Goal: Information Seeking & Learning: Learn about a topic

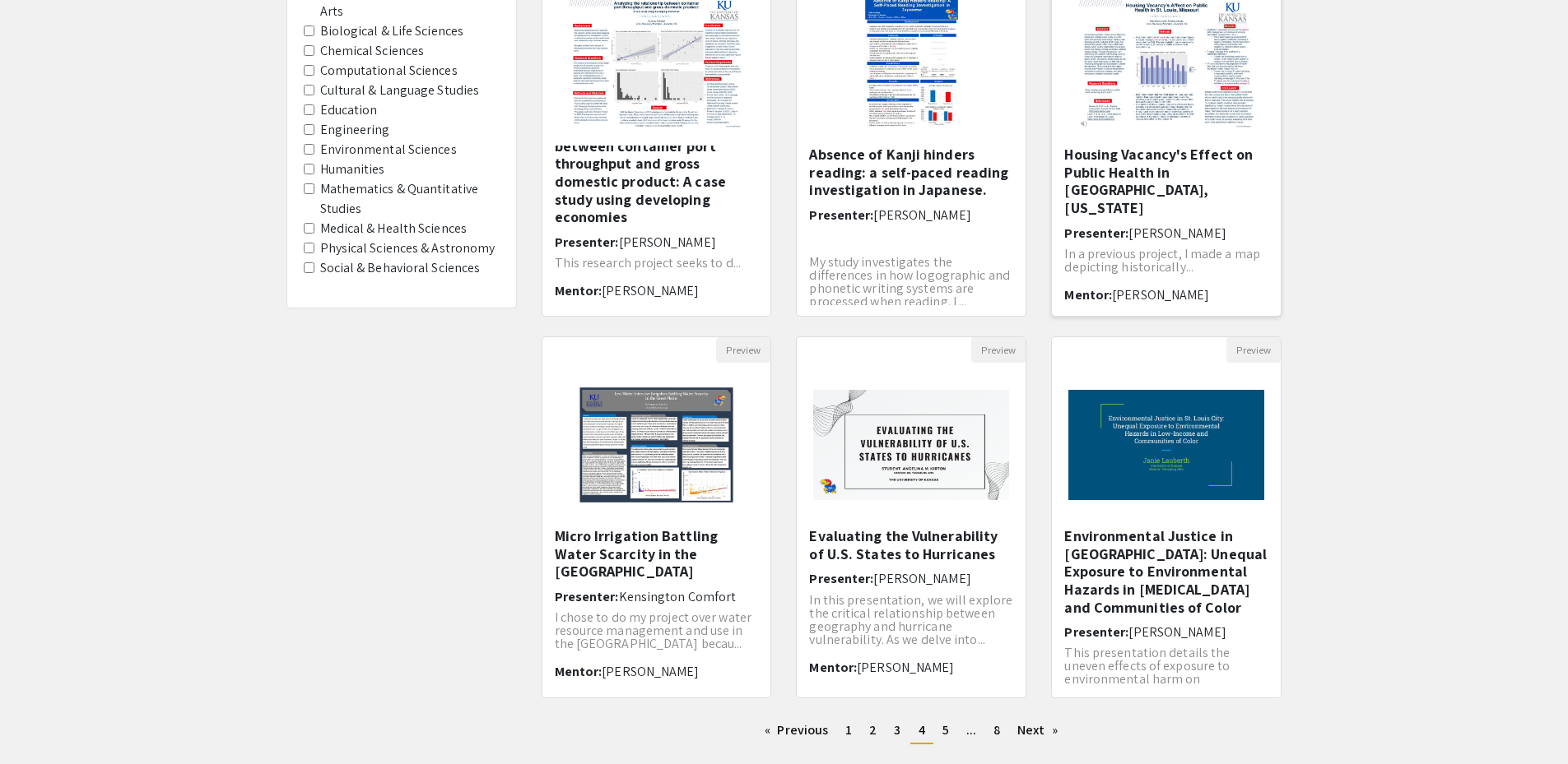
scroll to position [327, 0]
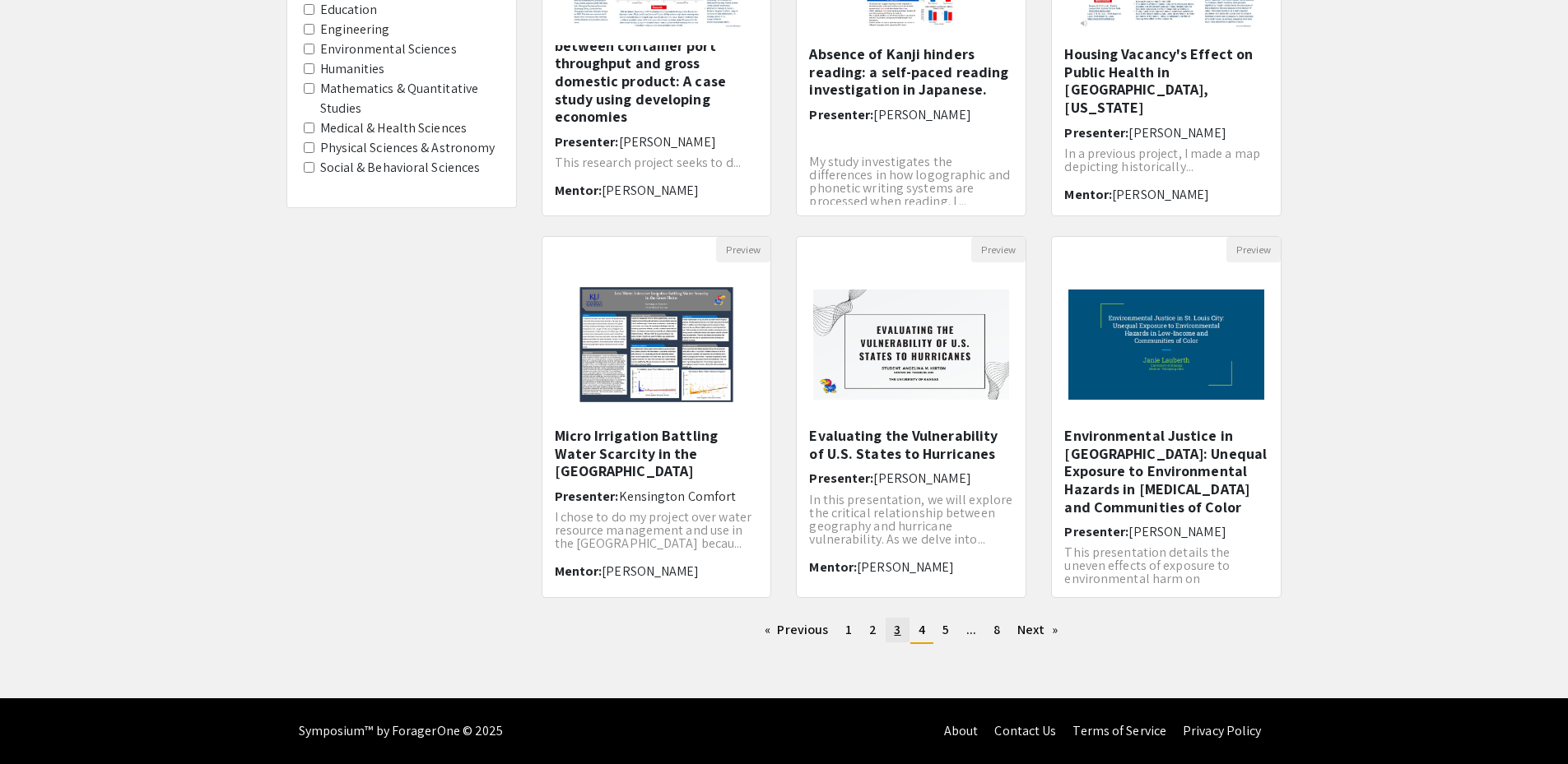
click at [902, 628] on link "page 3" at bounding box center [897, 630] width 23 height 25
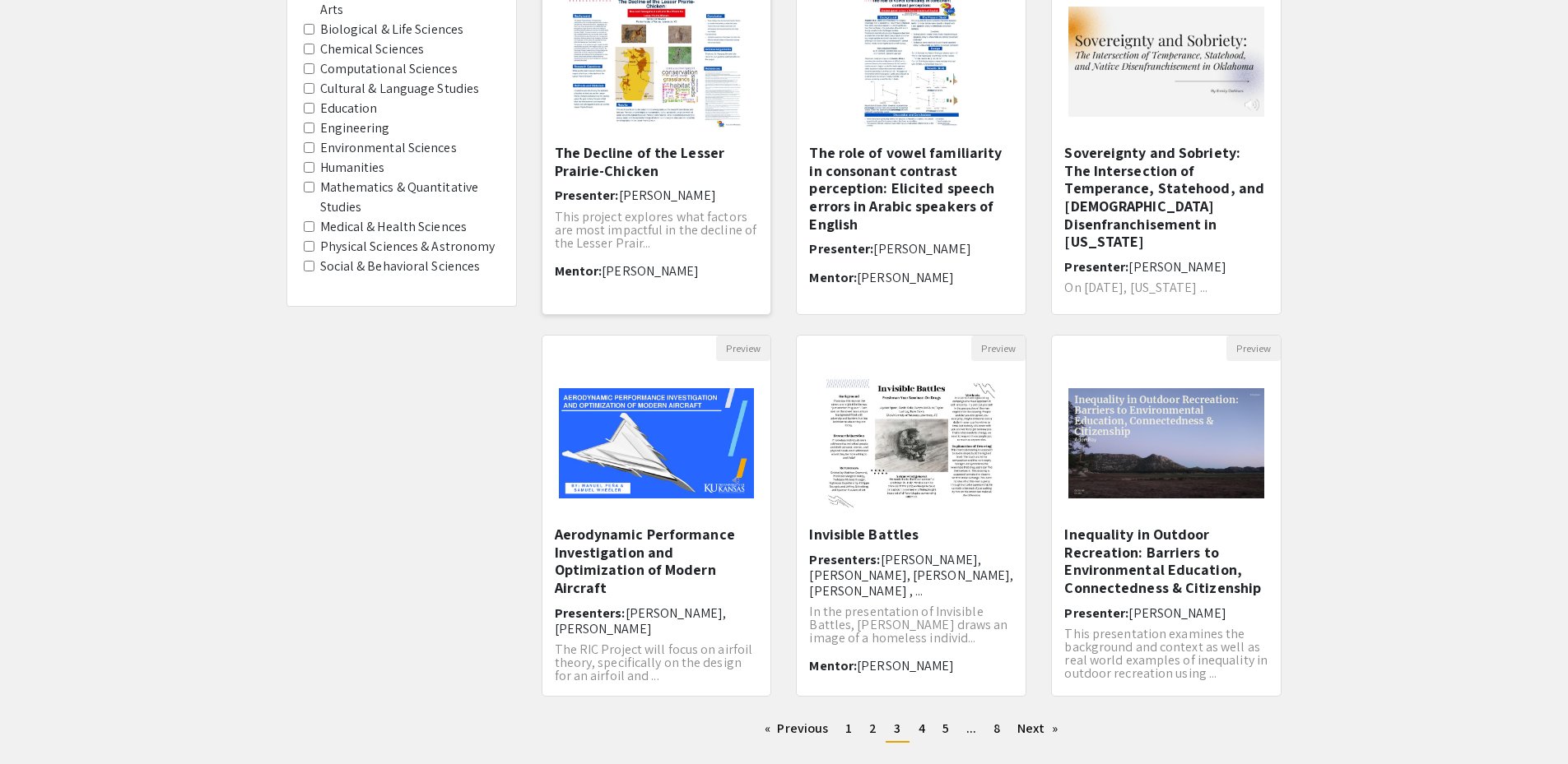
scroll to position [327, 0]
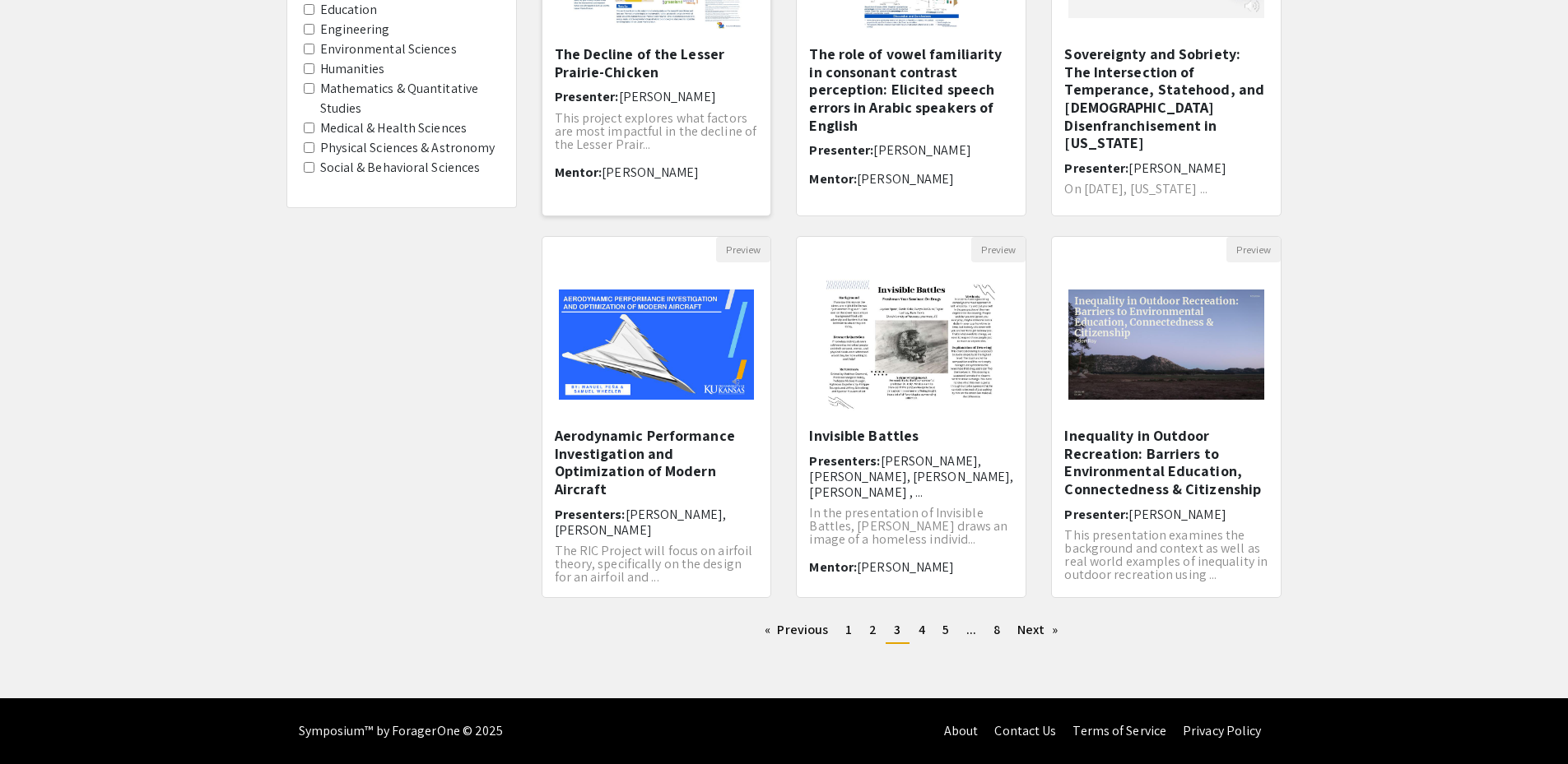
click at [657, 60] on h5 "The Decline of the Lesser Prairie-Chicken" at bounding box center [656, 62] width 204 height 36
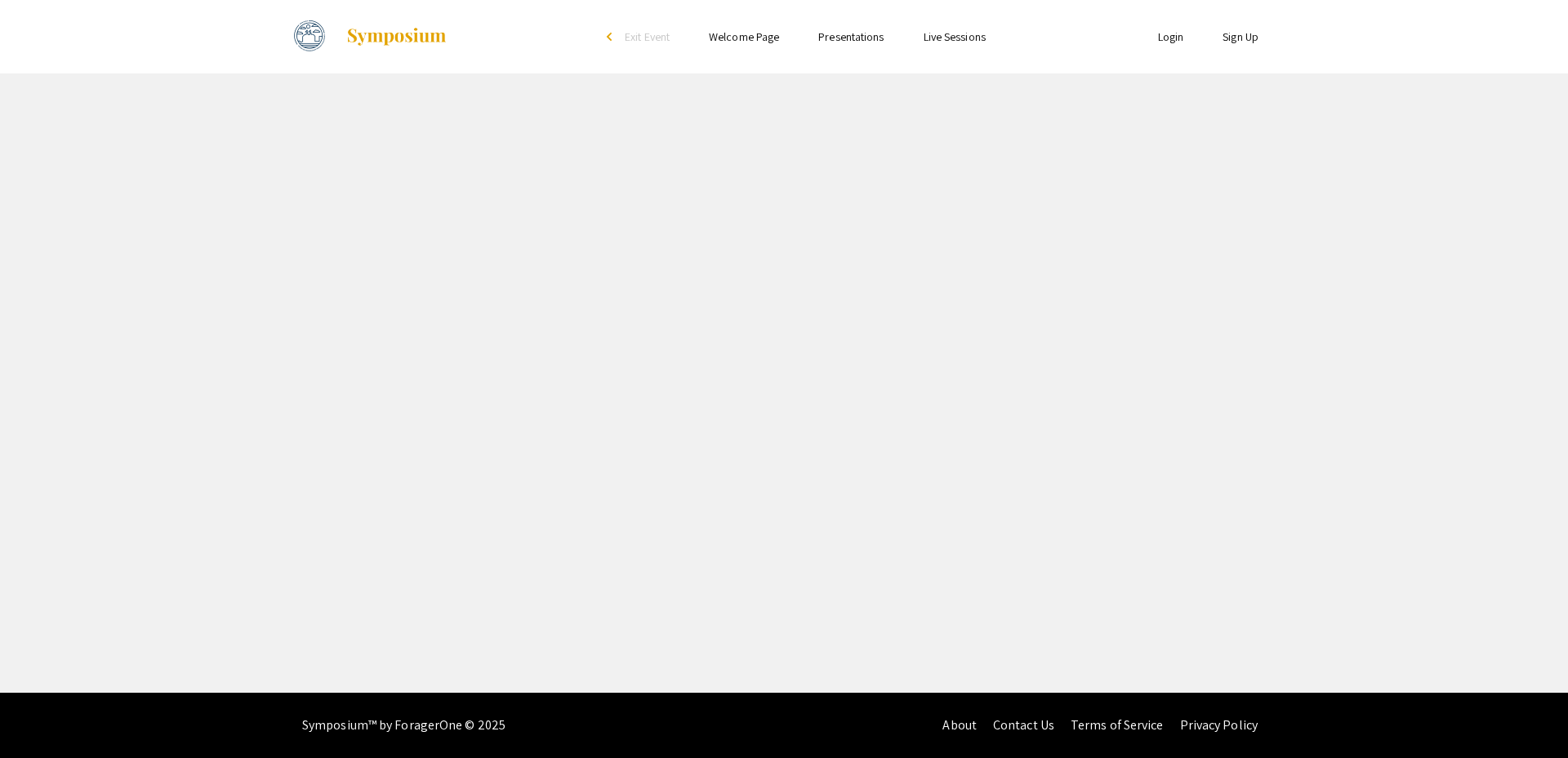
select select "custom"
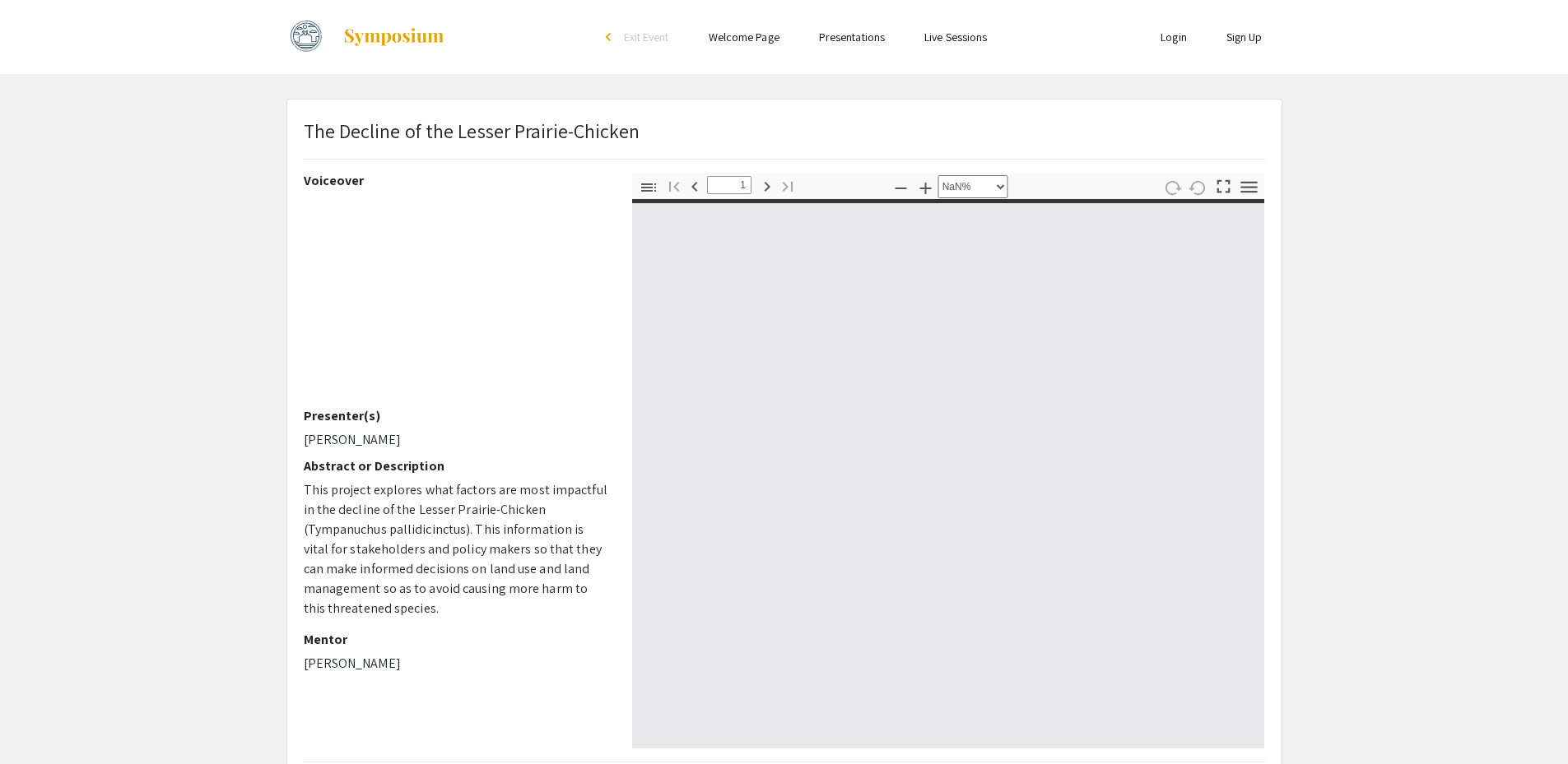
type input "0"
select select "custom"
type input "1"
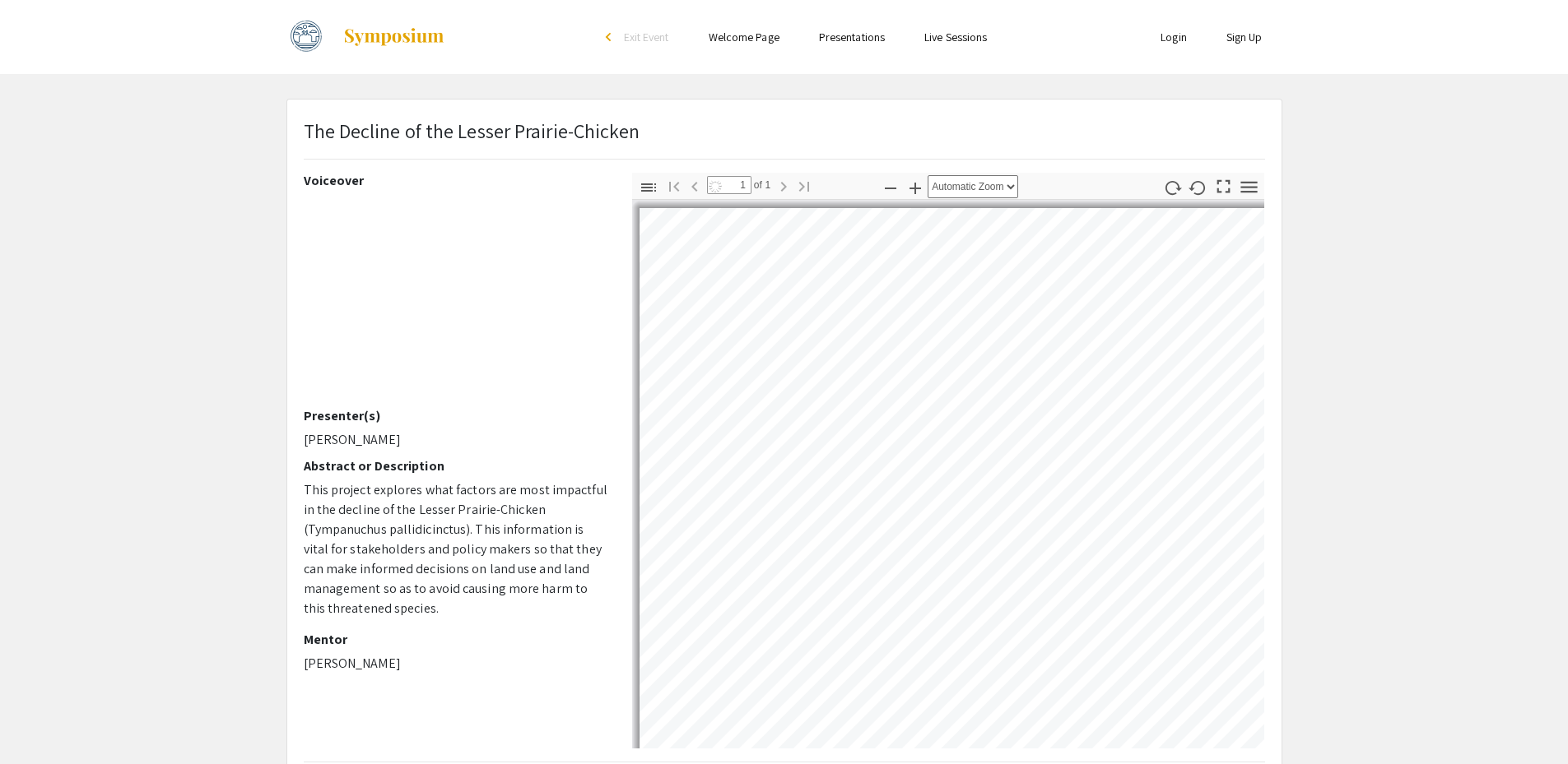
select select "auto"
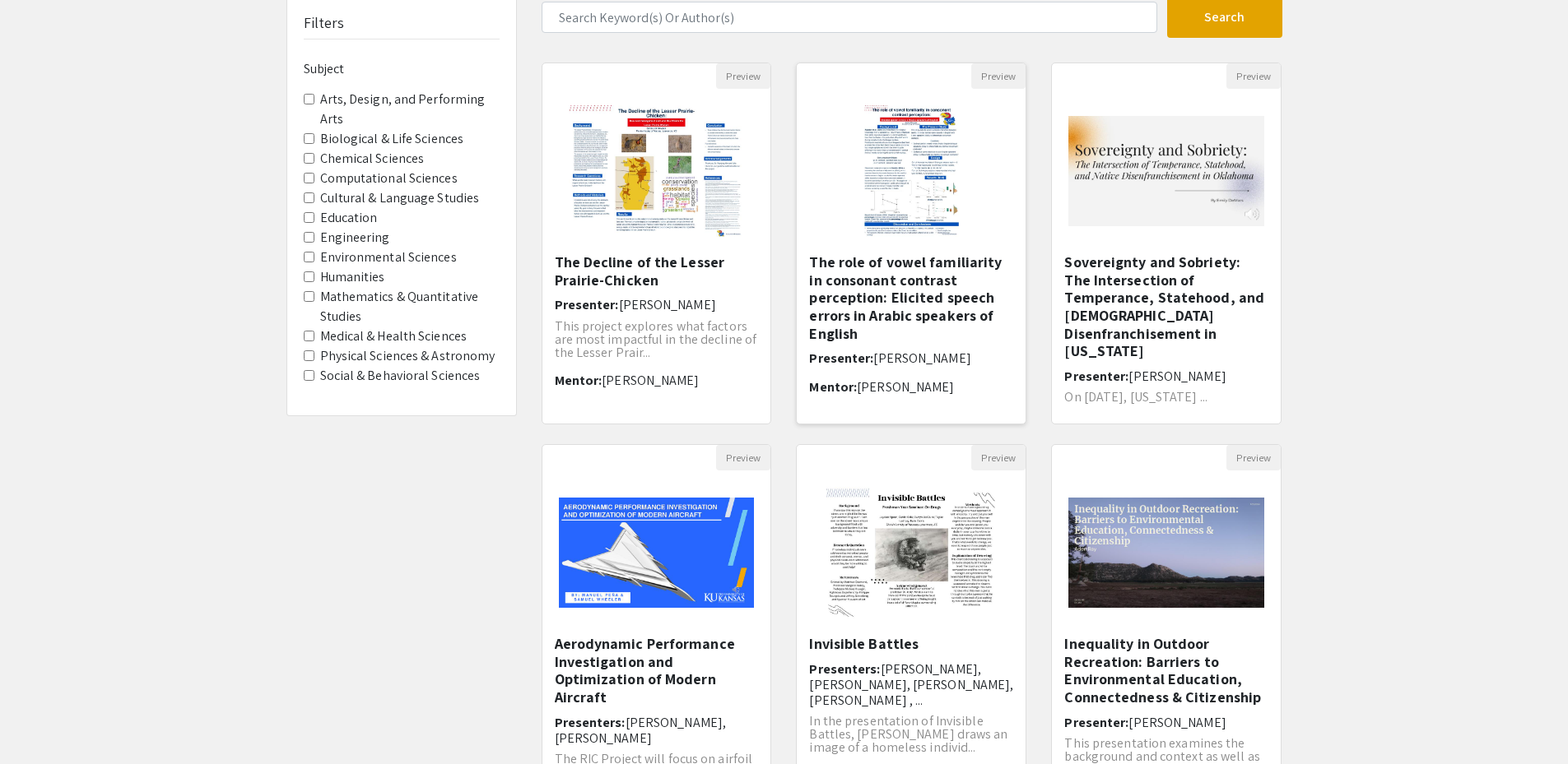
scroll to position [327, 0]
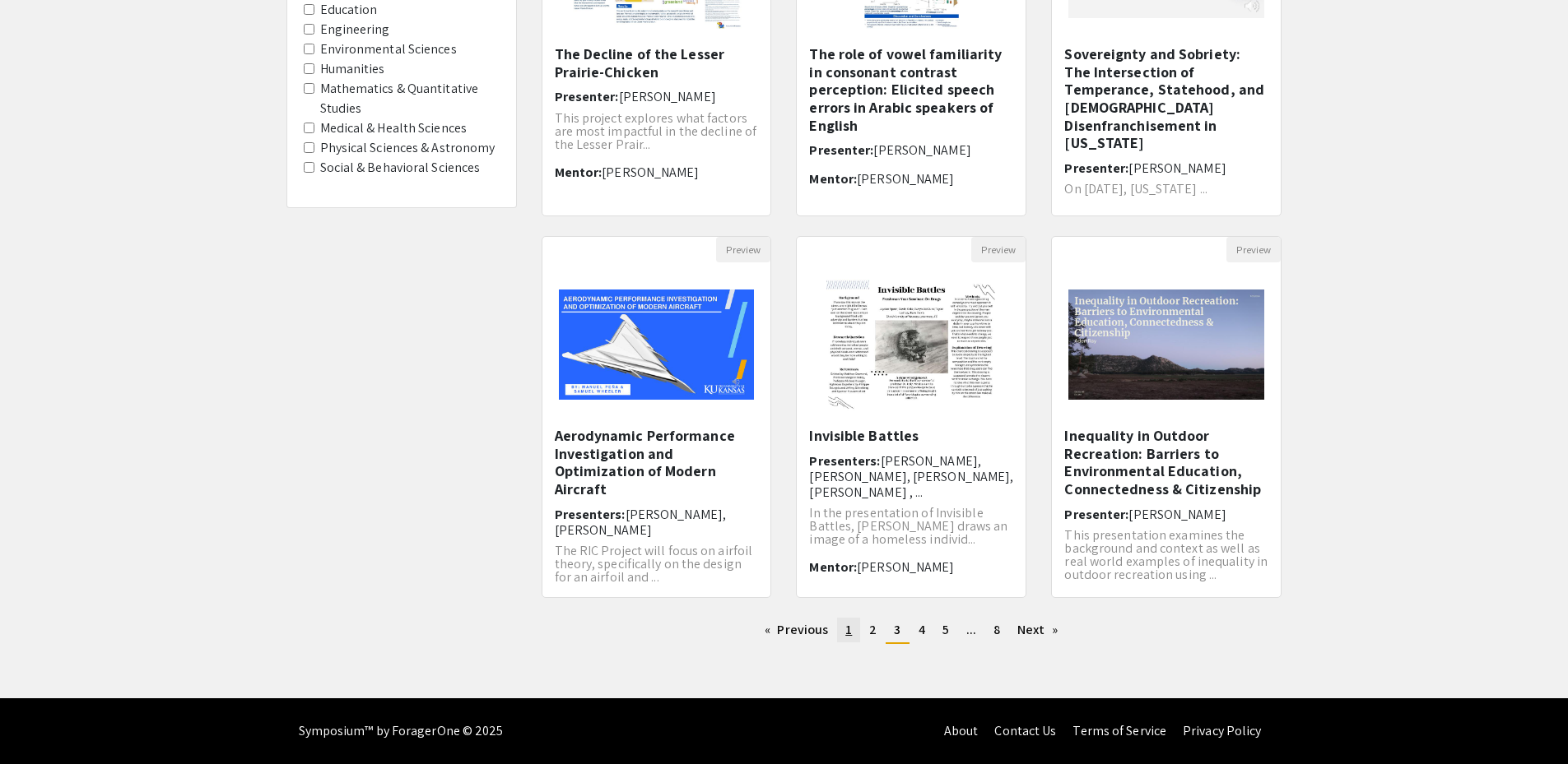
click at [850, 622] on span "1" at bounding box center [848, 629] width 6 height 17
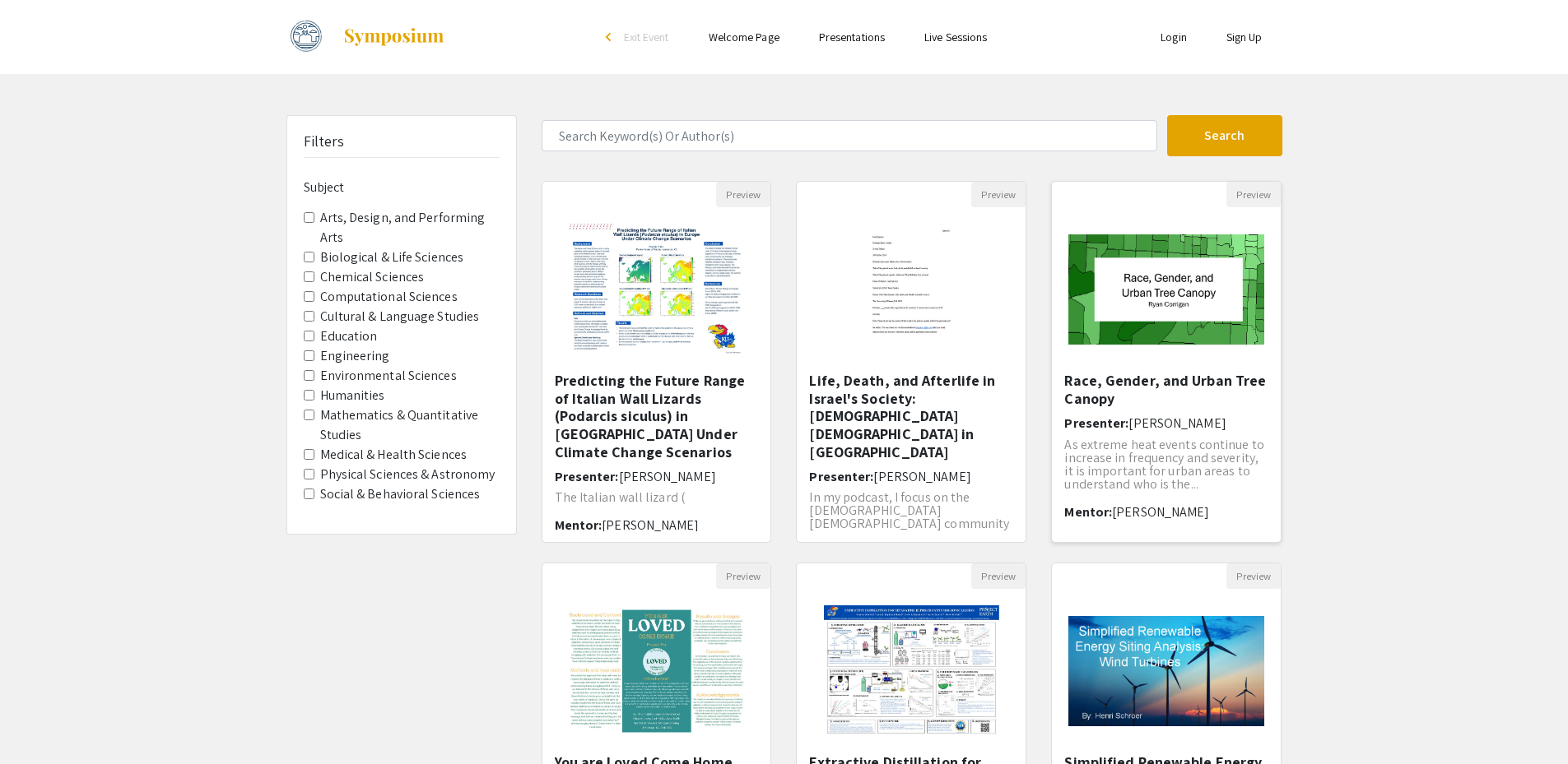
click at [1122, 378] on h5 "Race, Gender, and Urban Tree Canopy" at bounding box center [1166, 389] width 204 height 36
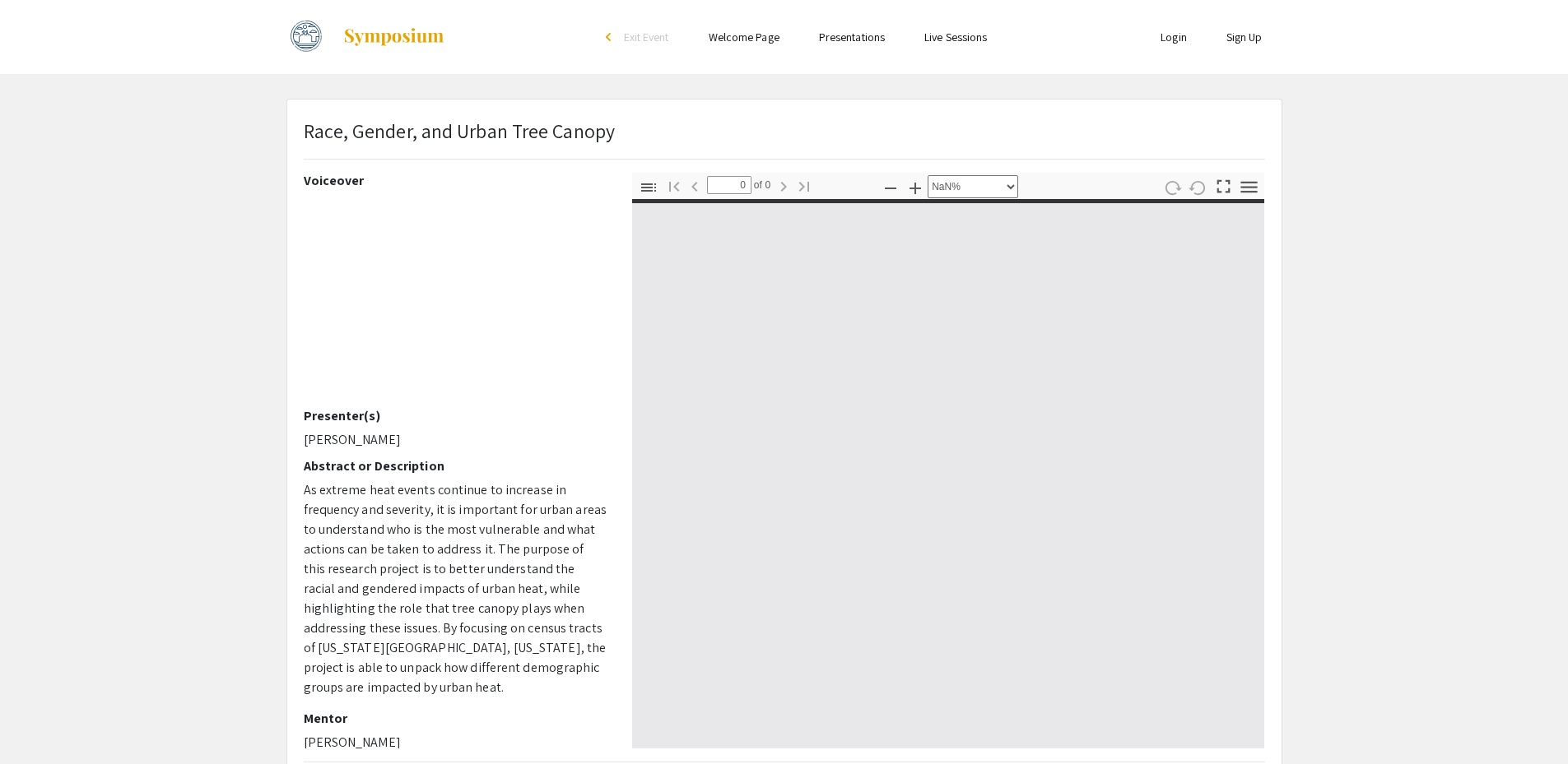
select select "auto"
type input "1"
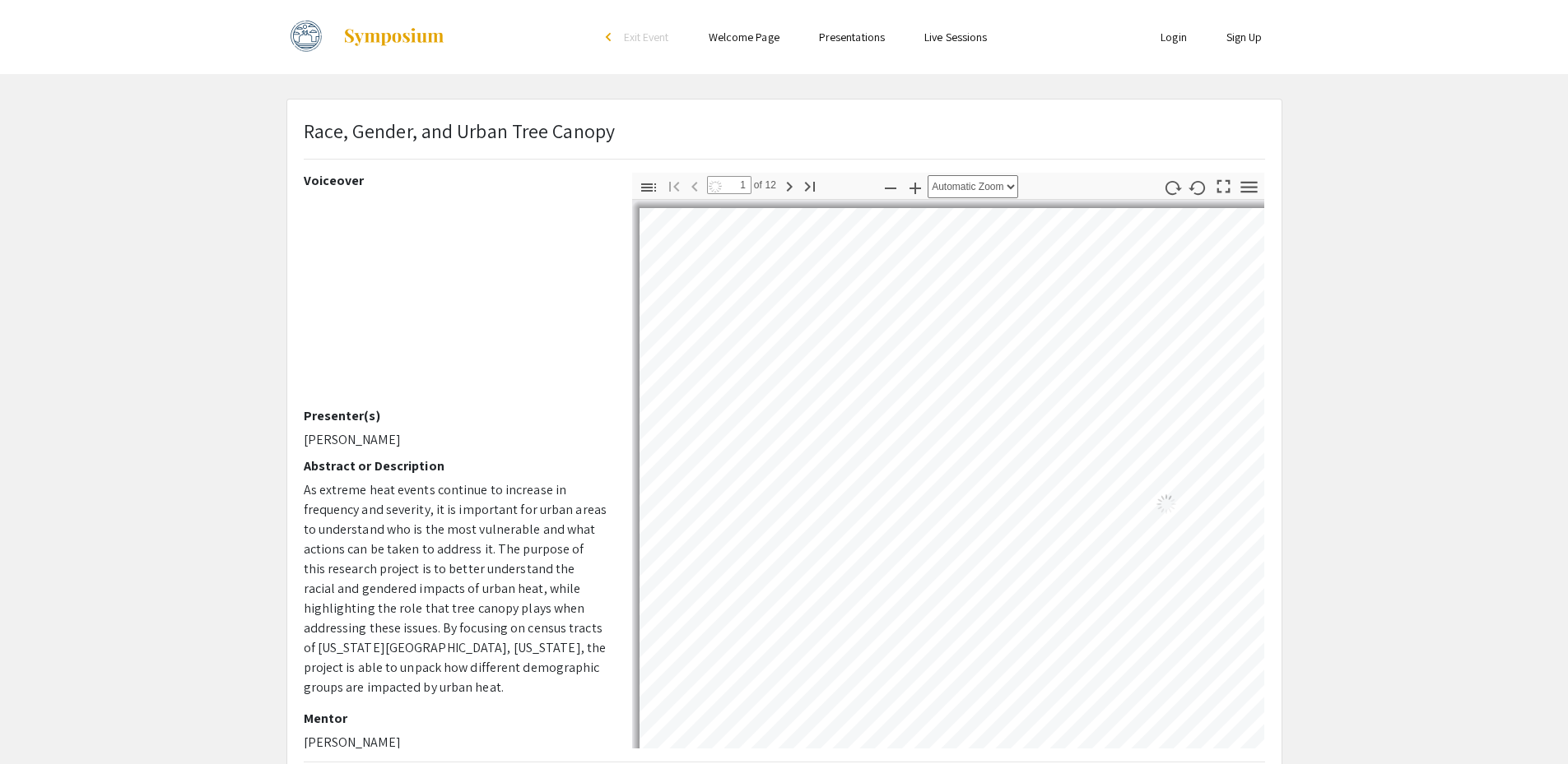
select select "auto"
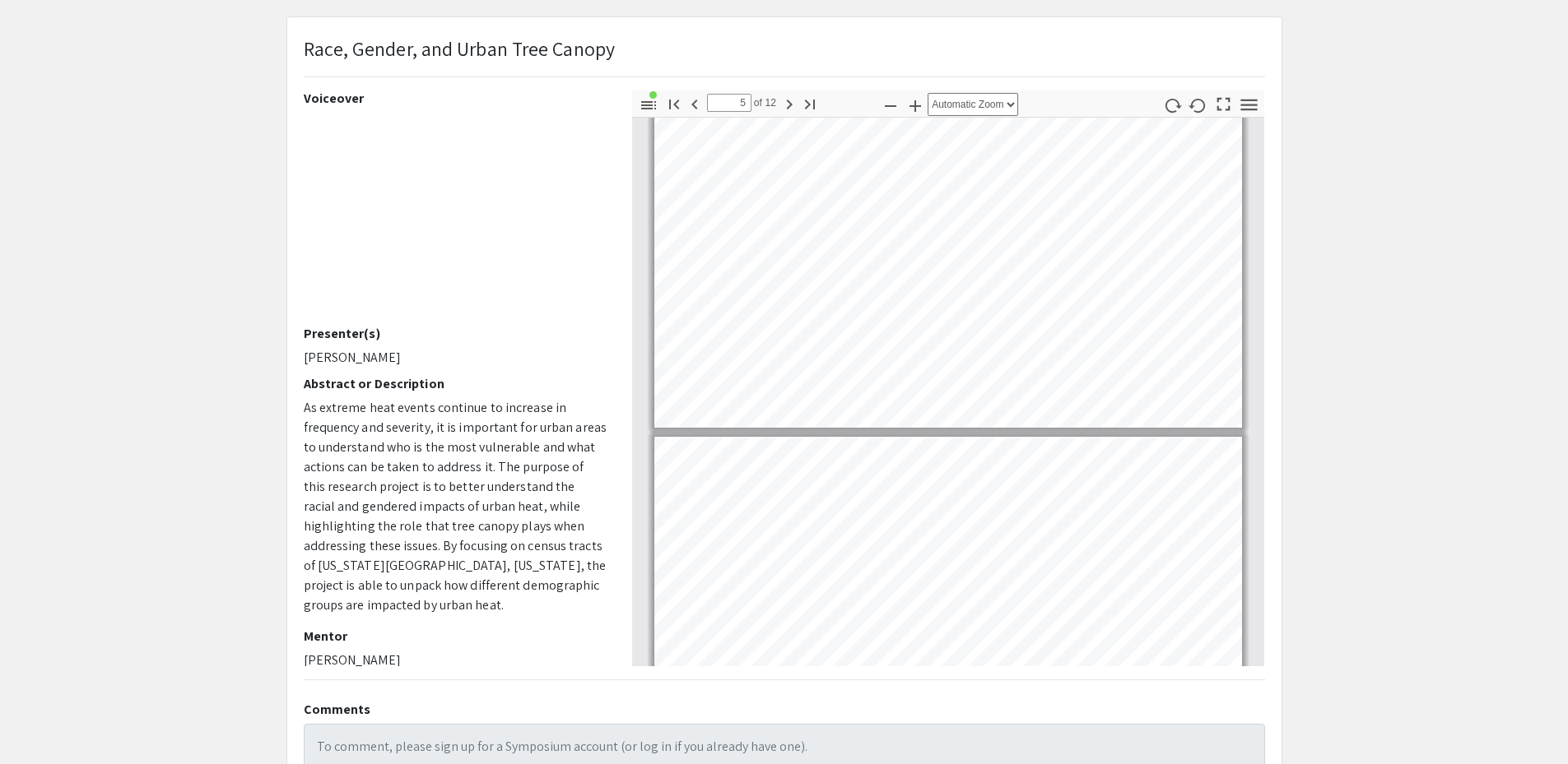
scroll to position [1402, 0]
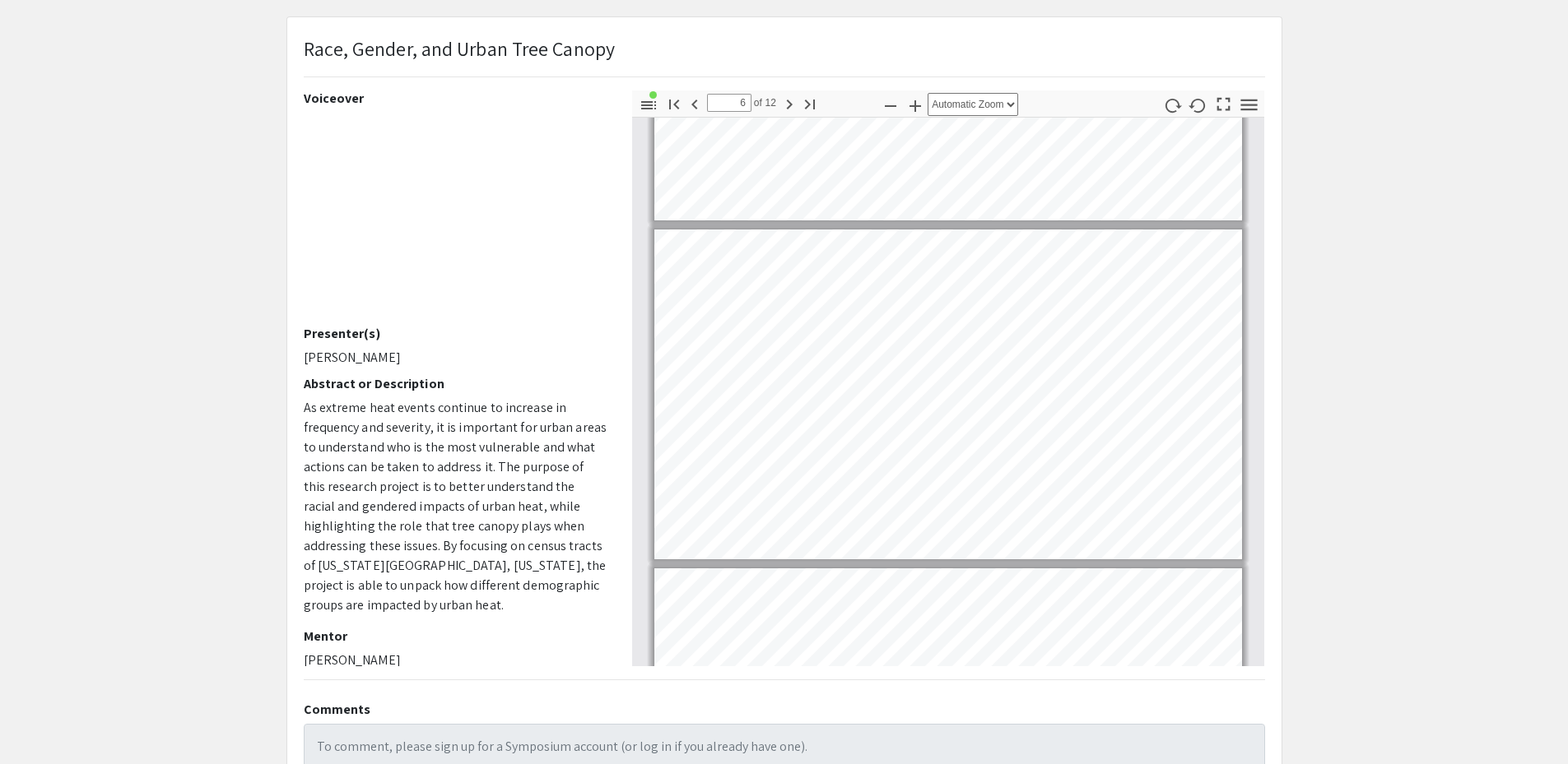
type input "7"
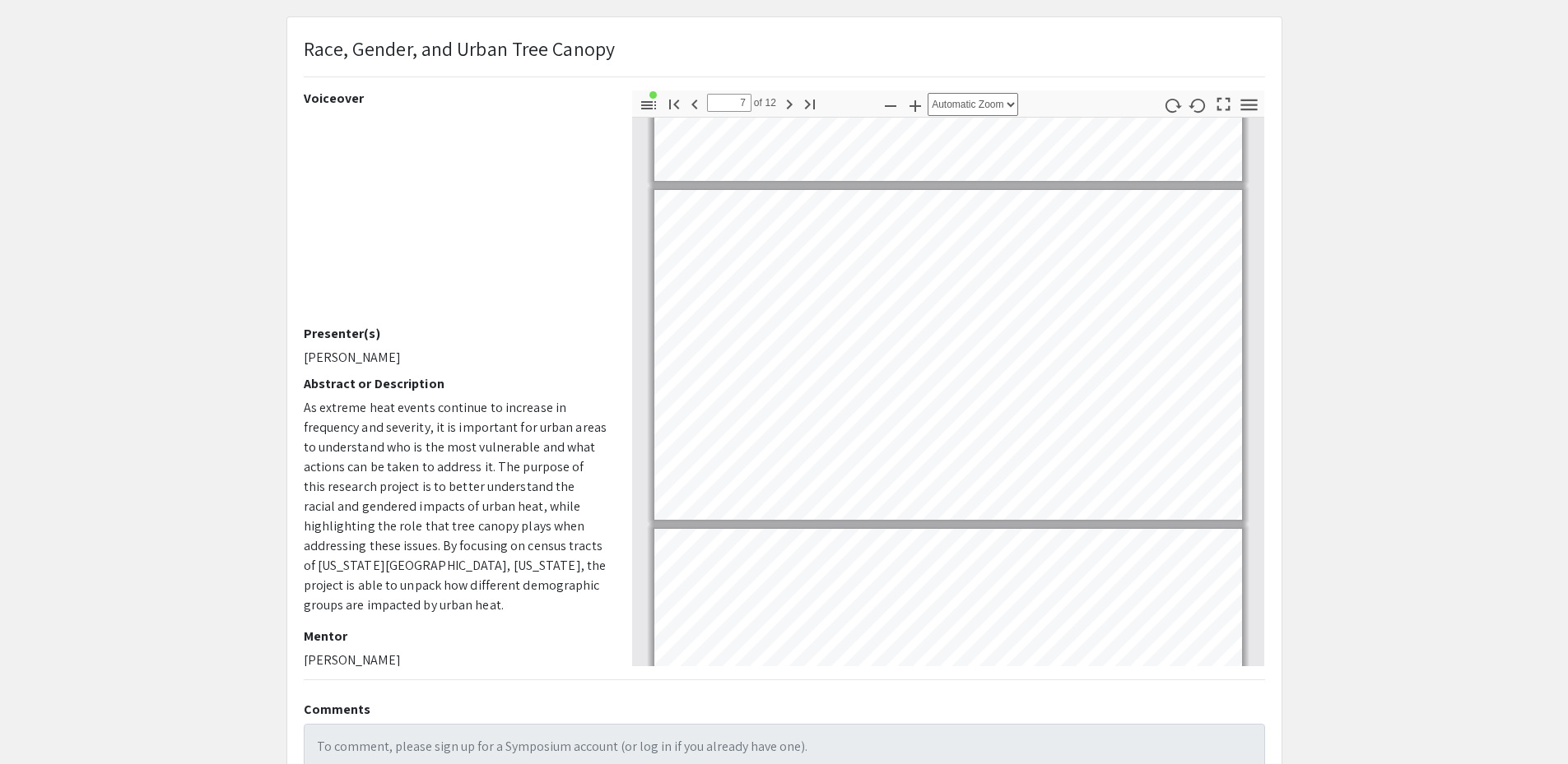
scroll to position [1978, 0]
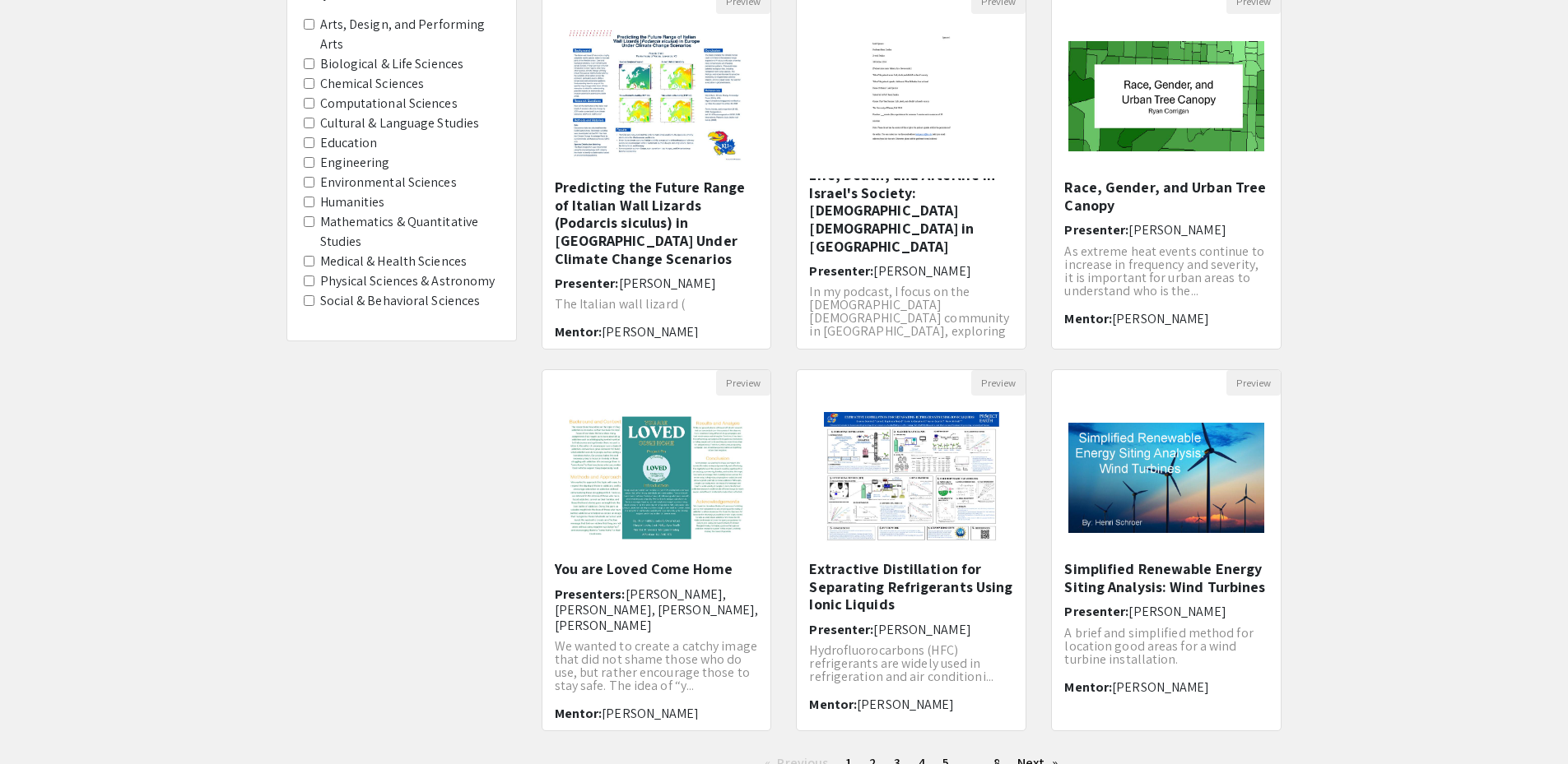
scroll to position [246, 0]
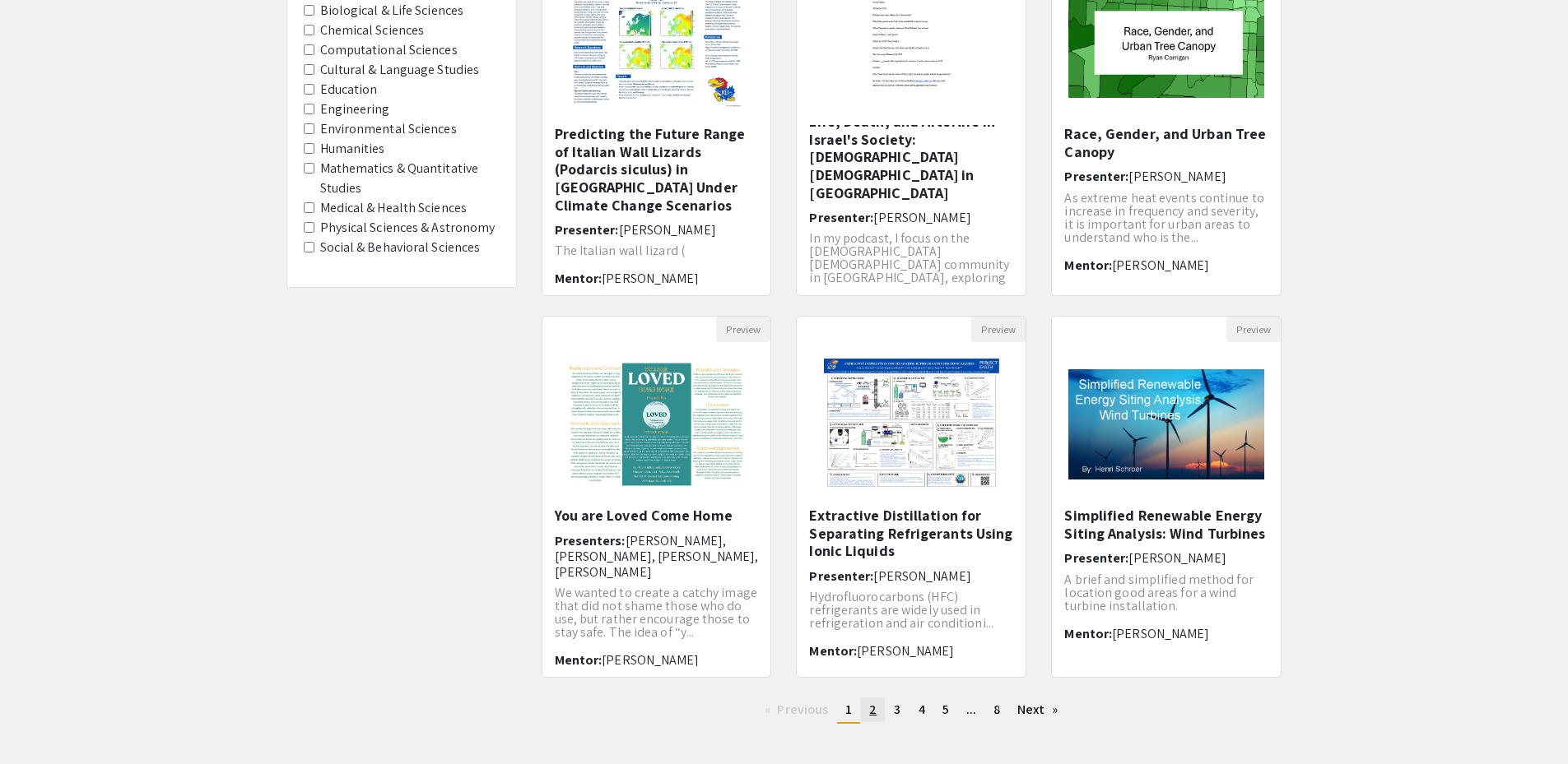
click at [865, 715] on link "page 2" at bounding box center [873, 710] width 24 height 25
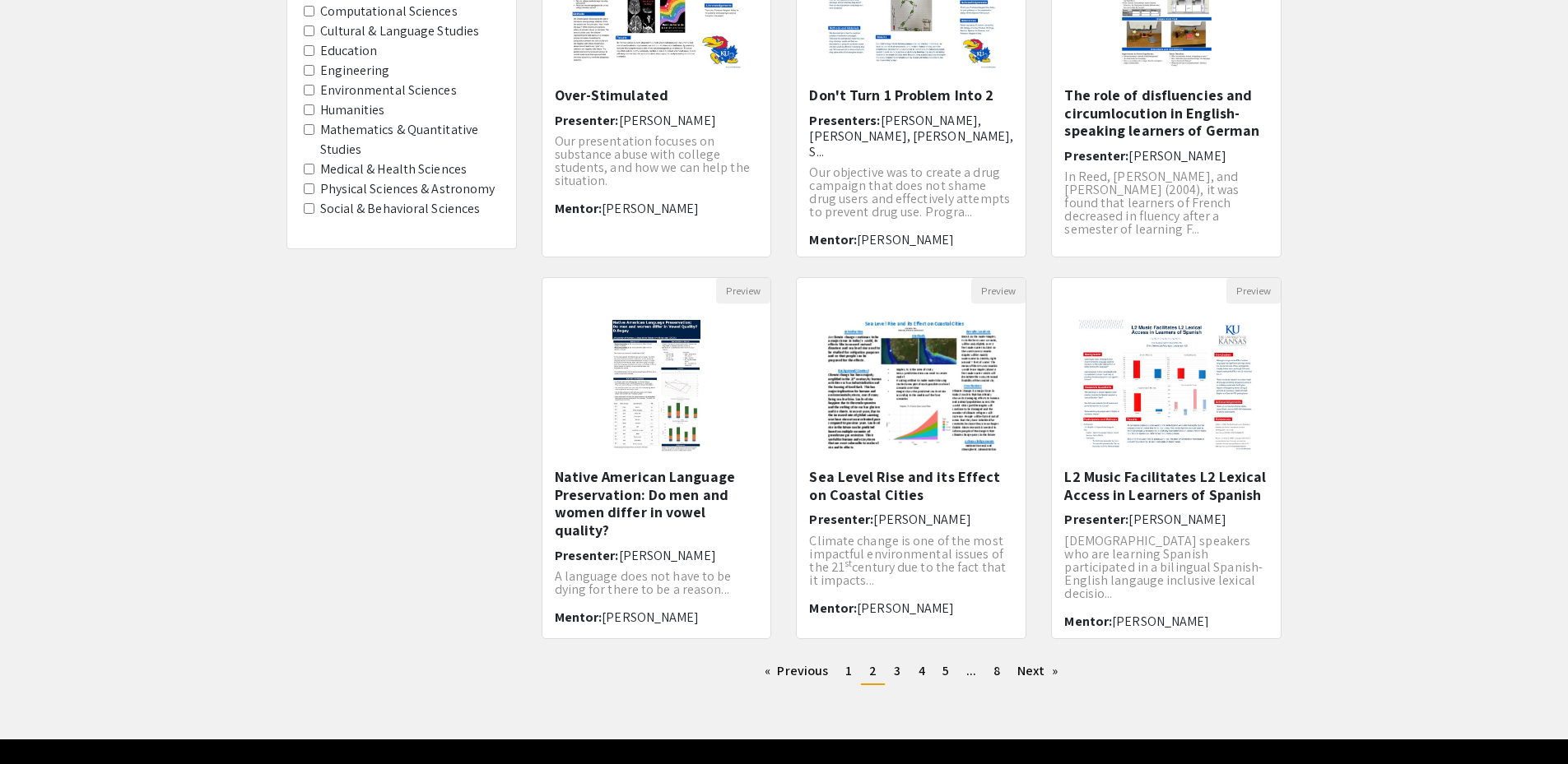
scroll to position [327, 0]
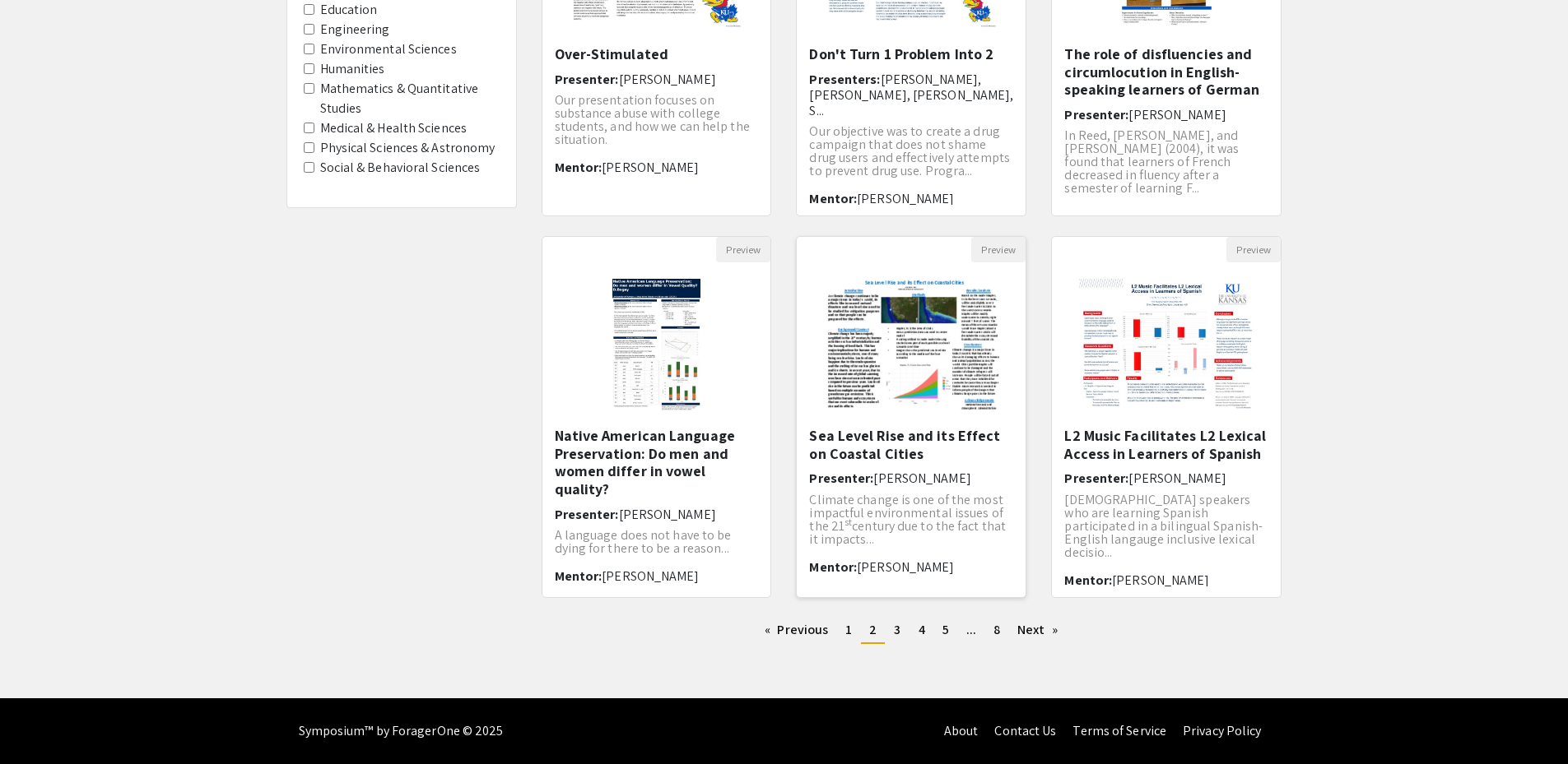
click at [845, 445] on h5 "Sea Level Rise and its Effect on Coastal Cities" at bounding box center [911, 444] width 204 height 36
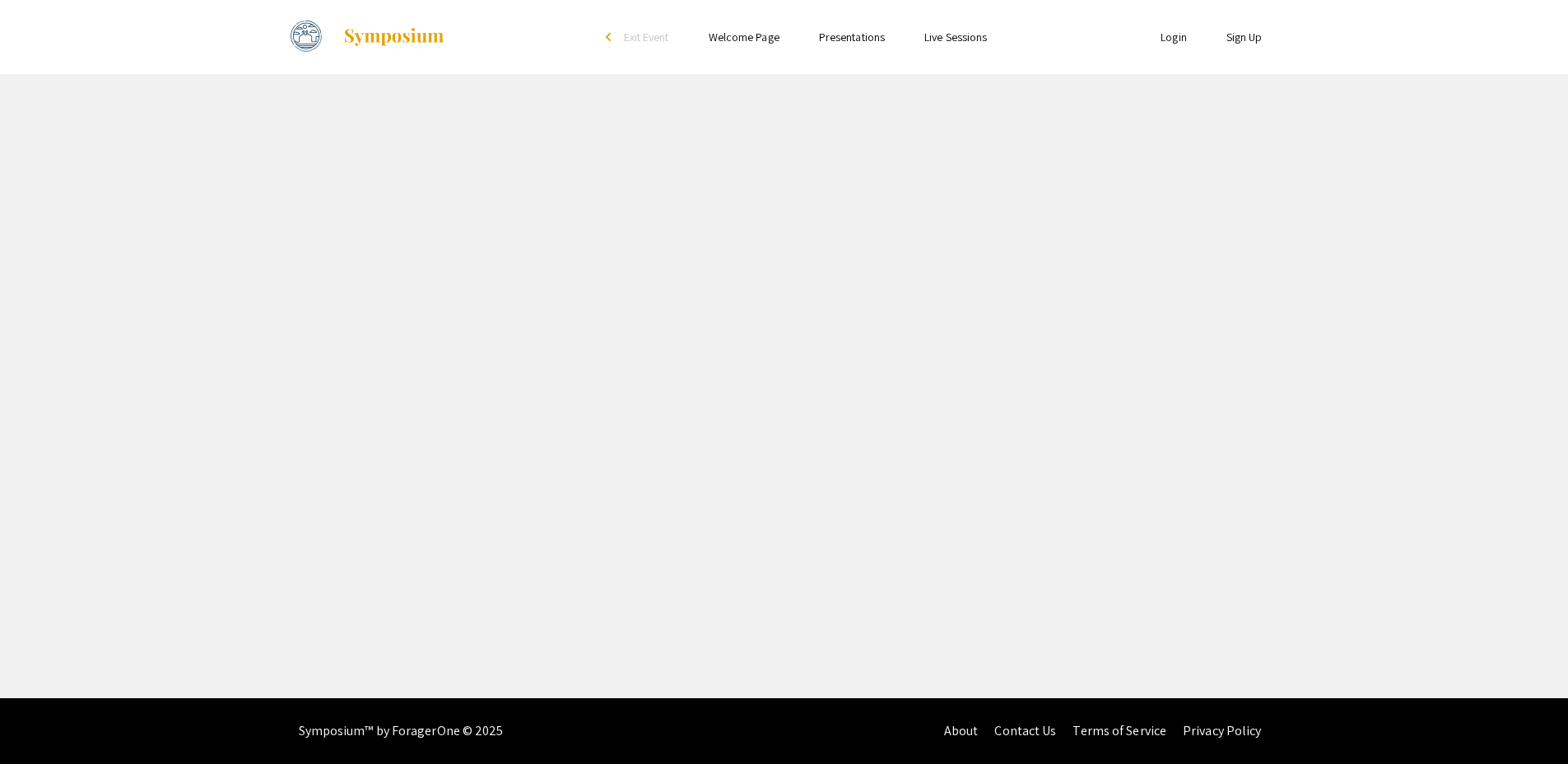
select select "custom"
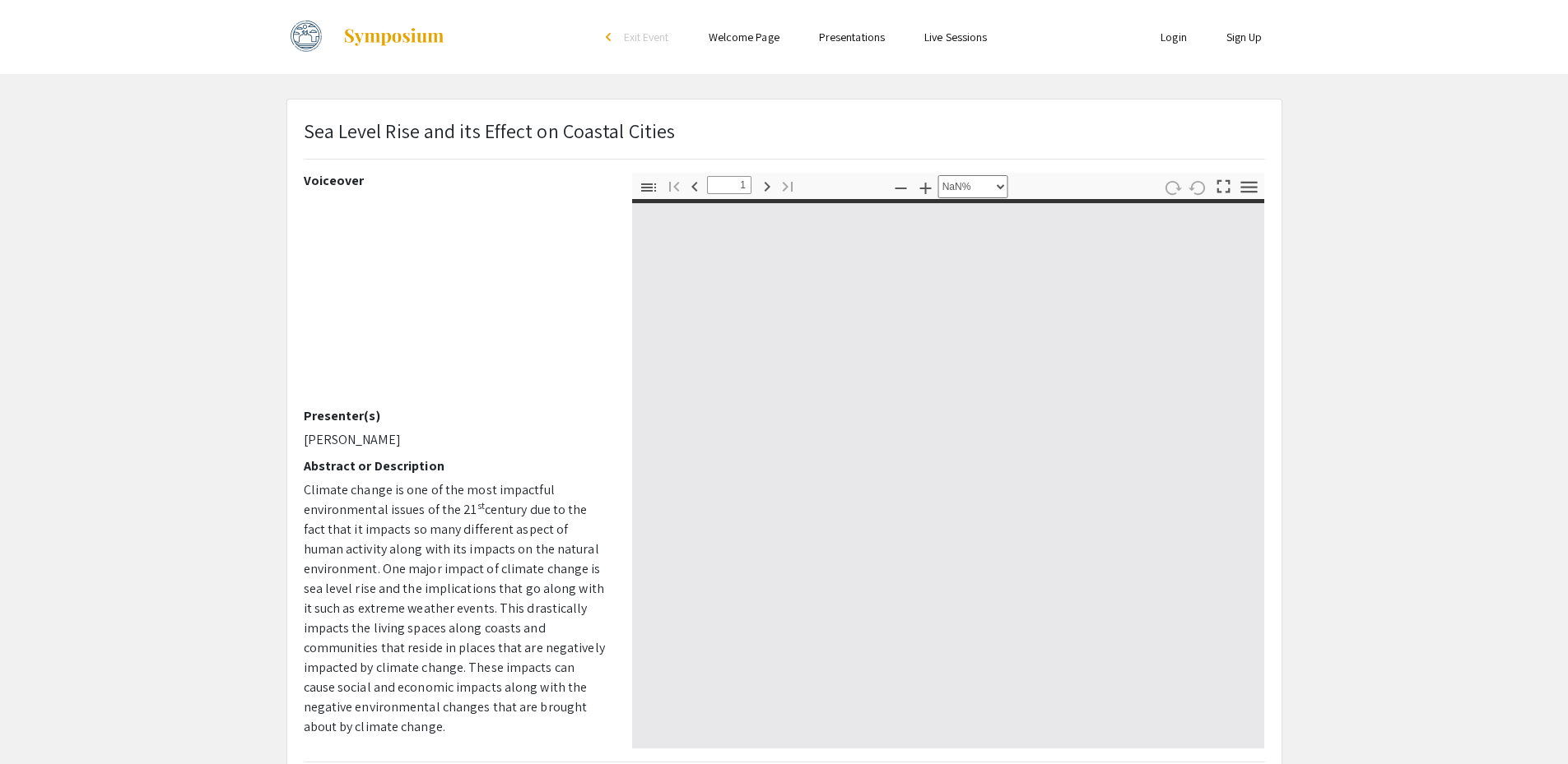
type input "0"
select select "custom"
type input "1"
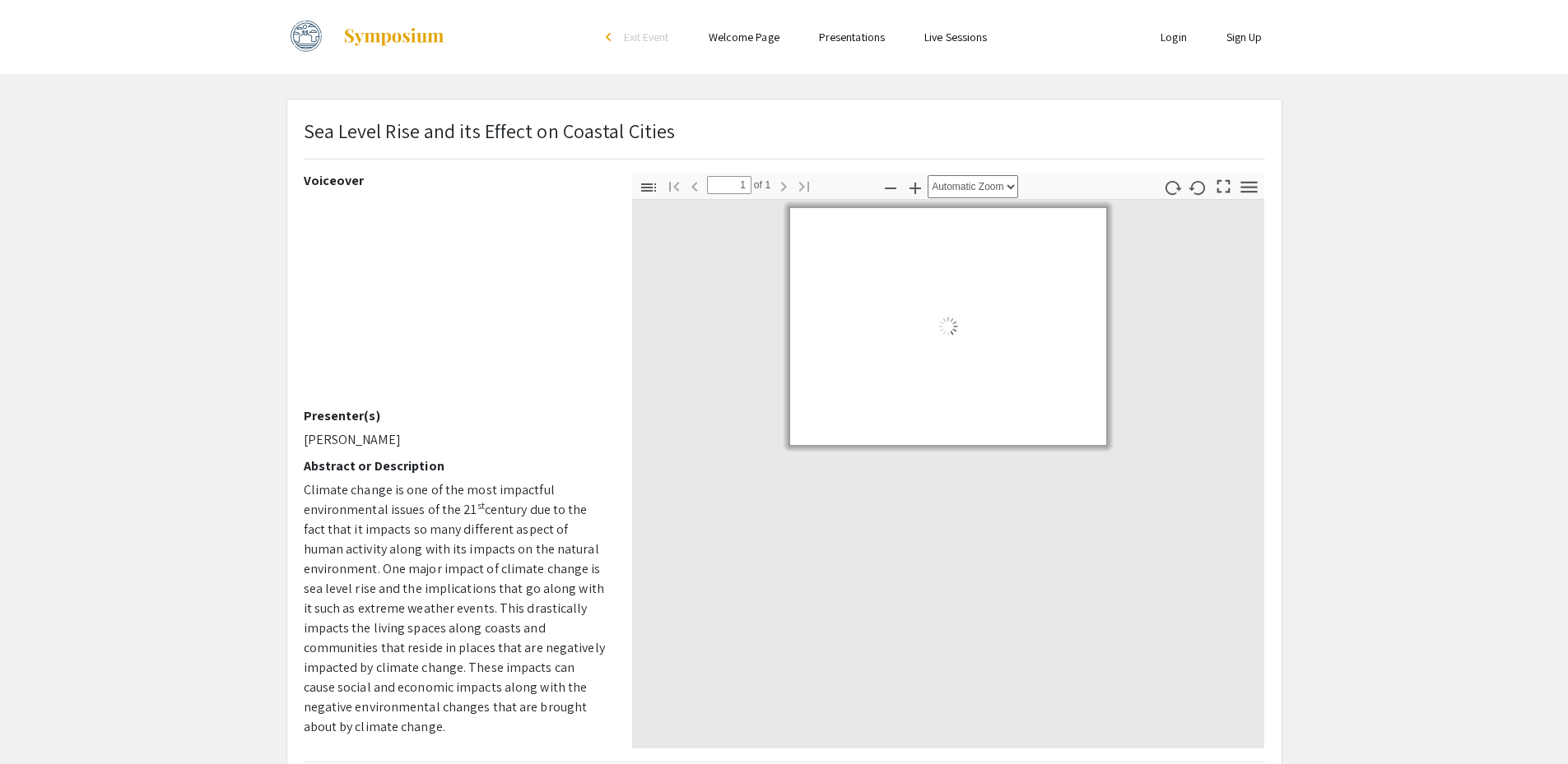
select select "auto"
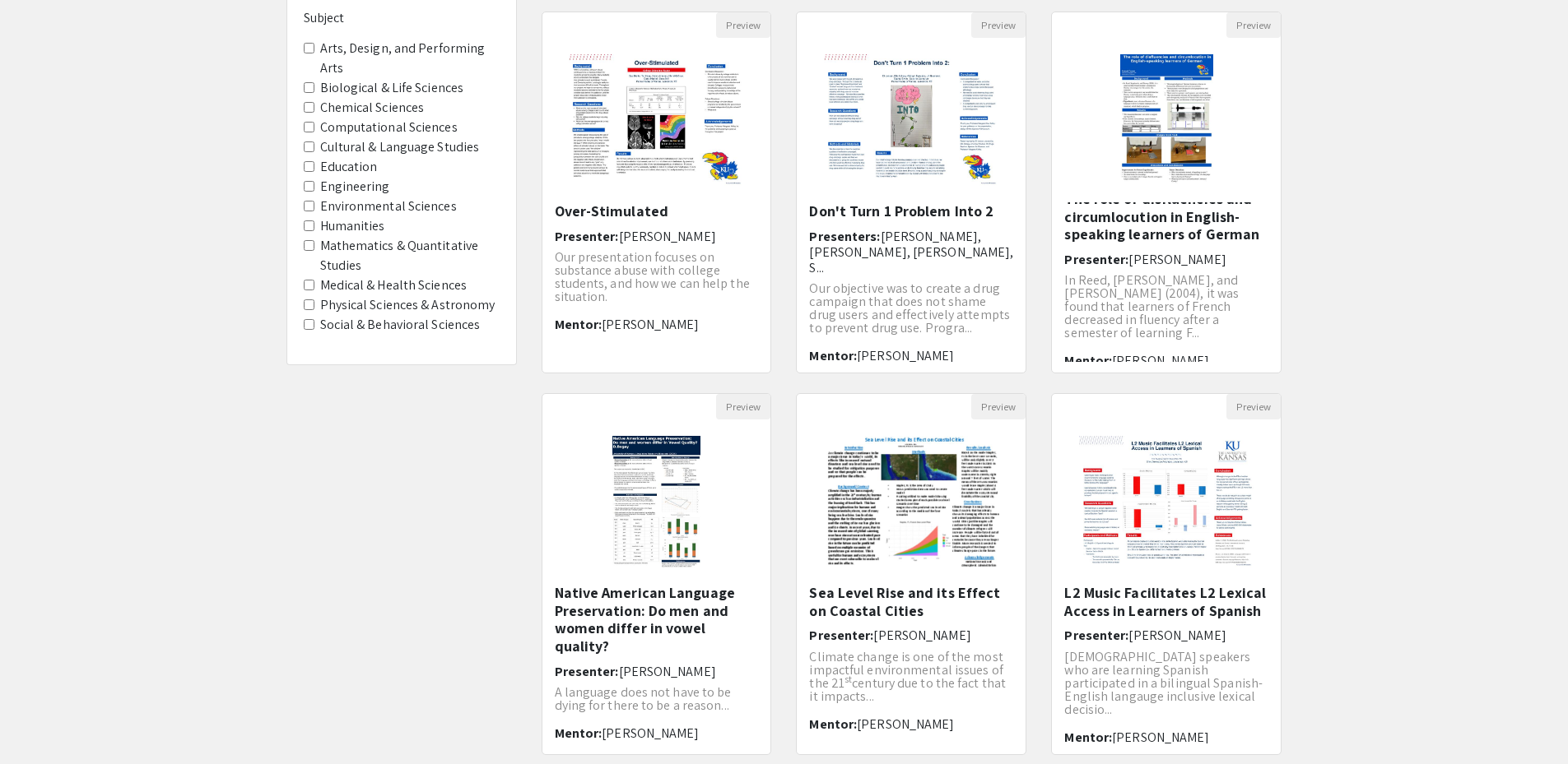
scroll to position [246, 0]
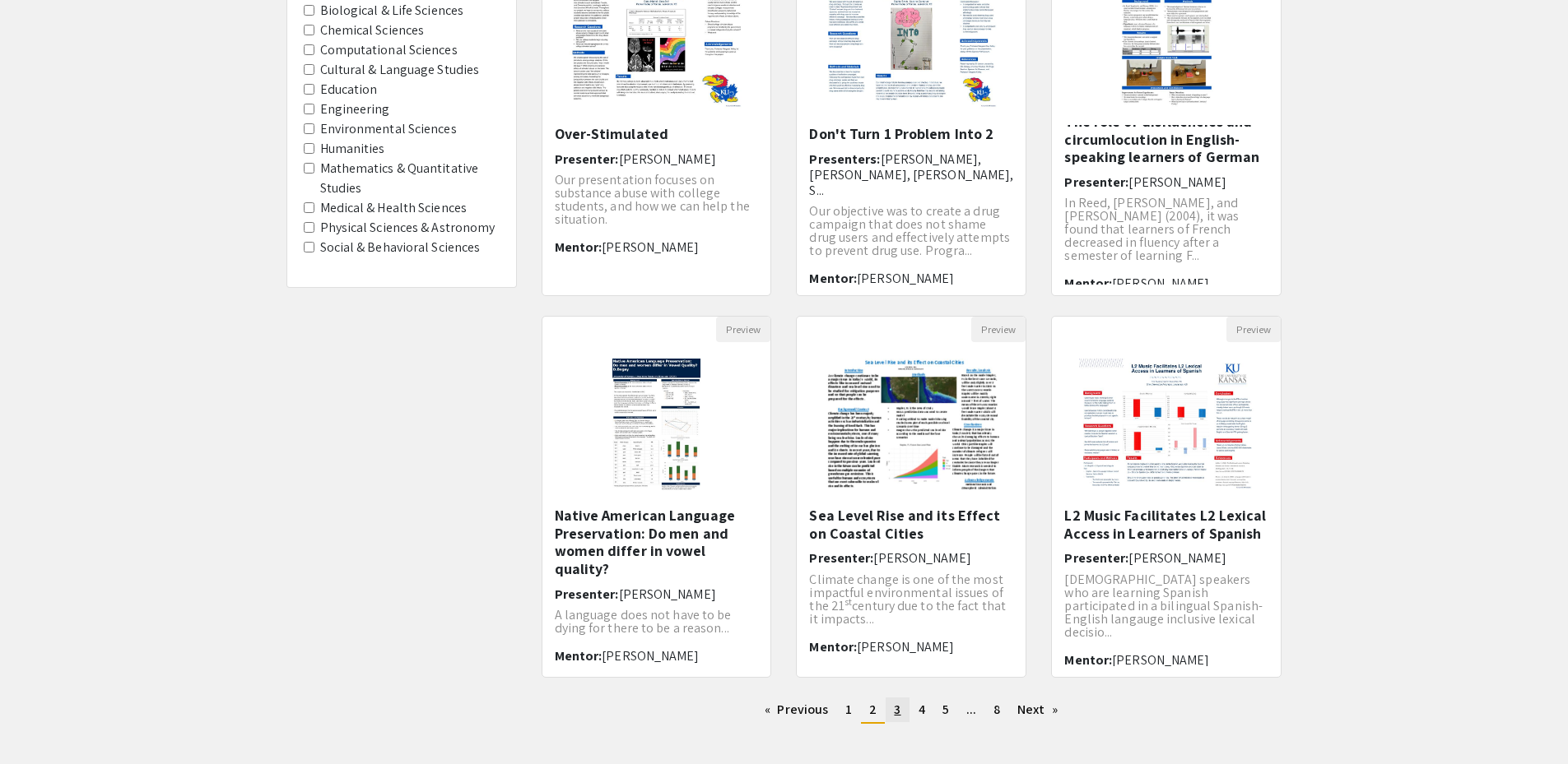
click at [889, 701] on link "page 3" at bounding box center [897, 710] width 23 height 25
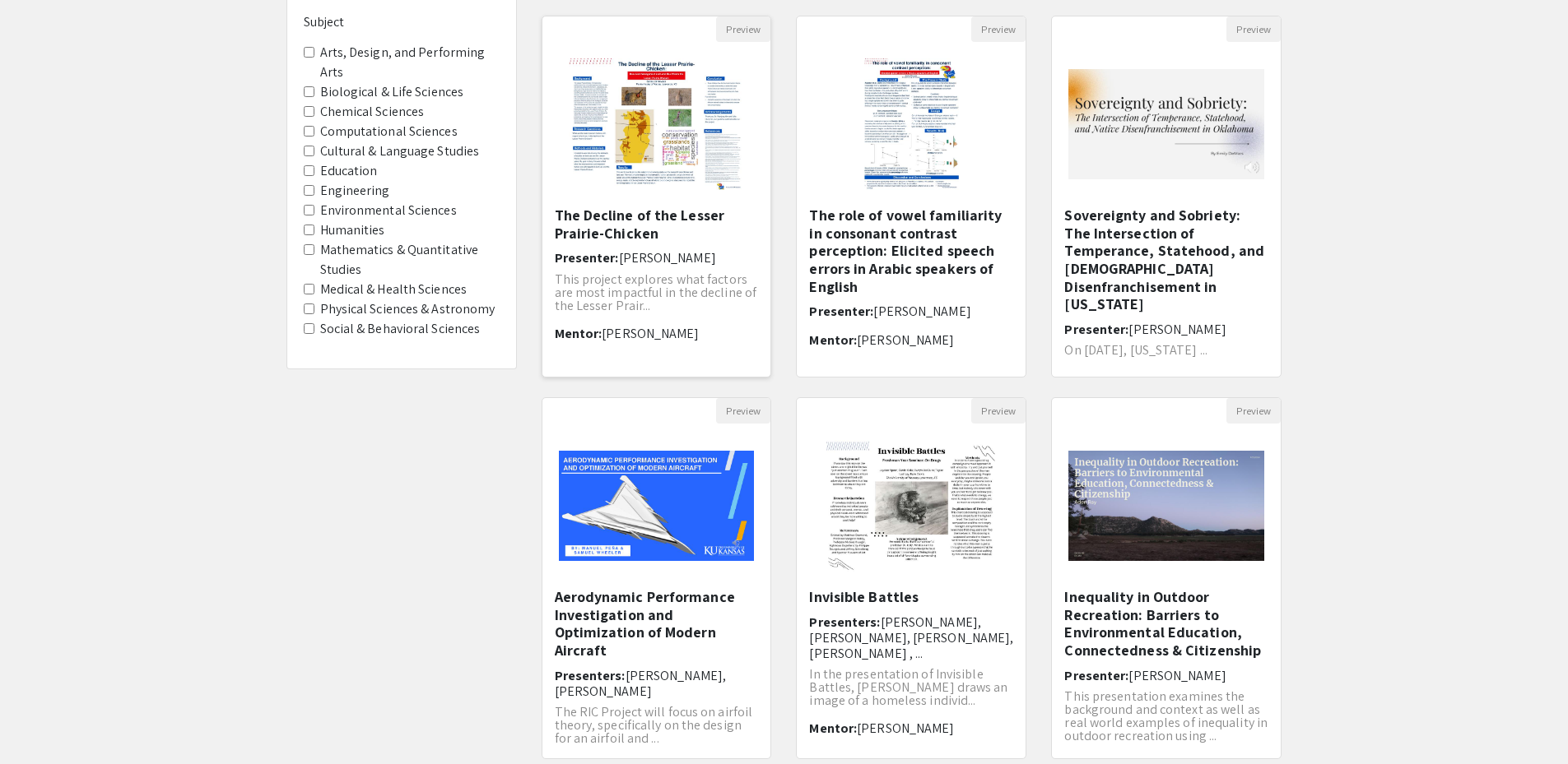
scroll to position [165, 0]
click at [665, 201] on img "Open Presentation <p>The Decline of the Lesser Prairie-Chicken</p>" at bounding box center [656, 126] width 208 height 165
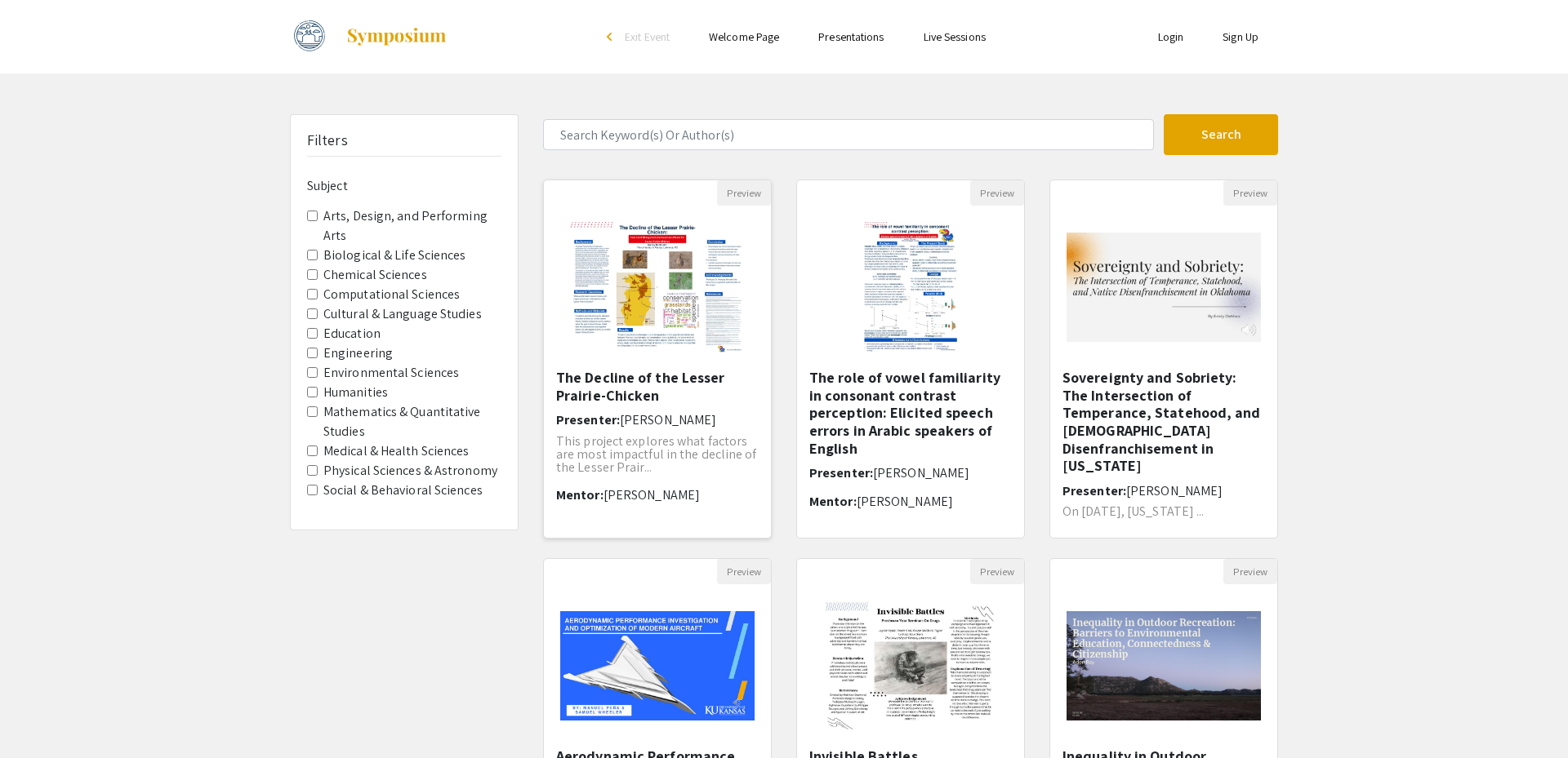
select select "custom"
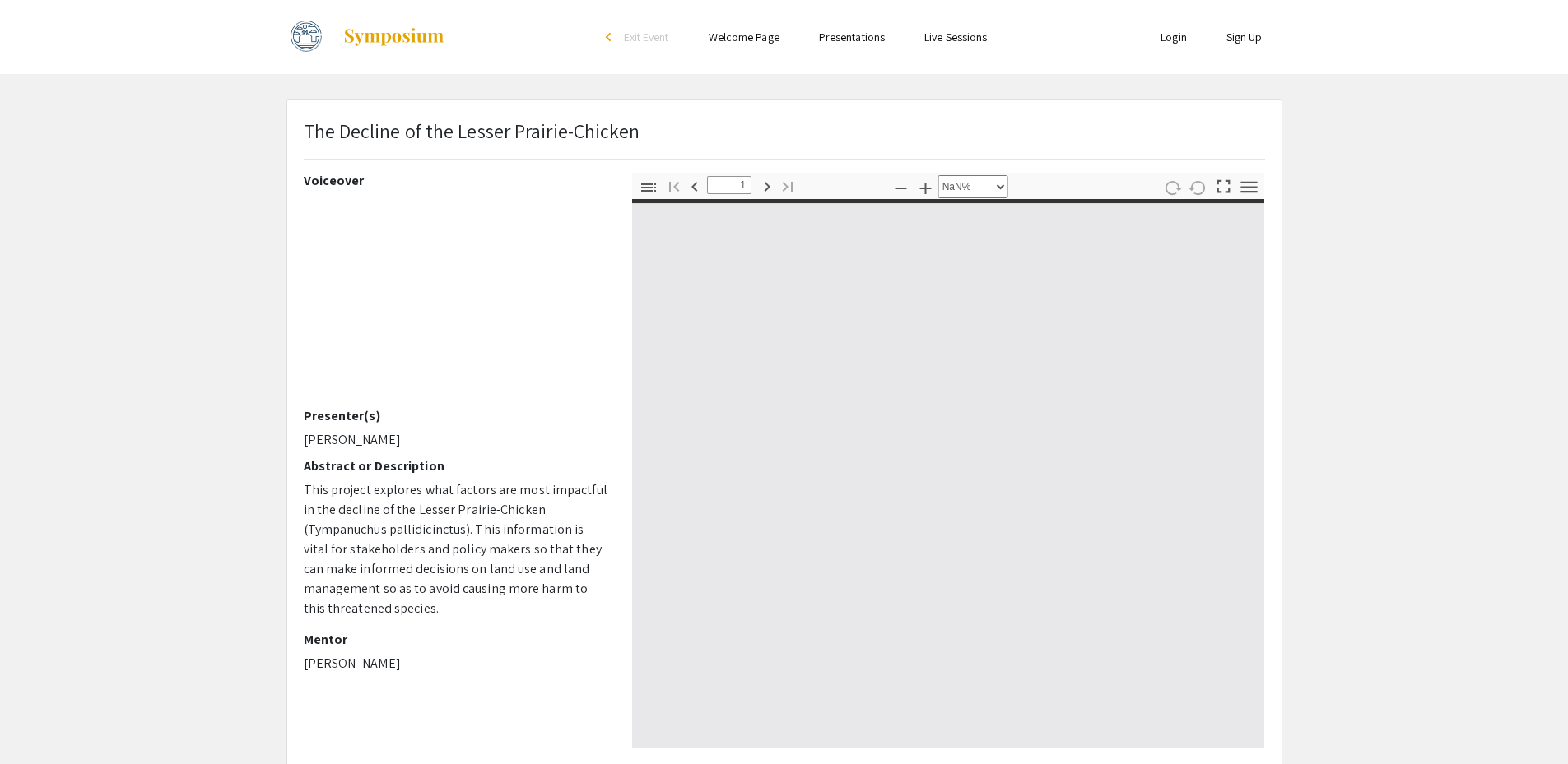
type input "0"
select select "custom"
type input "1"
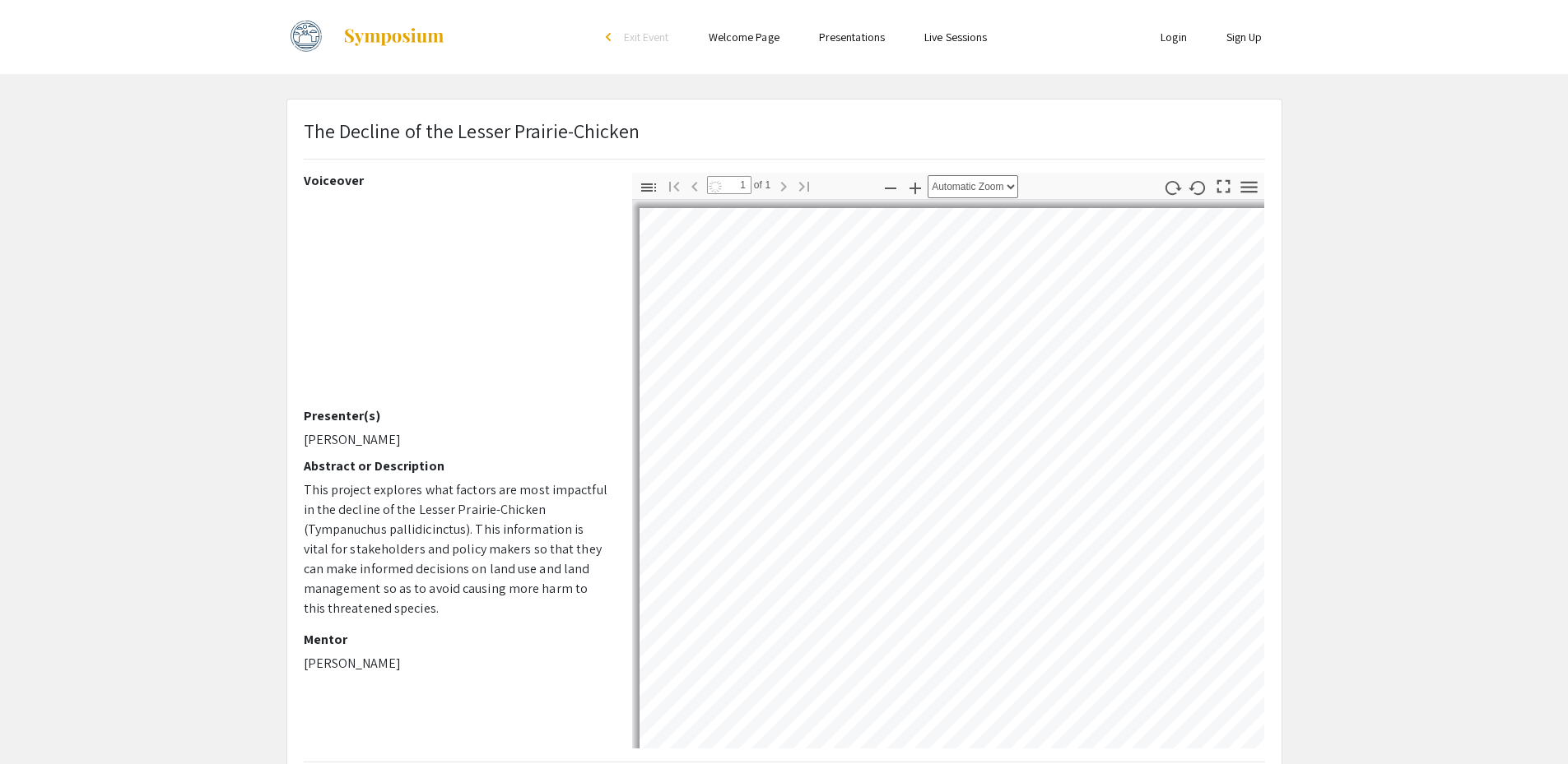
select select "auto"
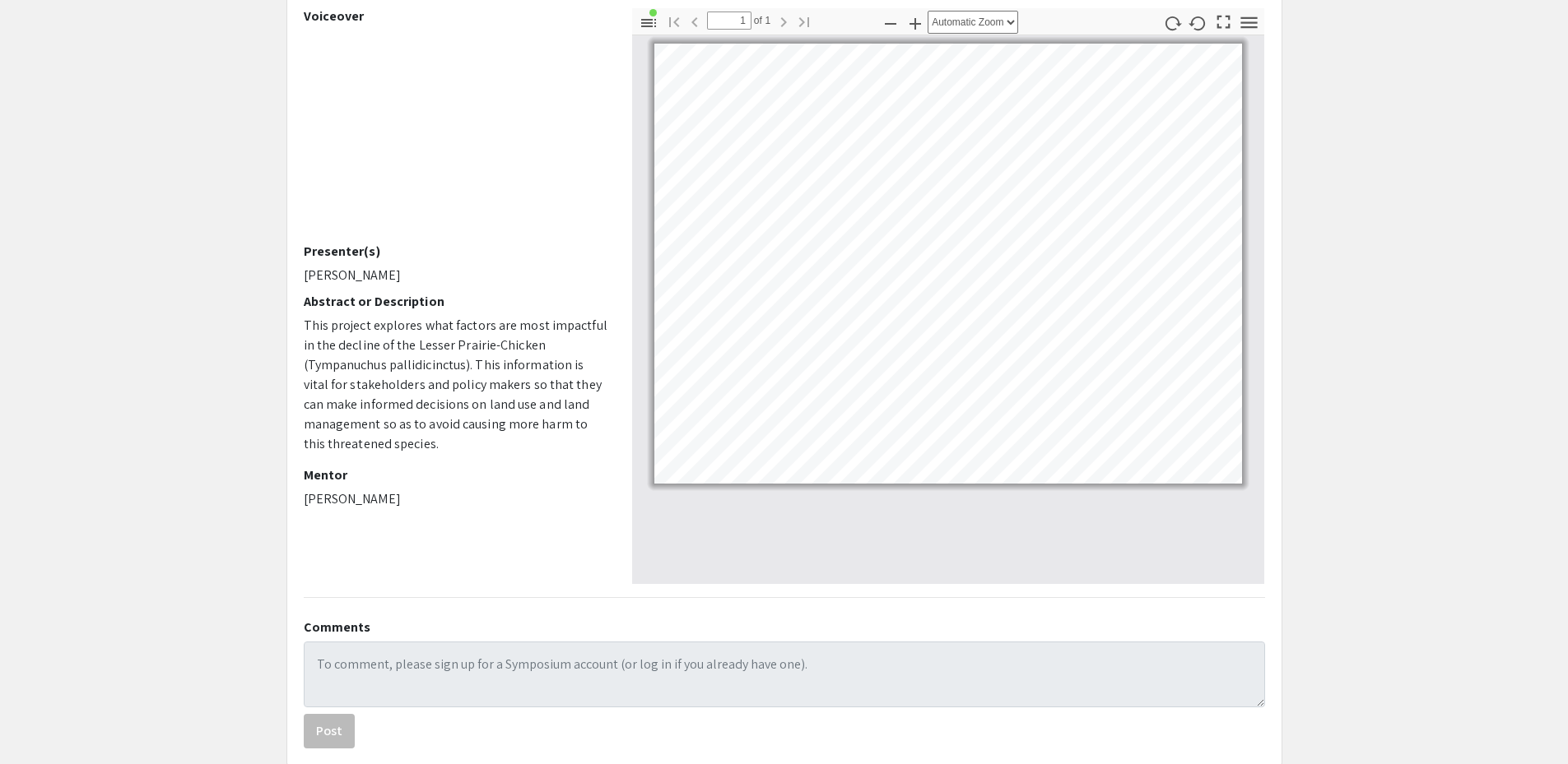
scroll to position [82, 0]
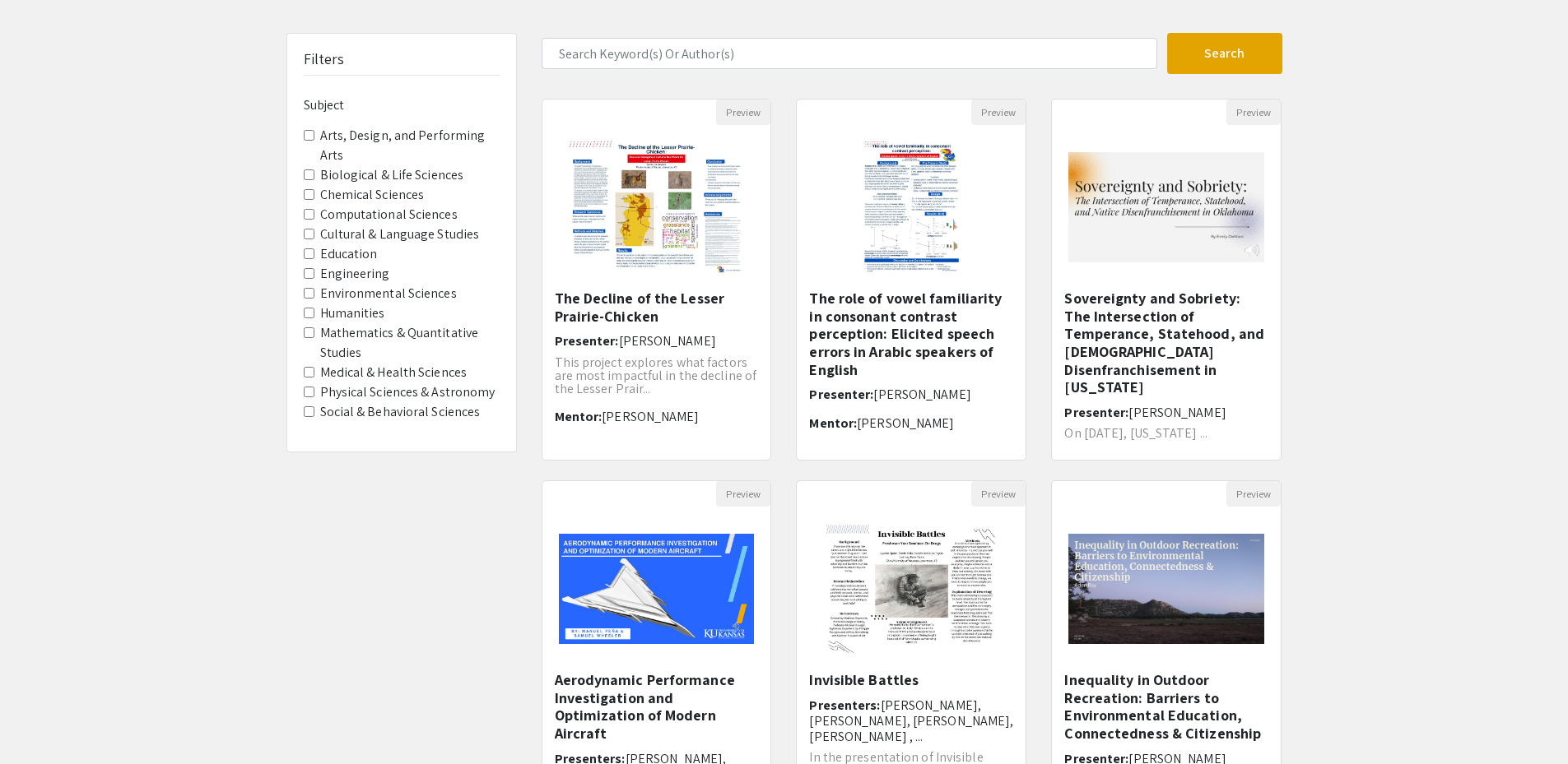
scroll to position [165, 0]
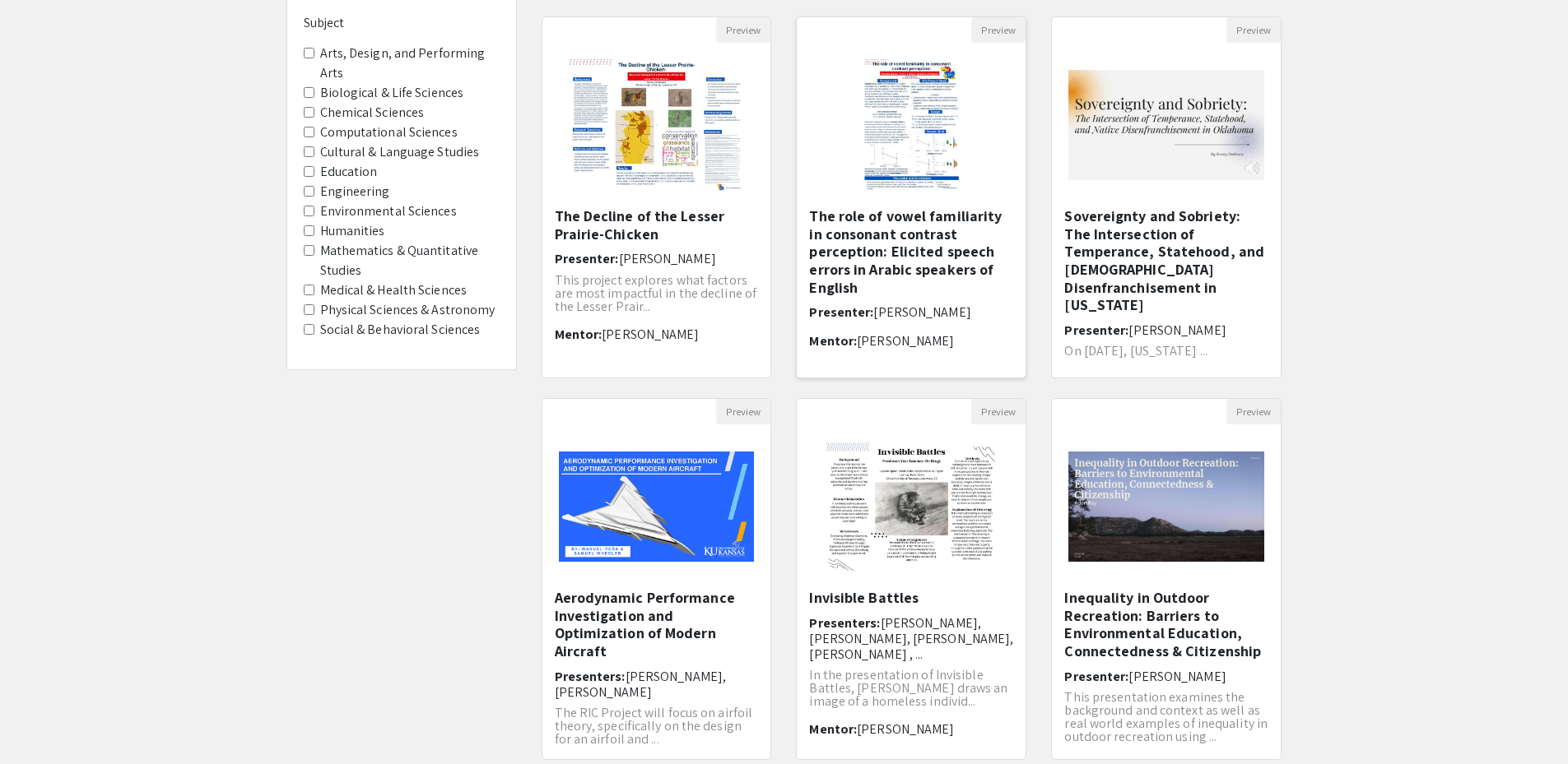
click at [918, 97] on img "Open Presentation <p>The role of vowel familiarity in consonant contrast percep…" at bounding box center [911, 126] width 127 height 165
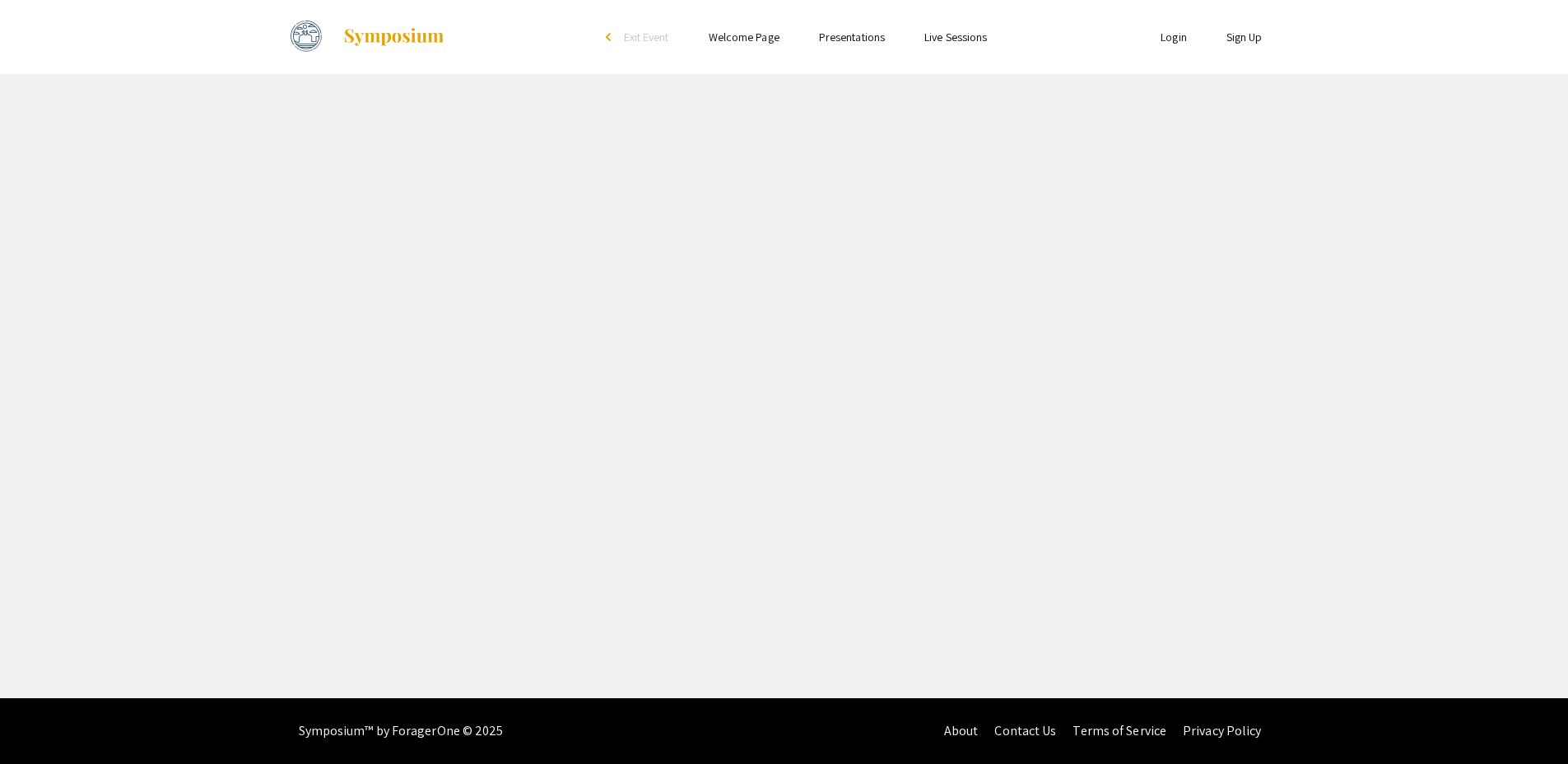
select select "custom"
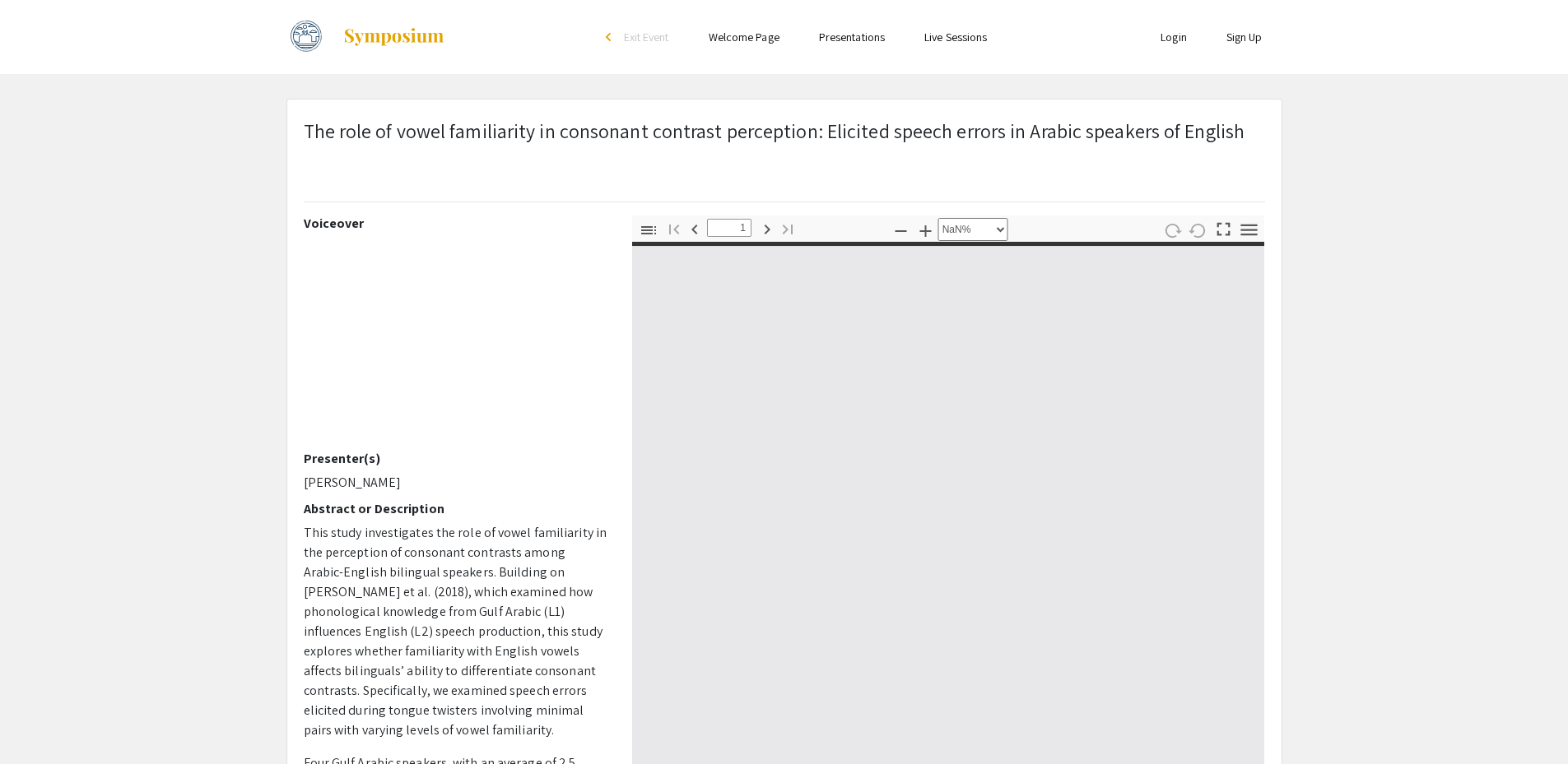
type input "0"
select select "custom"
type input "1"
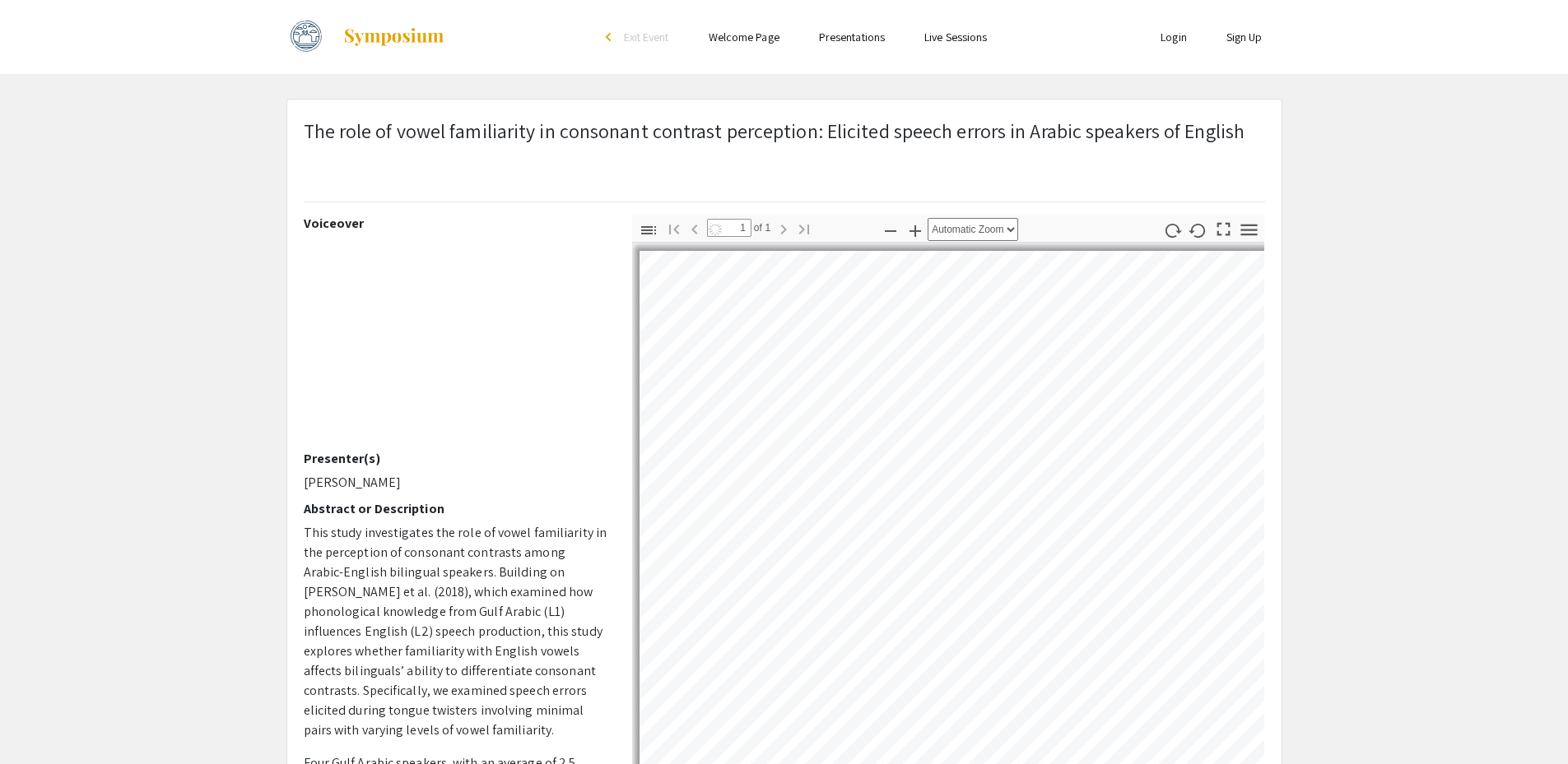
select select "auto"
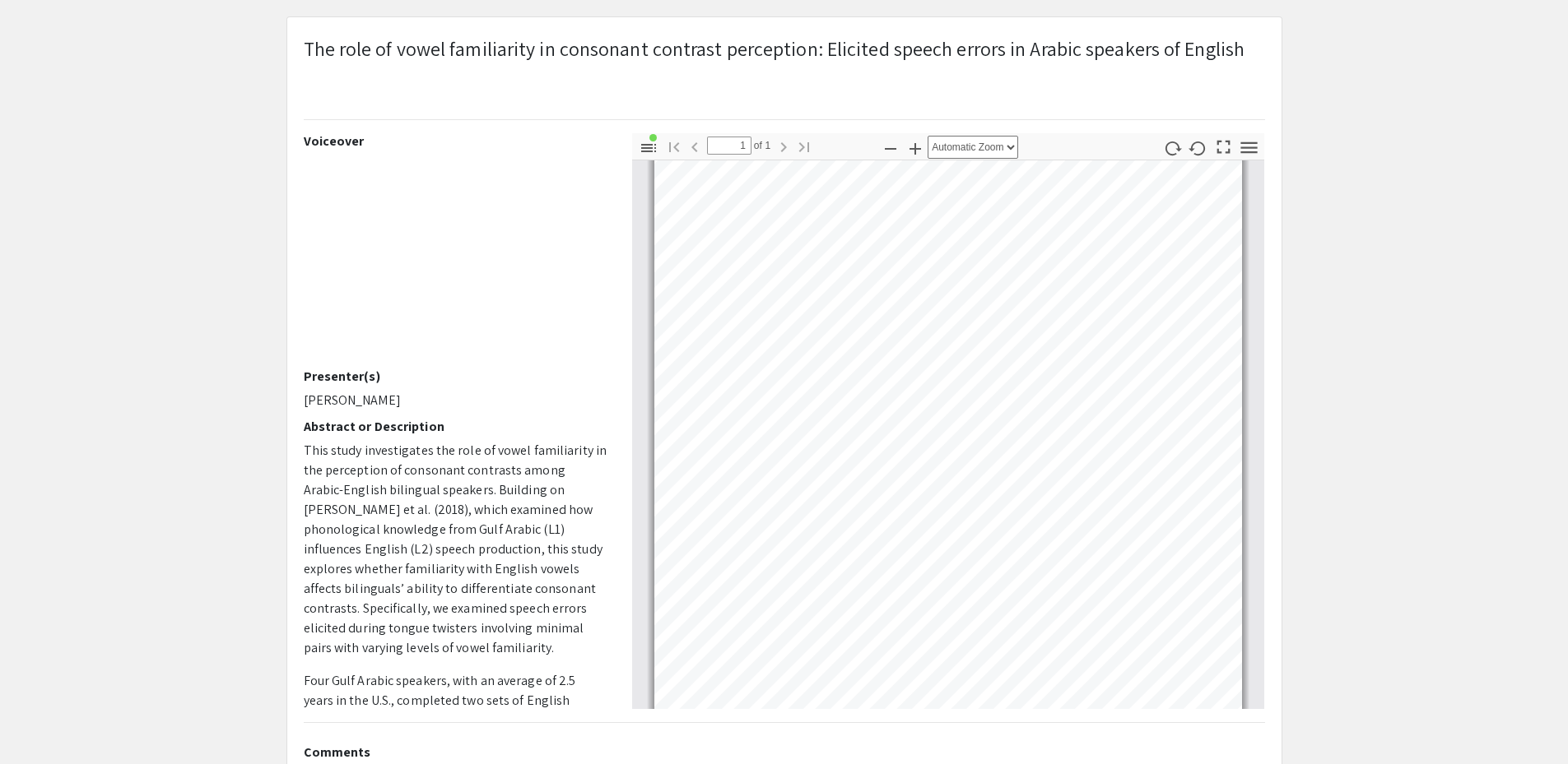
scroll to position [286, 0]
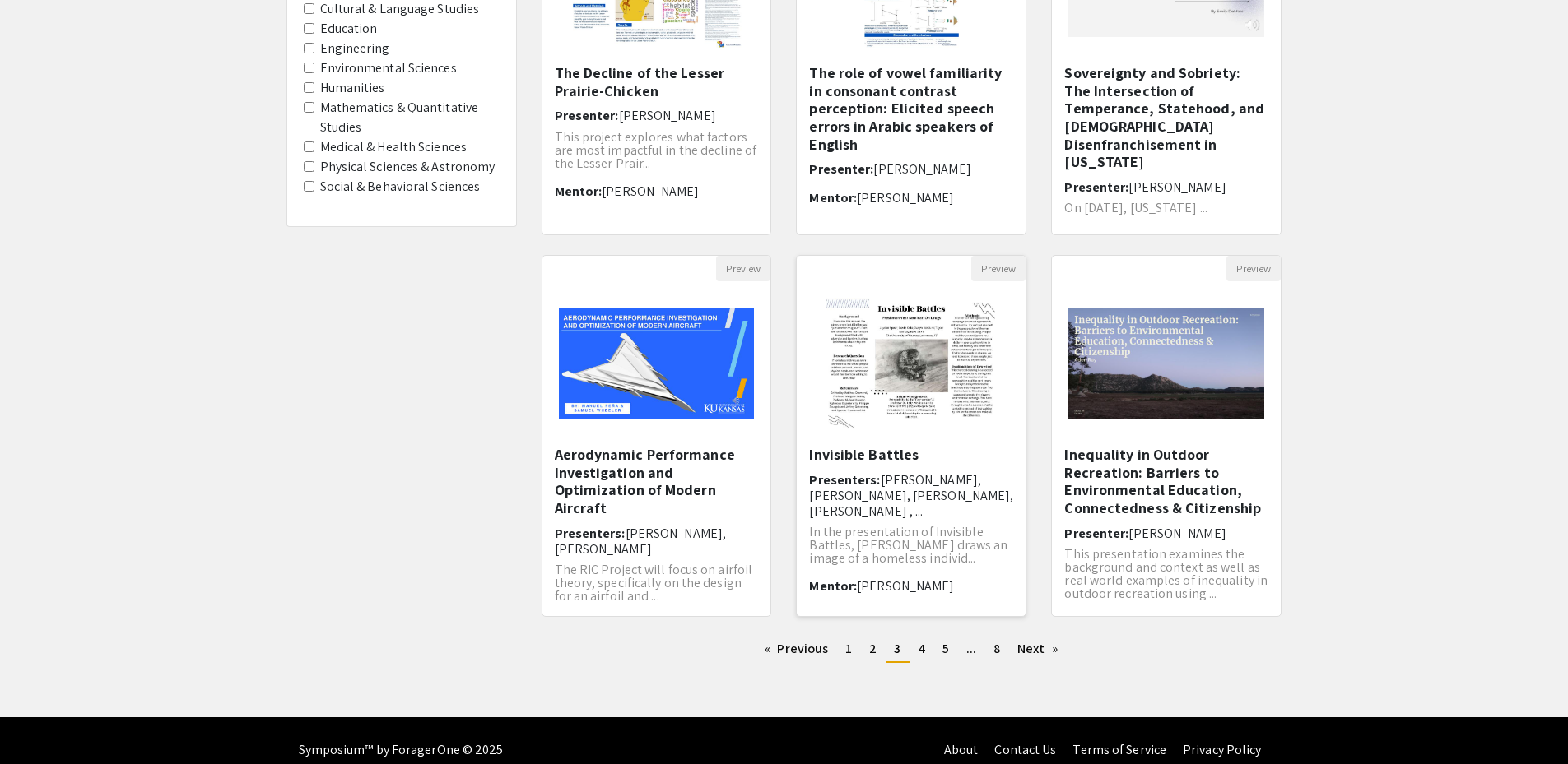
scroll to position [327, 0]
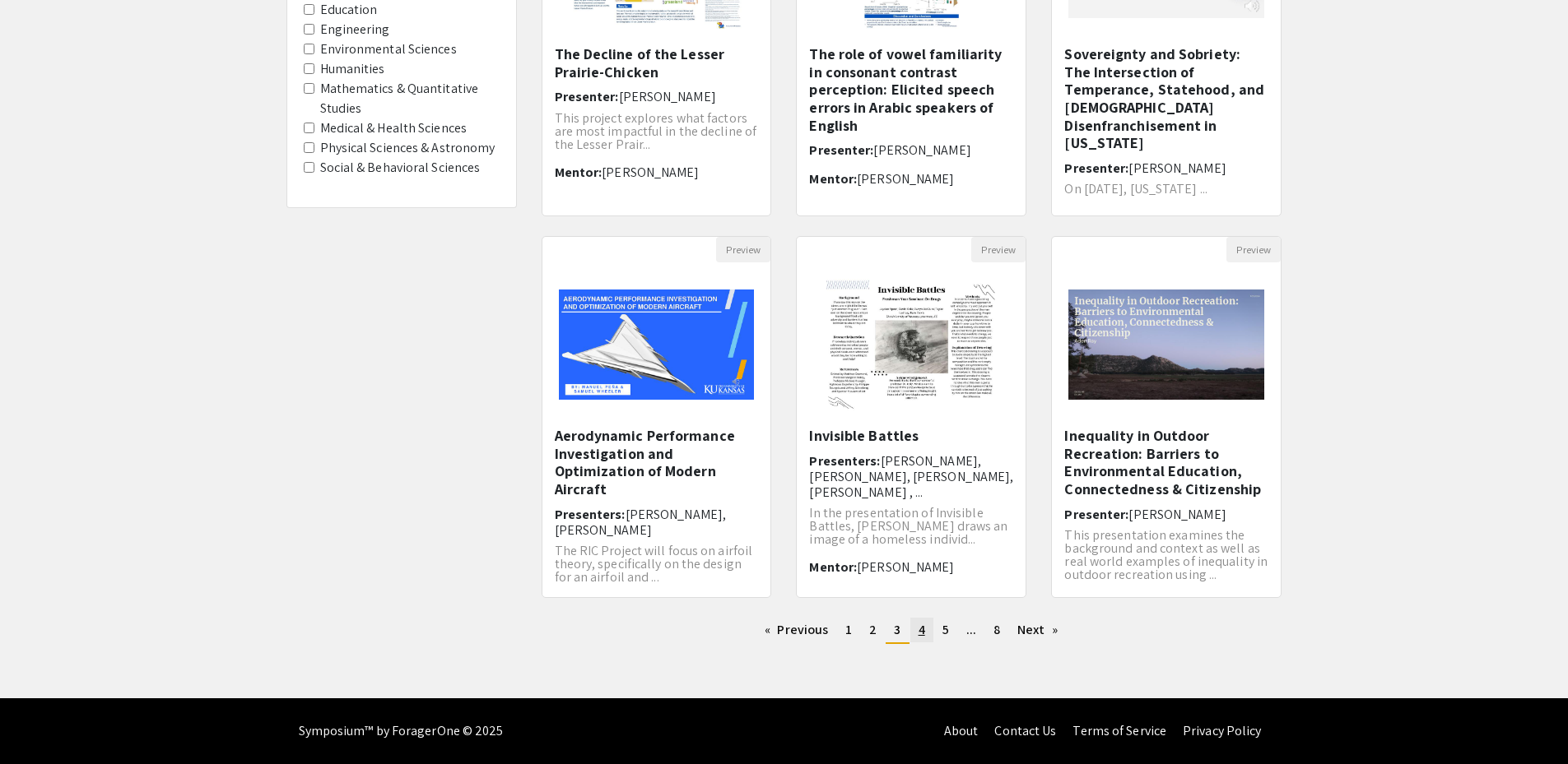
click at [916, 623] on link "page 4" at bounding box center [921, 630] width 23 height 25
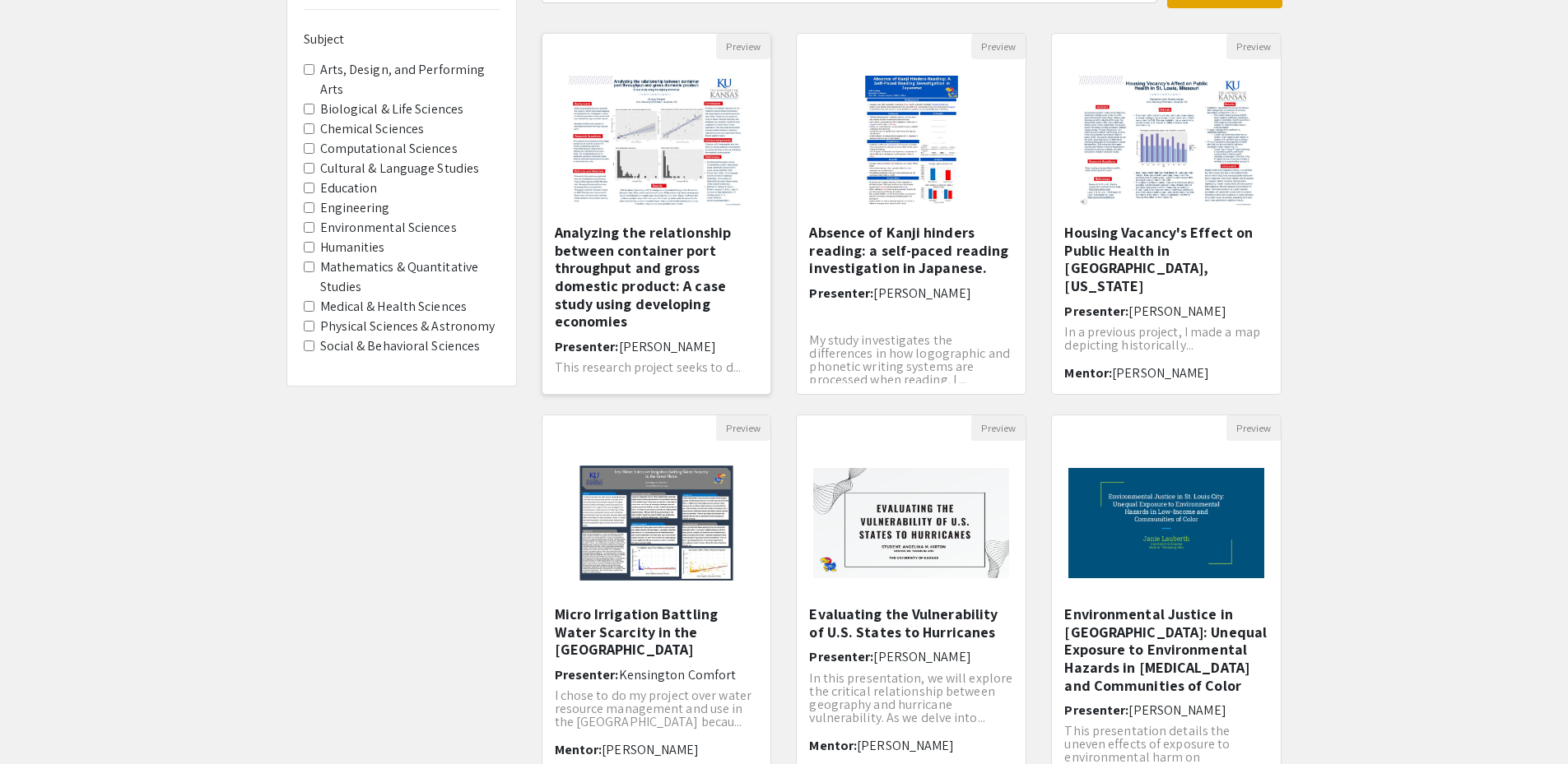
scroll to position [165, 0]
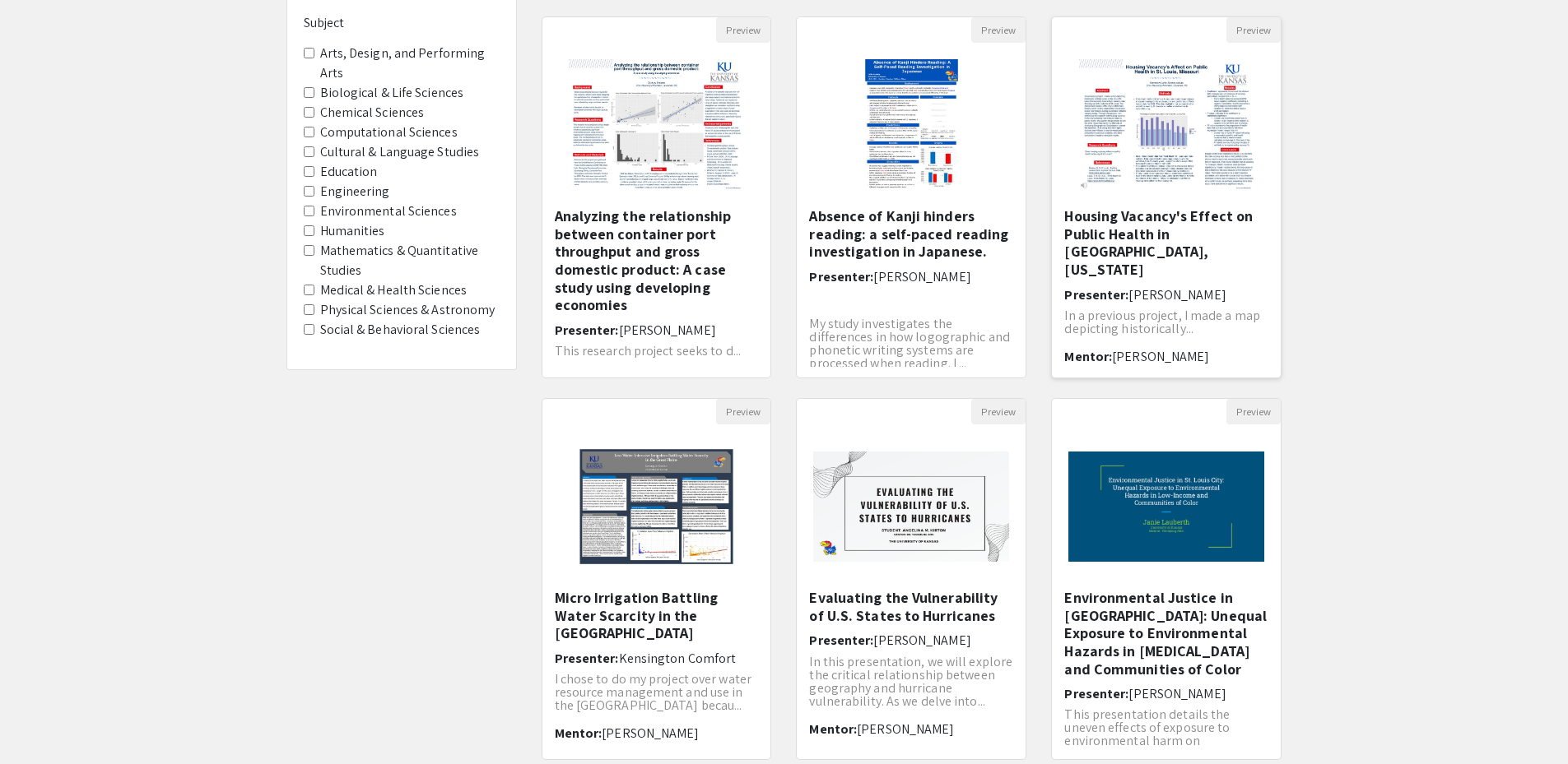
click at [1161, 215] on h5 "Housing Vacancy's Effect on Public Health in [GEOGRAPHIC_DATA], [US_STATE]" at bounding box center [1166, 242] width 204 height 71
select select "custom"
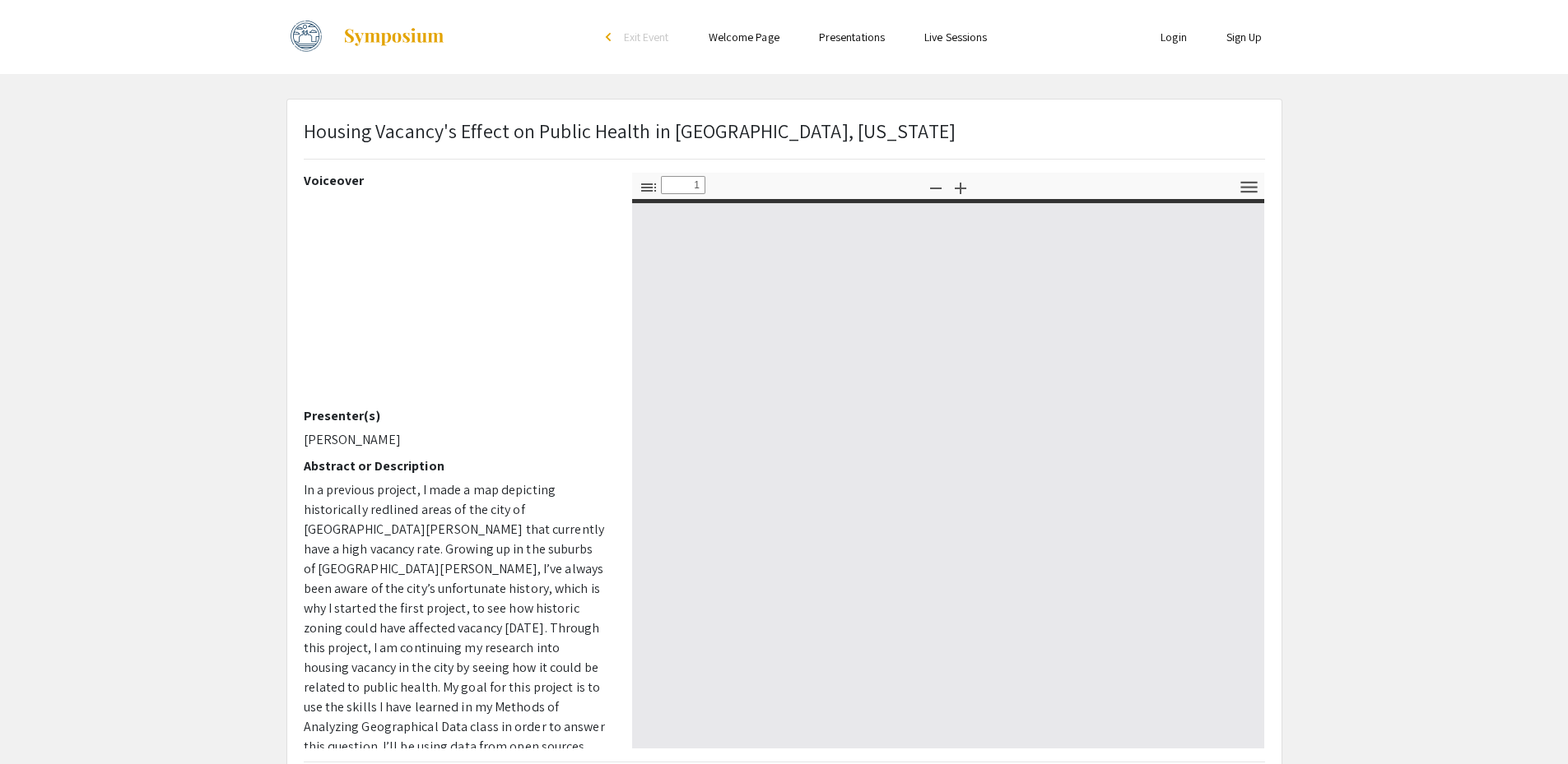
type input "0"
select select "custom"
type input "1"
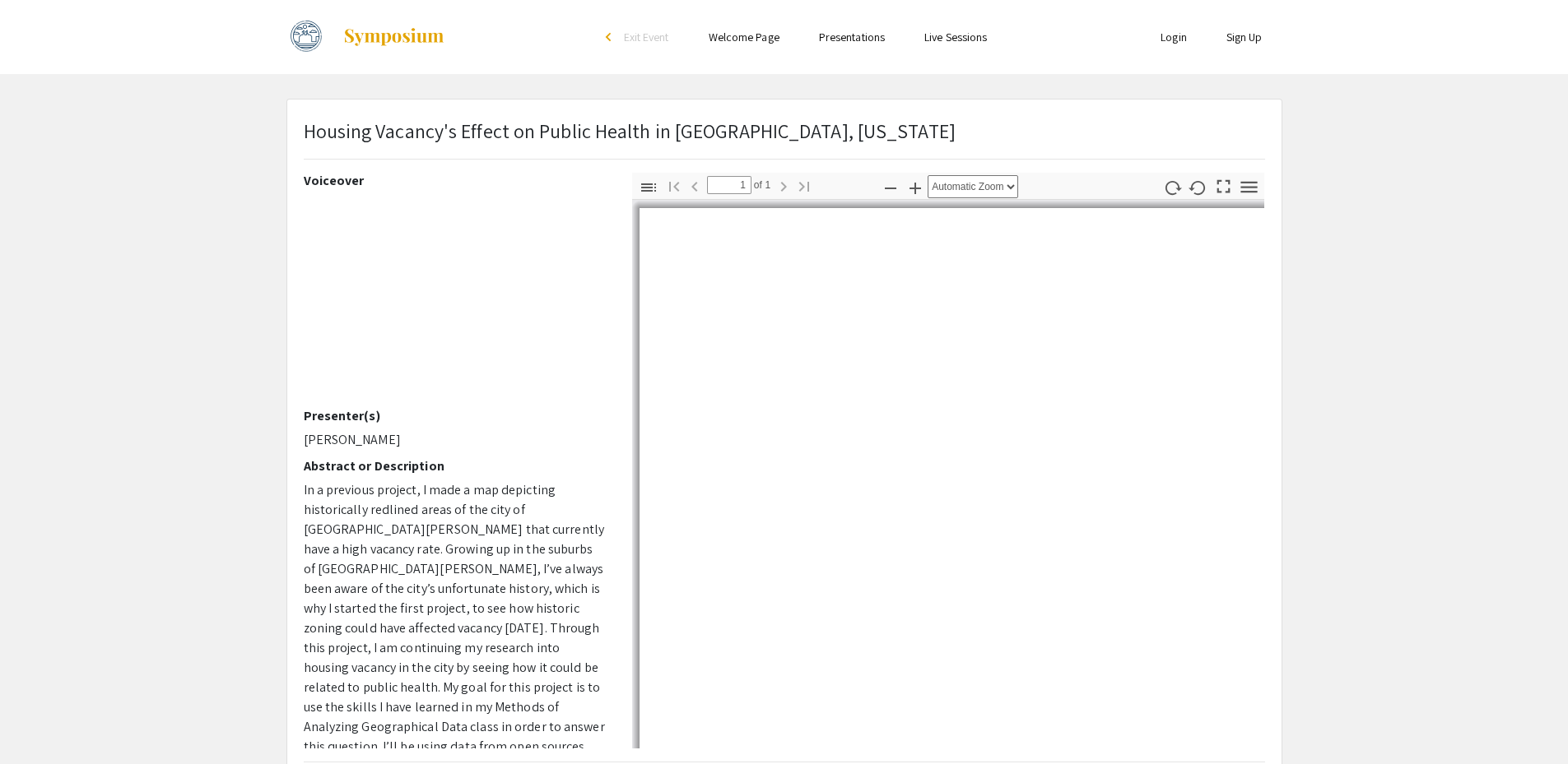
select select "auto"
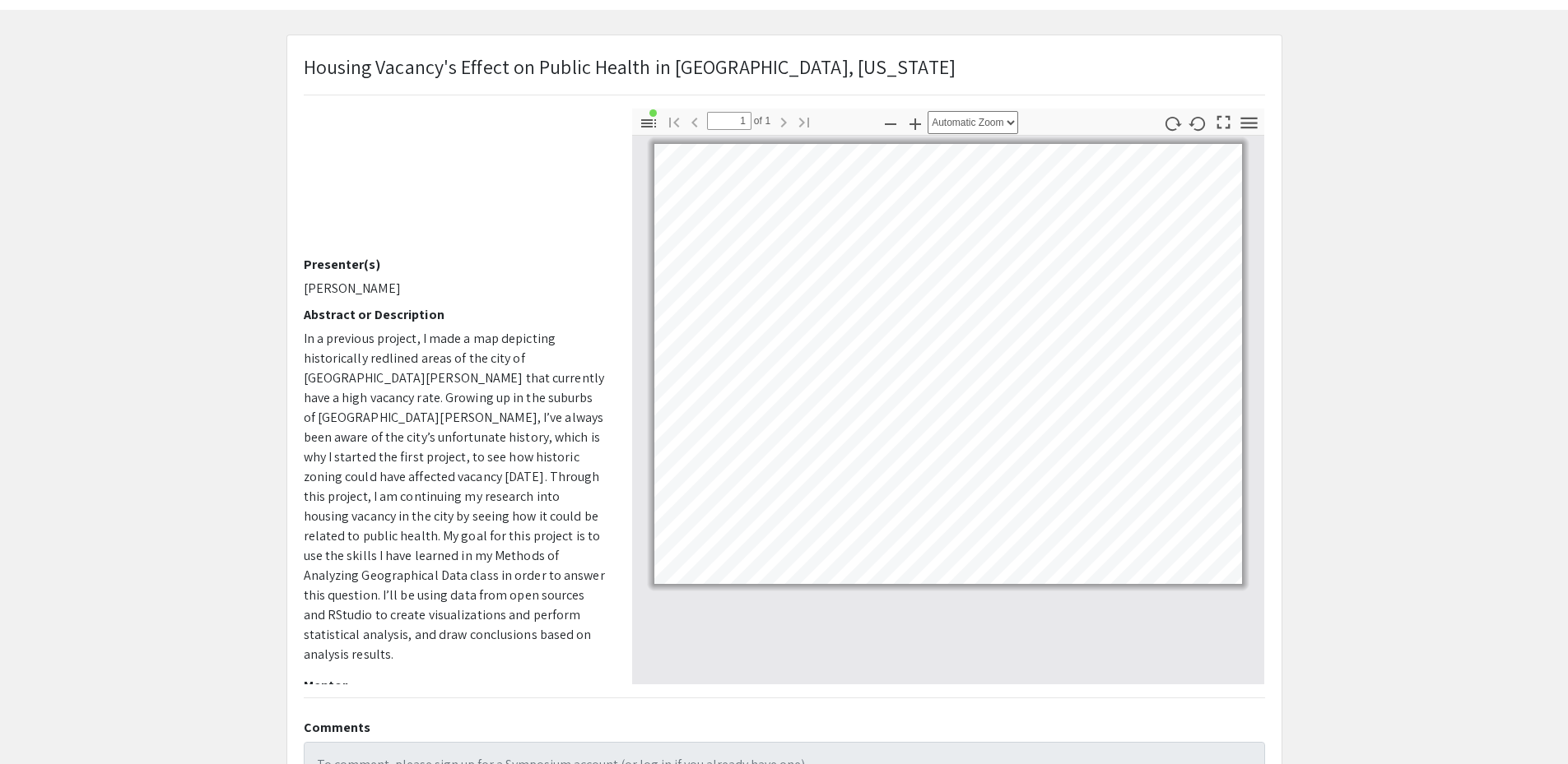
scroll to position [10, 0]
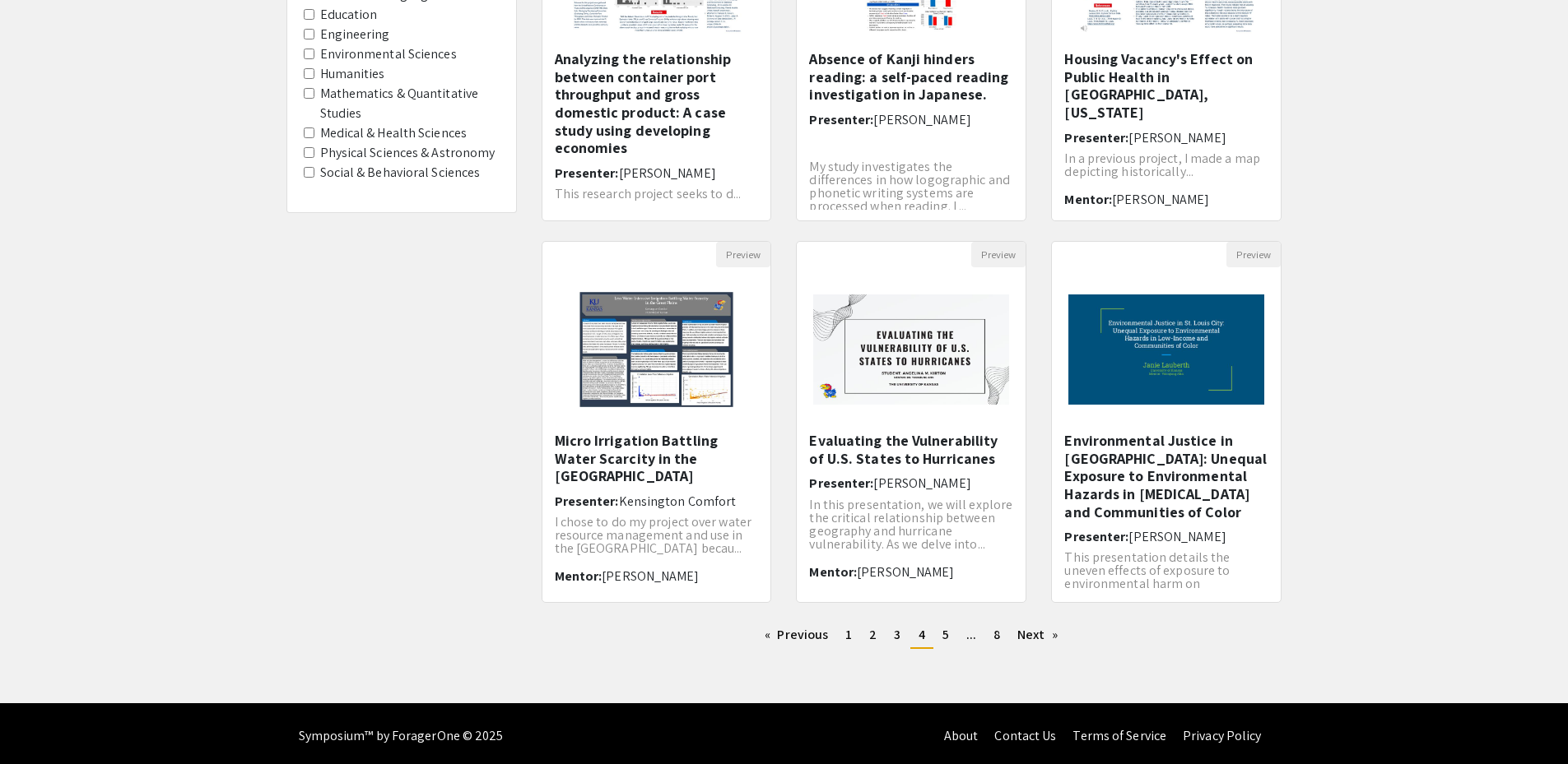
scroll to position [327, 0]
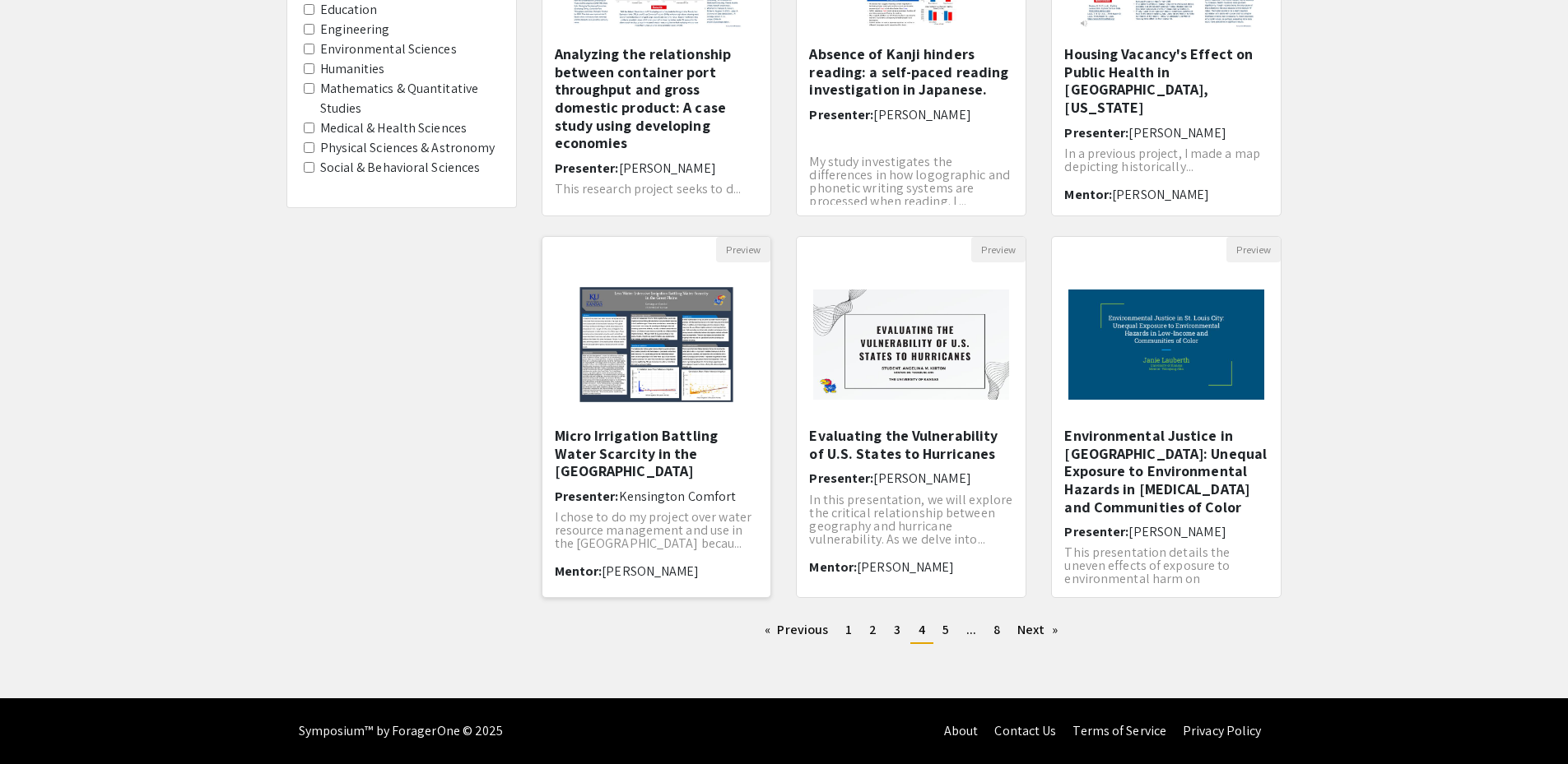
click at [654, 462] on h5 "Micro Irrigation Battling Water Scarcity in the [GEOGRAPHIC_DATA]" at bounding box center [656, 453] width 204 height 53
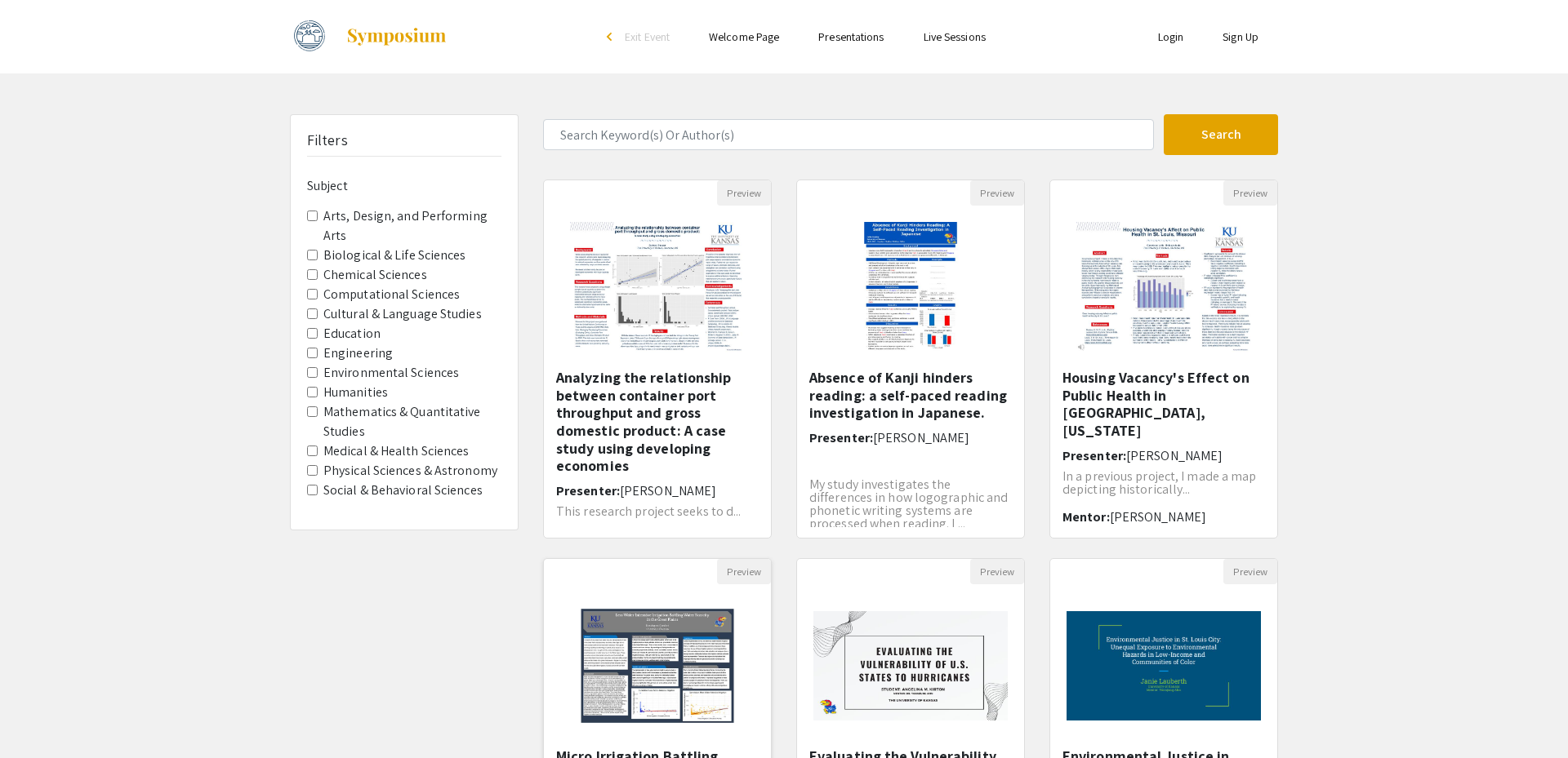
select select "custom"
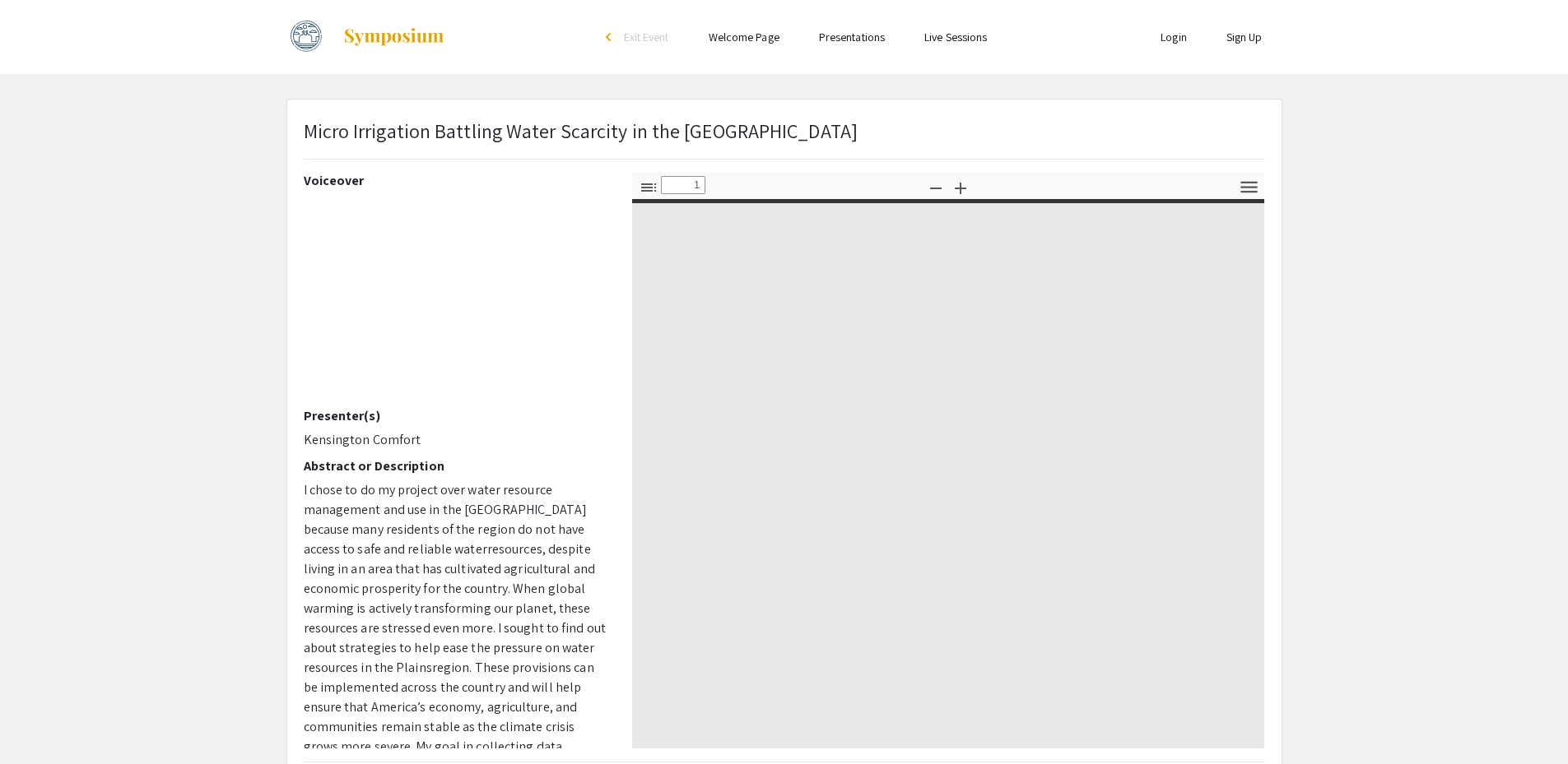
type input "0"
select select "custom"
type input "1"
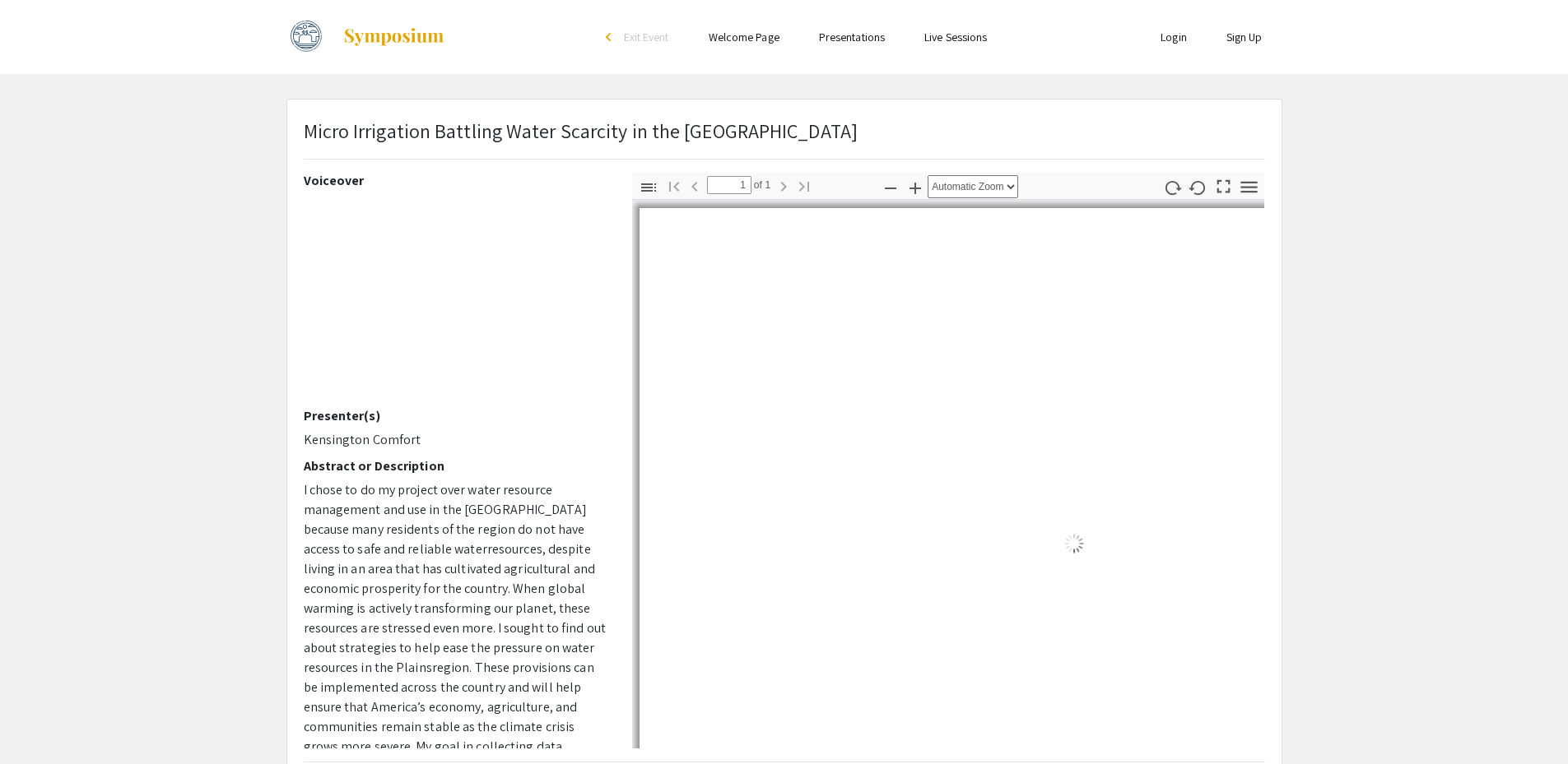
select select "auto"
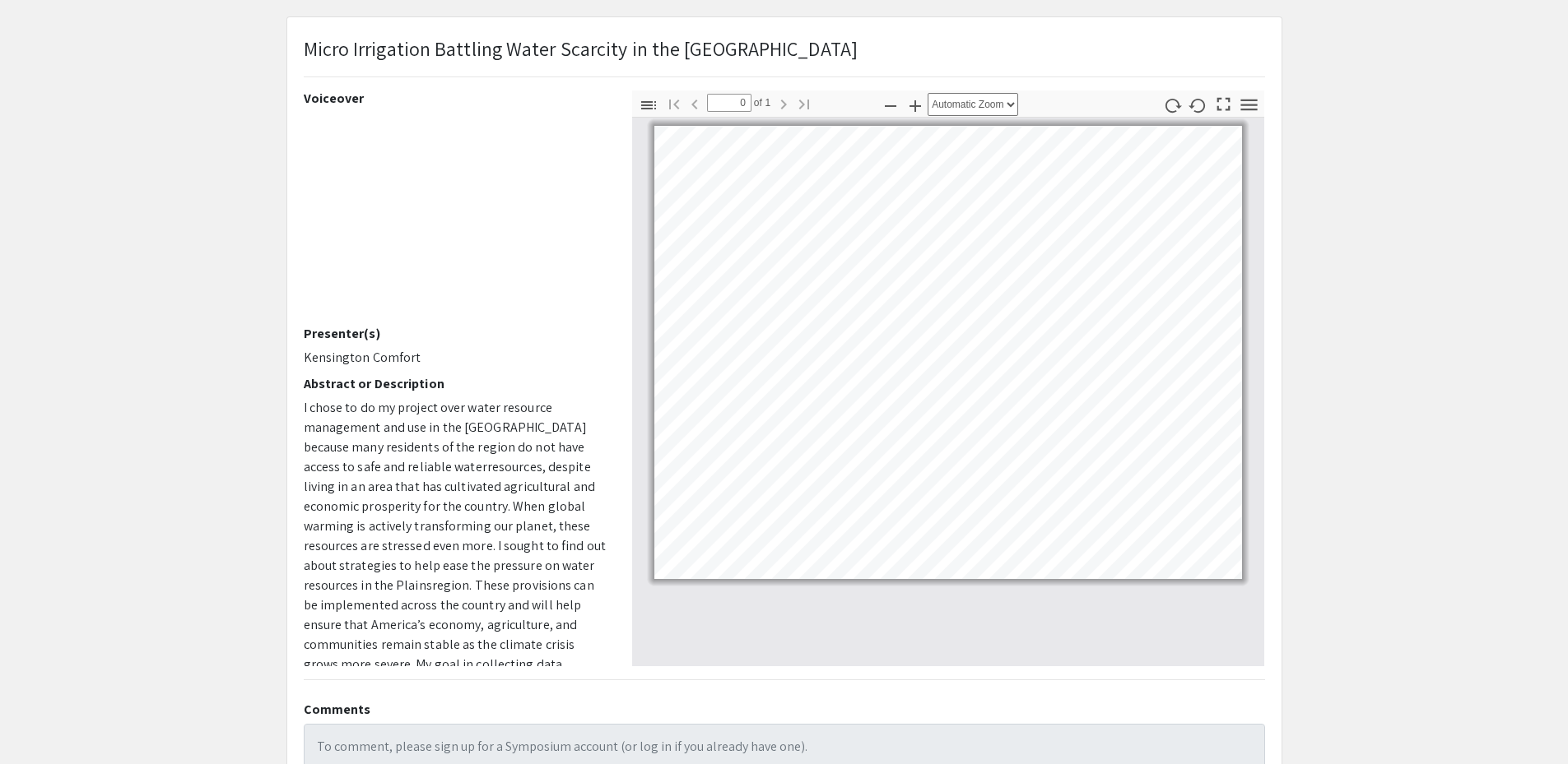
scroll to position [327, 0]
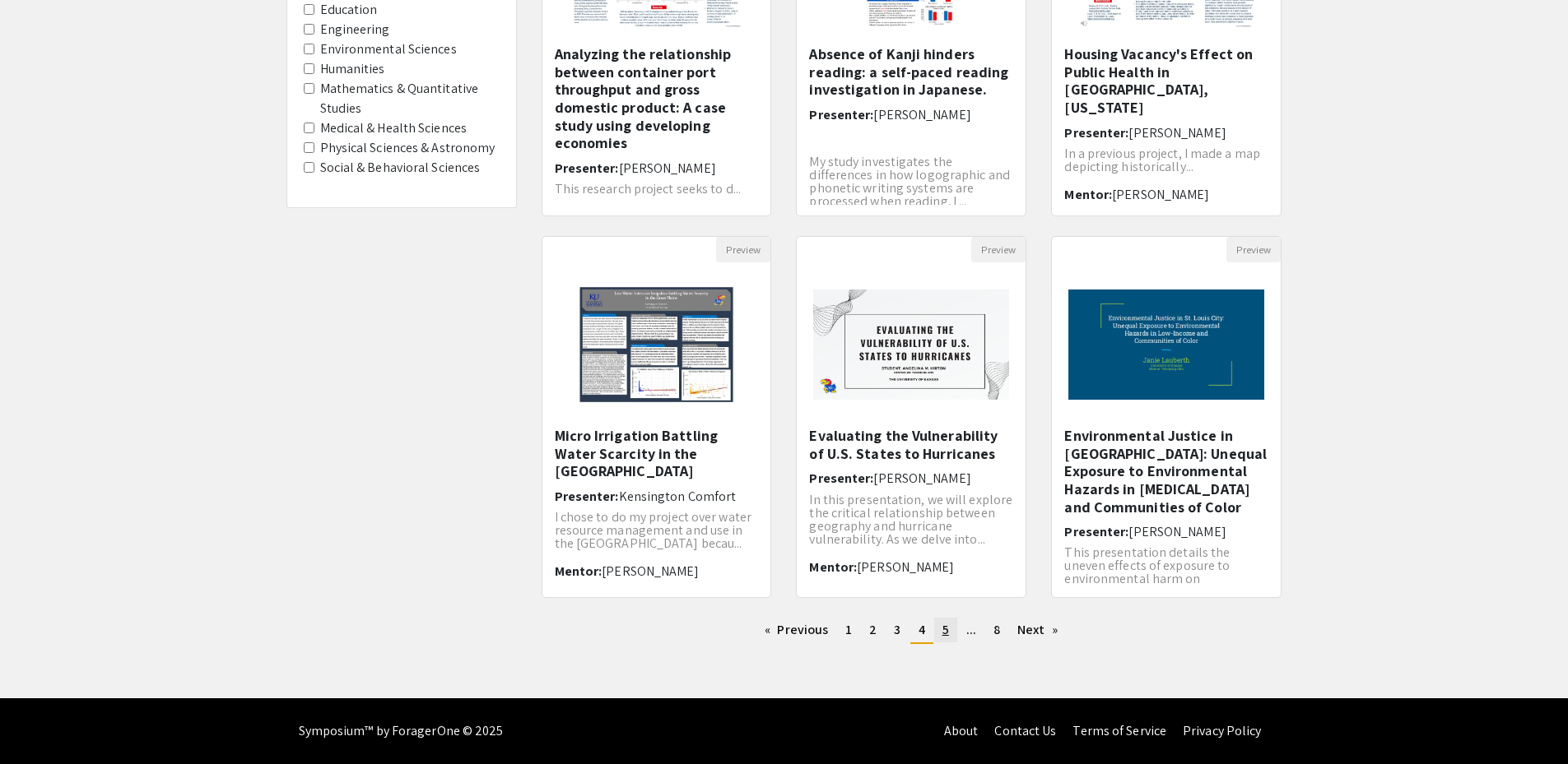
click at [938, 623] on link "page 5" at bounding box center [946, 630] width 23 height 25
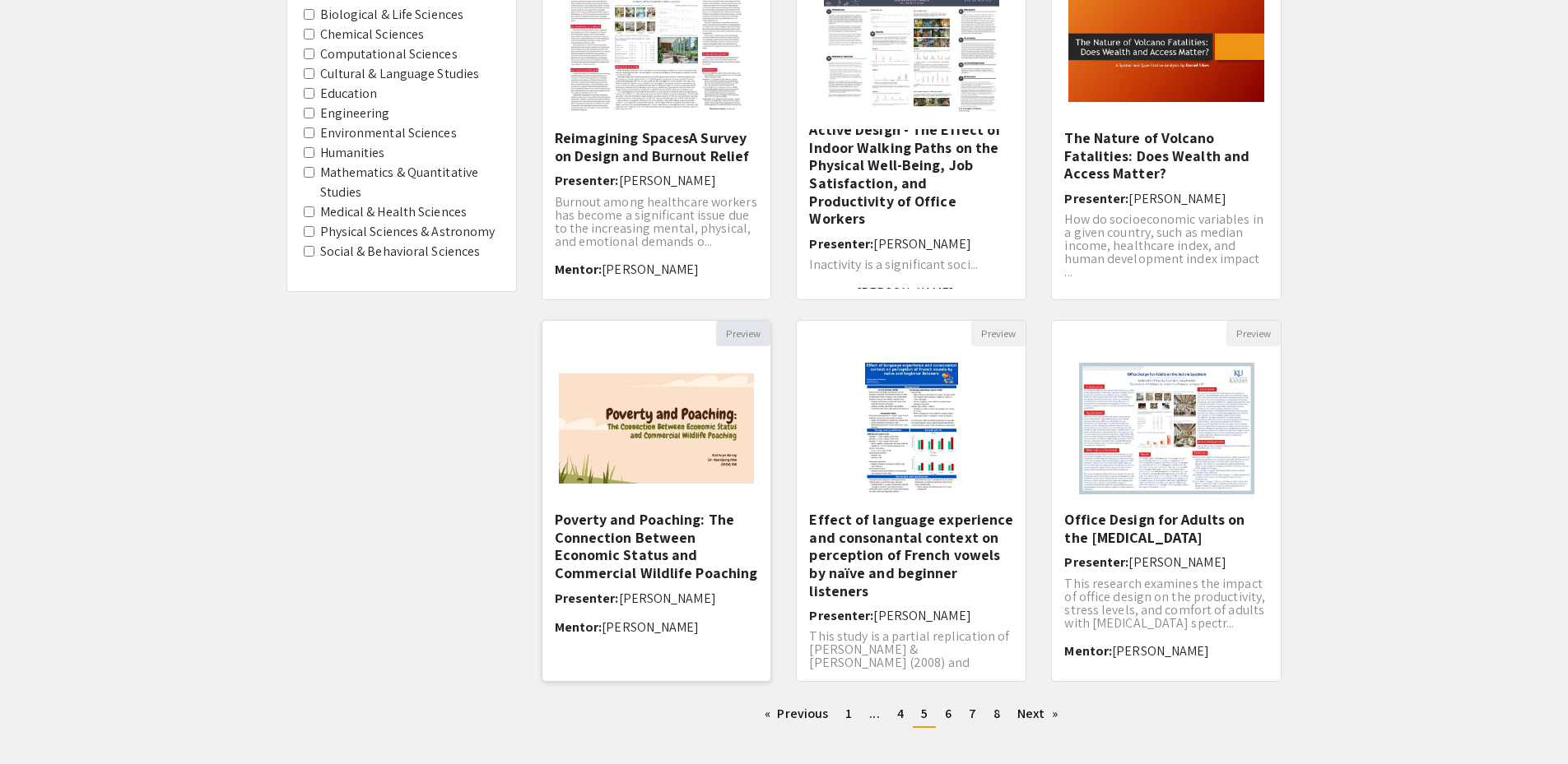
scroll to position [246, 0]
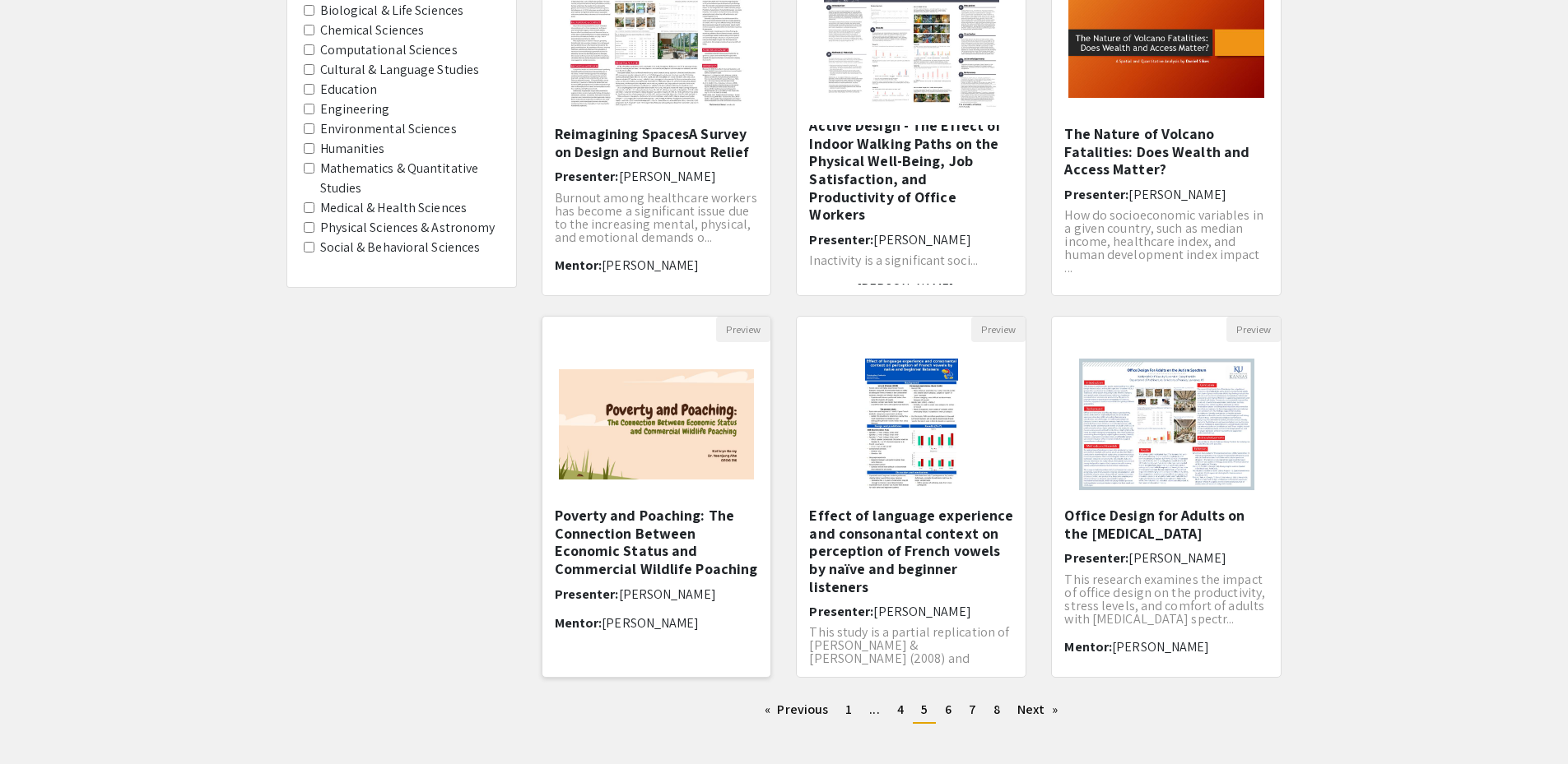
click at [668, 540] on h5 "Poverty and Poaching: The Connection Between Economic Status and Commercial Wil…" at bounding box center [656, 541] width 204 height 71
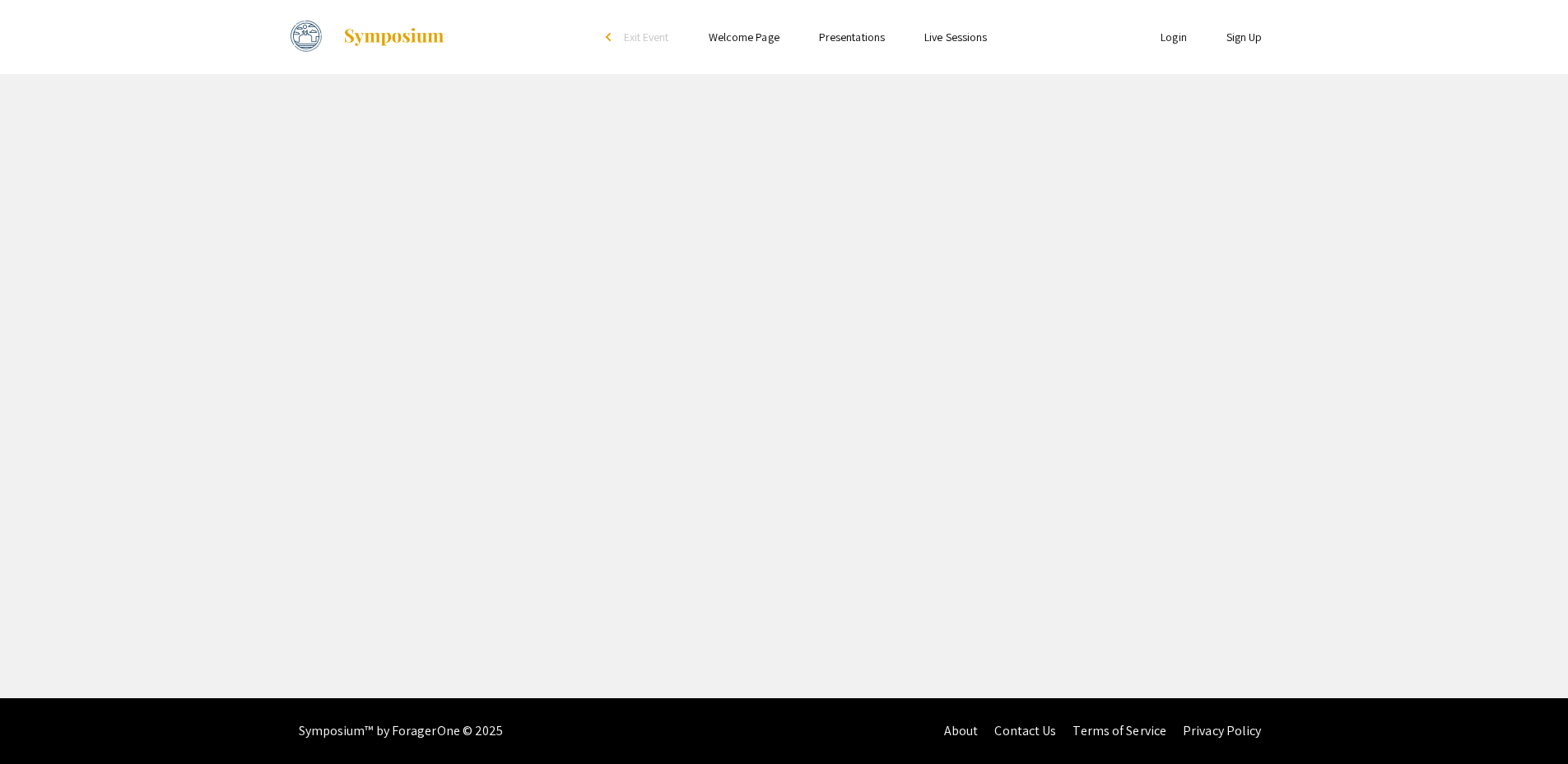
select select "custom"
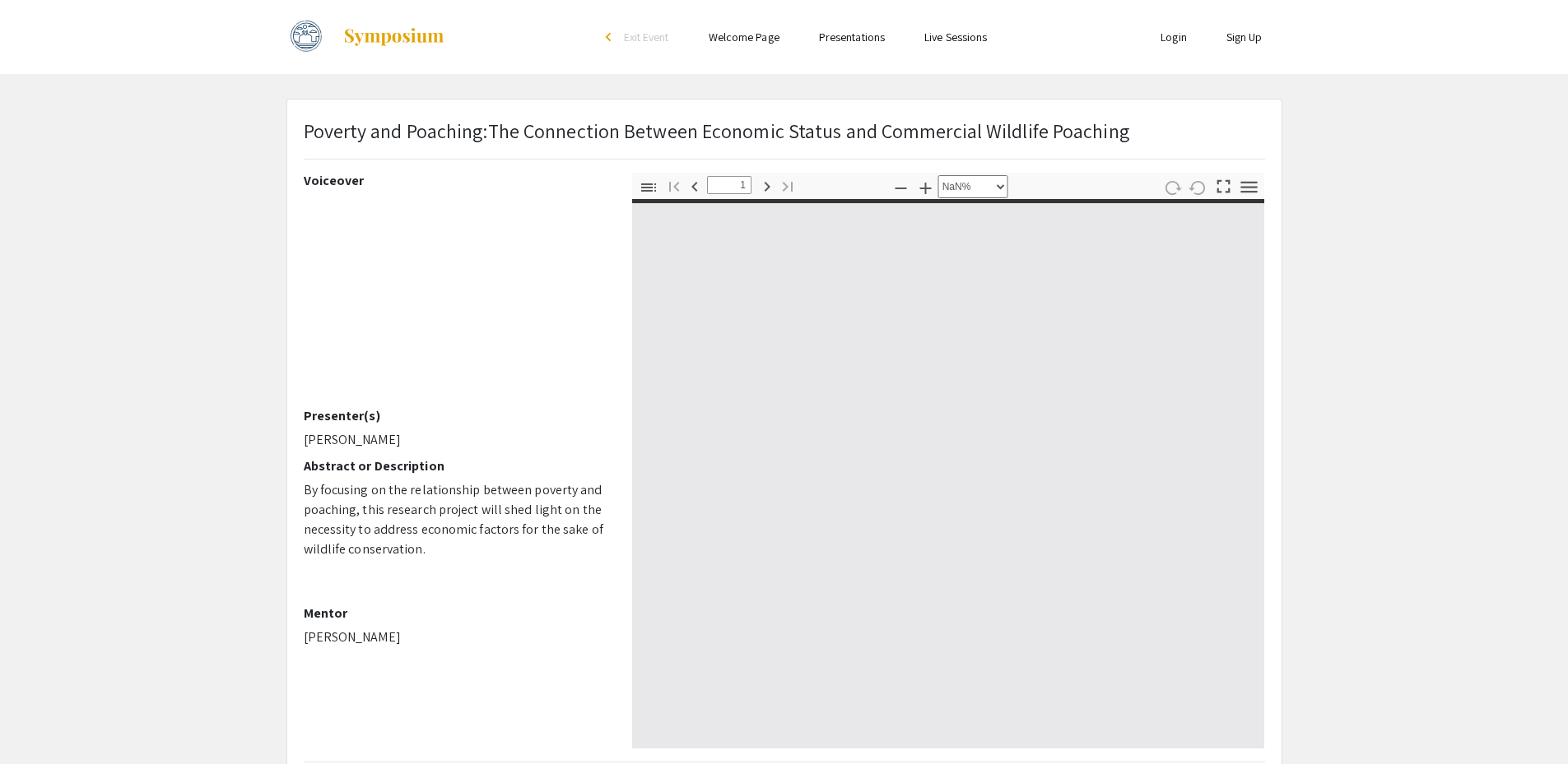
type input "0"
select select "custom"
type input "1"
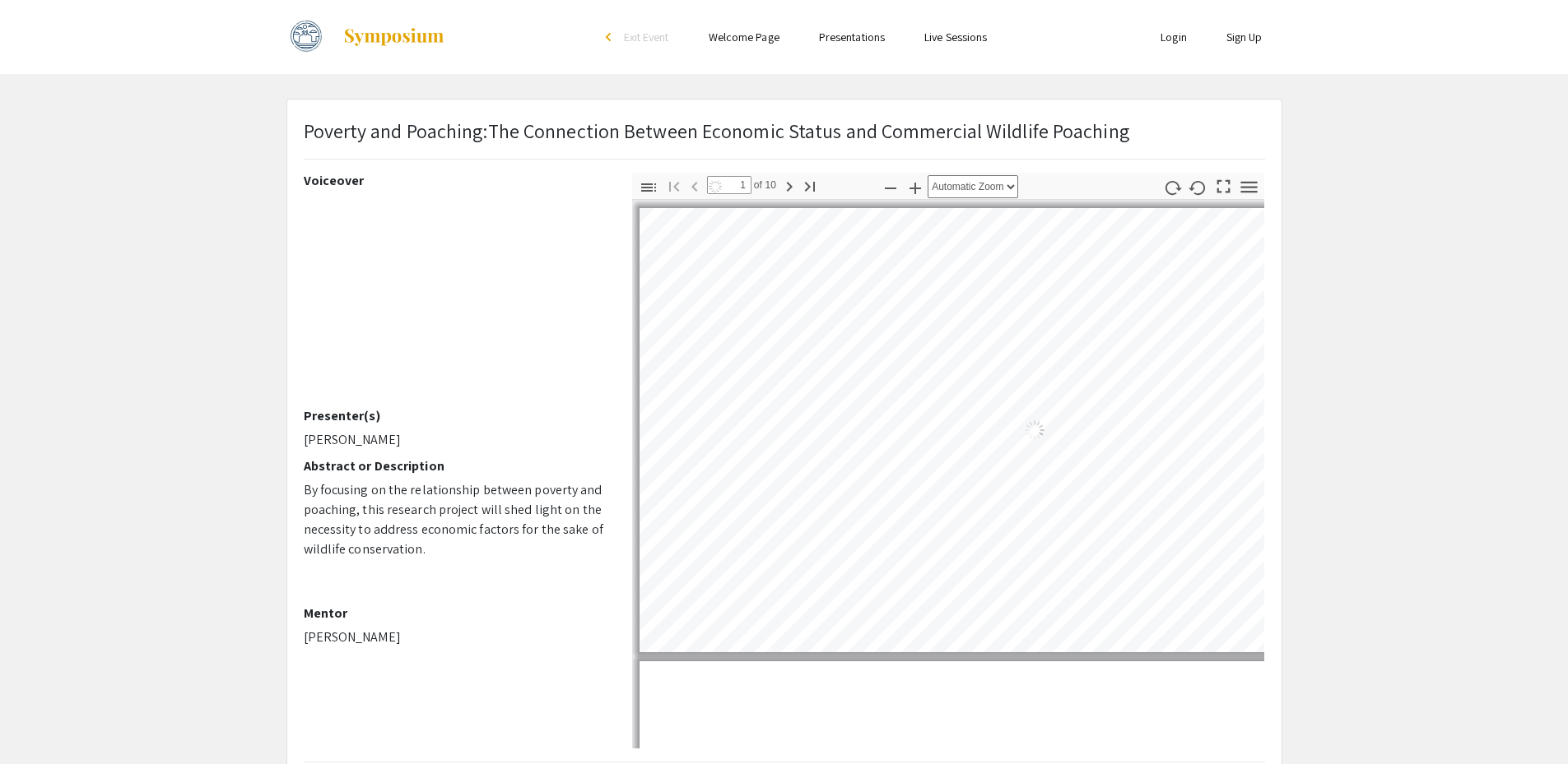
select select "auto"
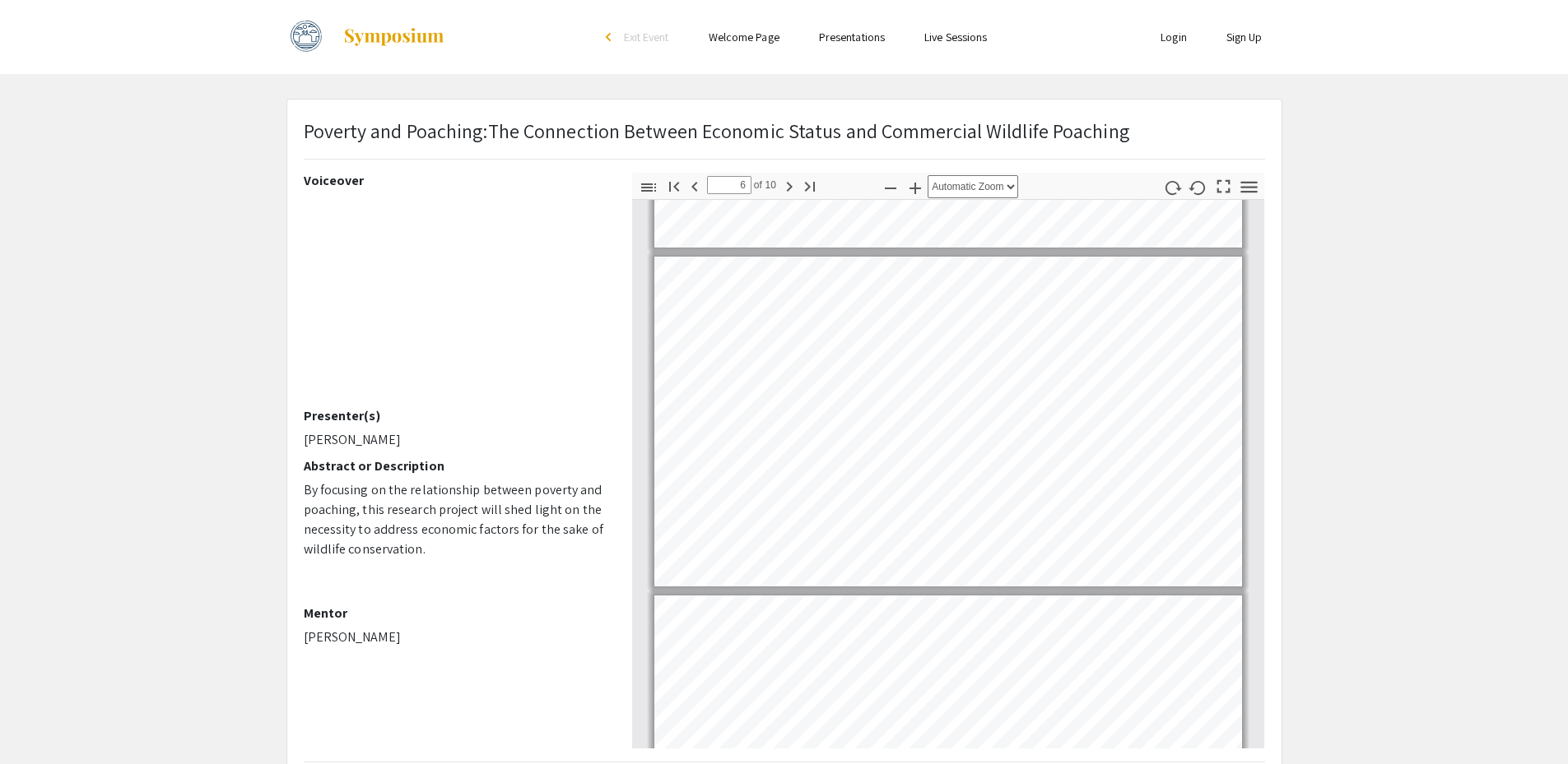
scroll to position [1647, 0]
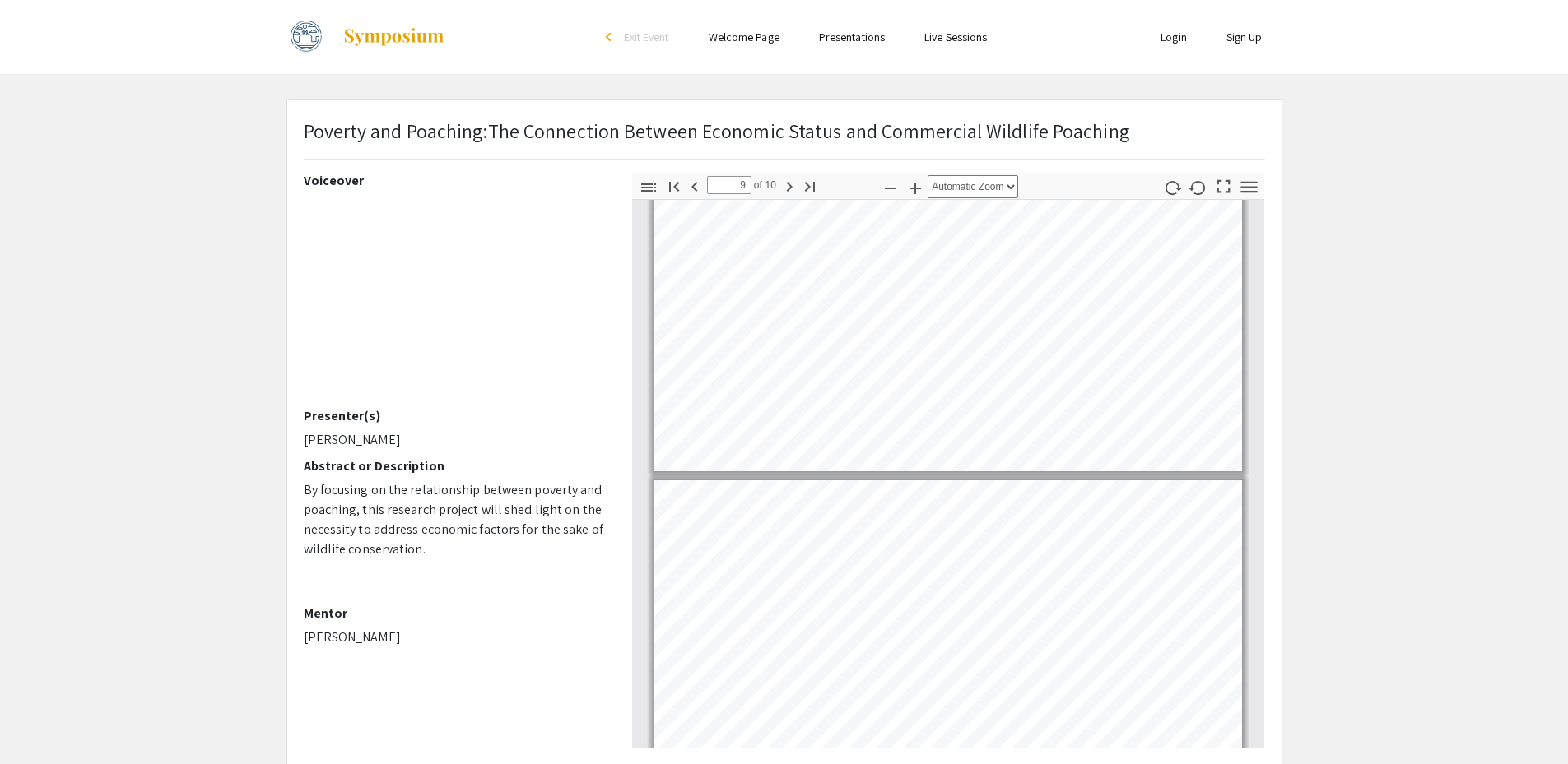
type input "10"
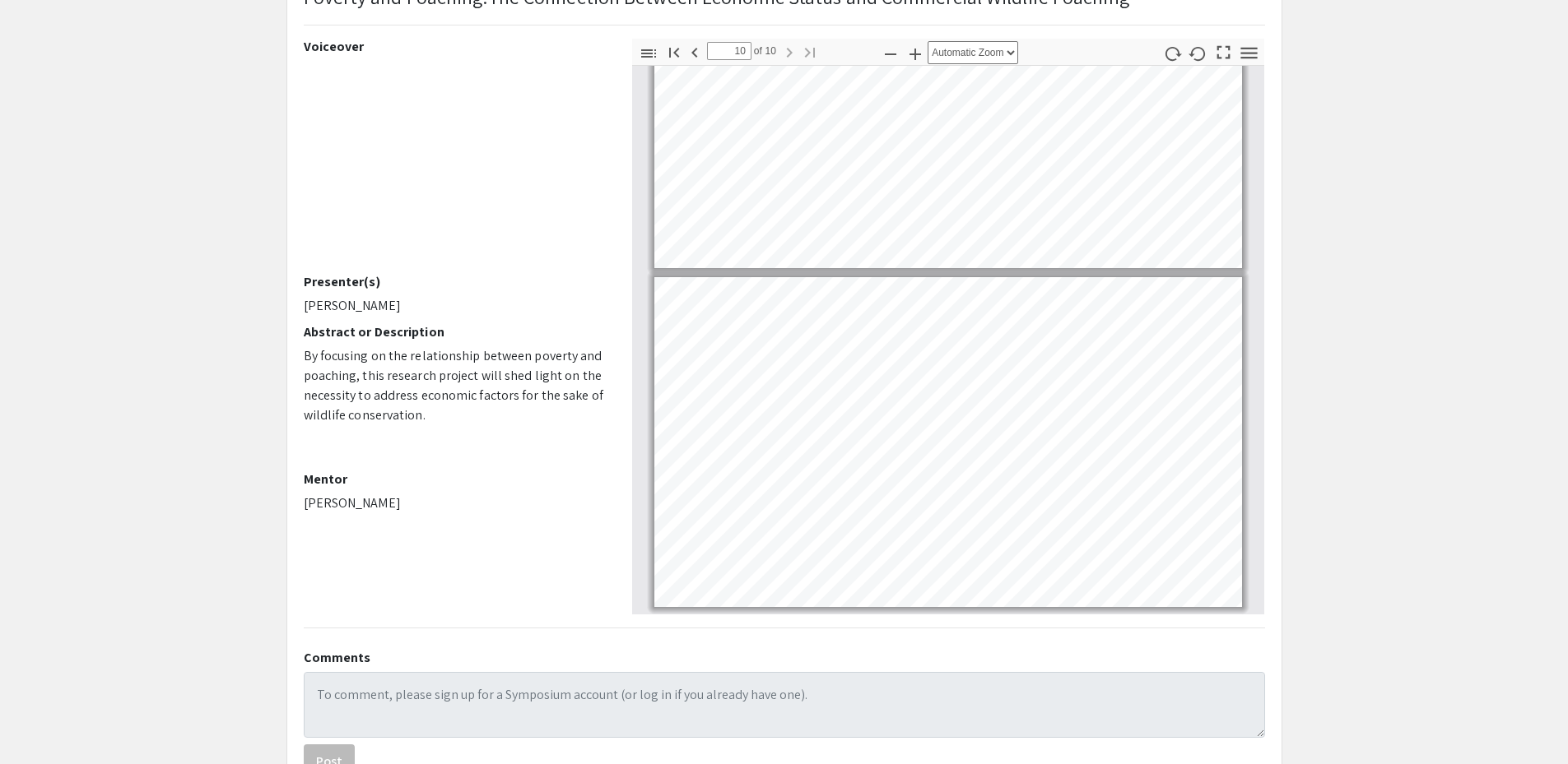
scroll to position [256, 0]
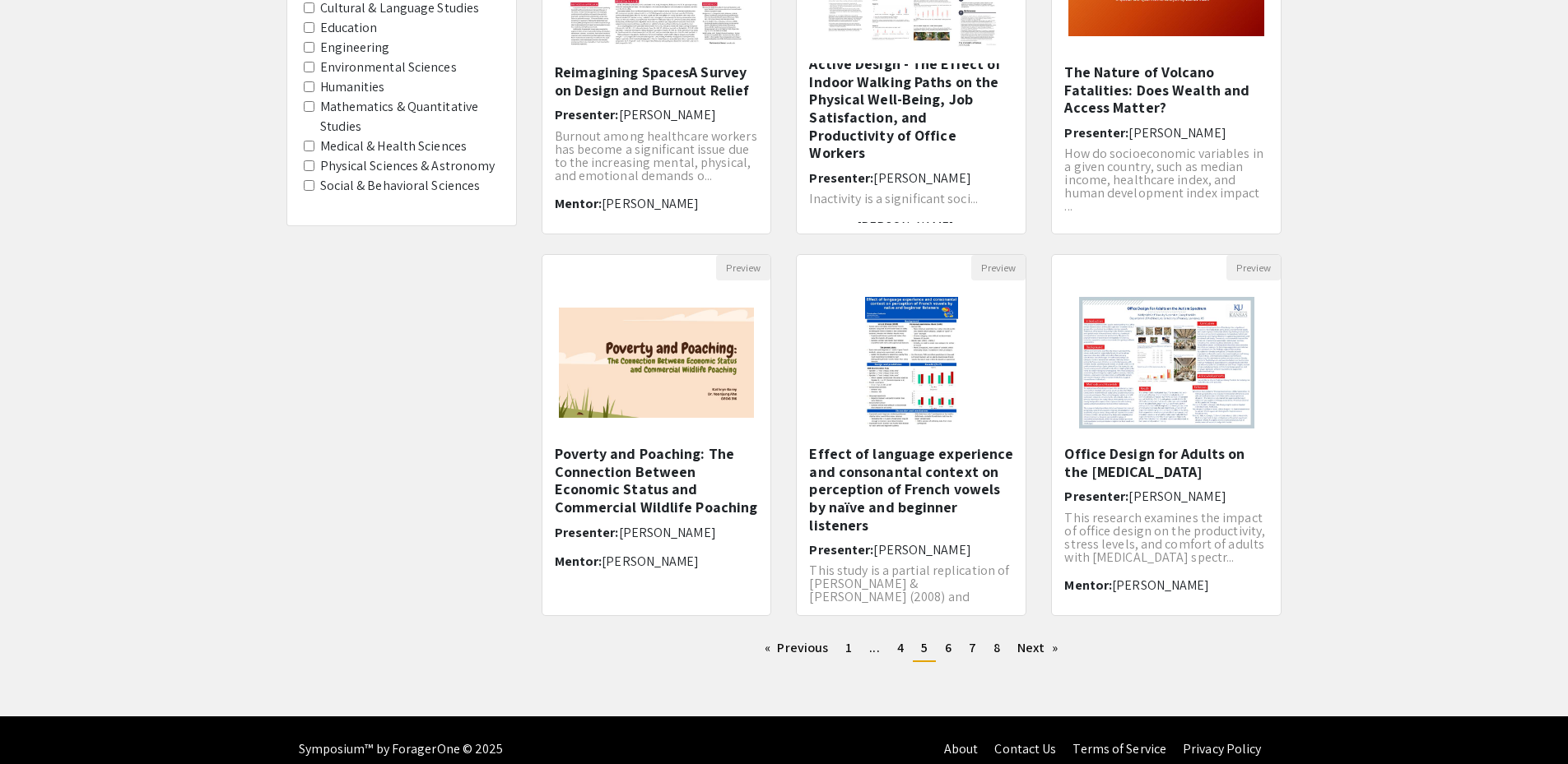
scroll to position [327, 0]
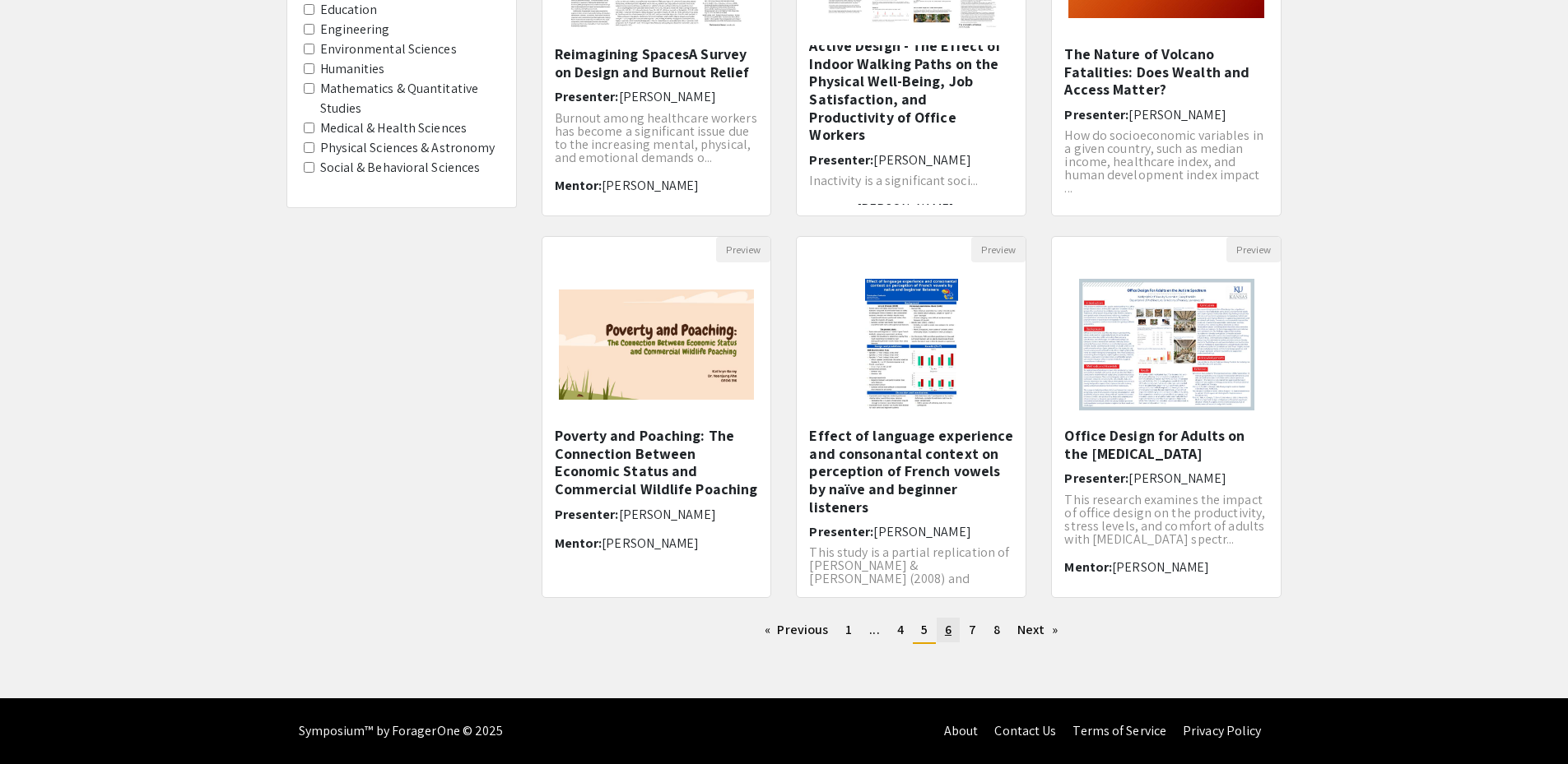
click at [942, 636] on link "page 6" at bounding box center [948, 630] width 23 height 25
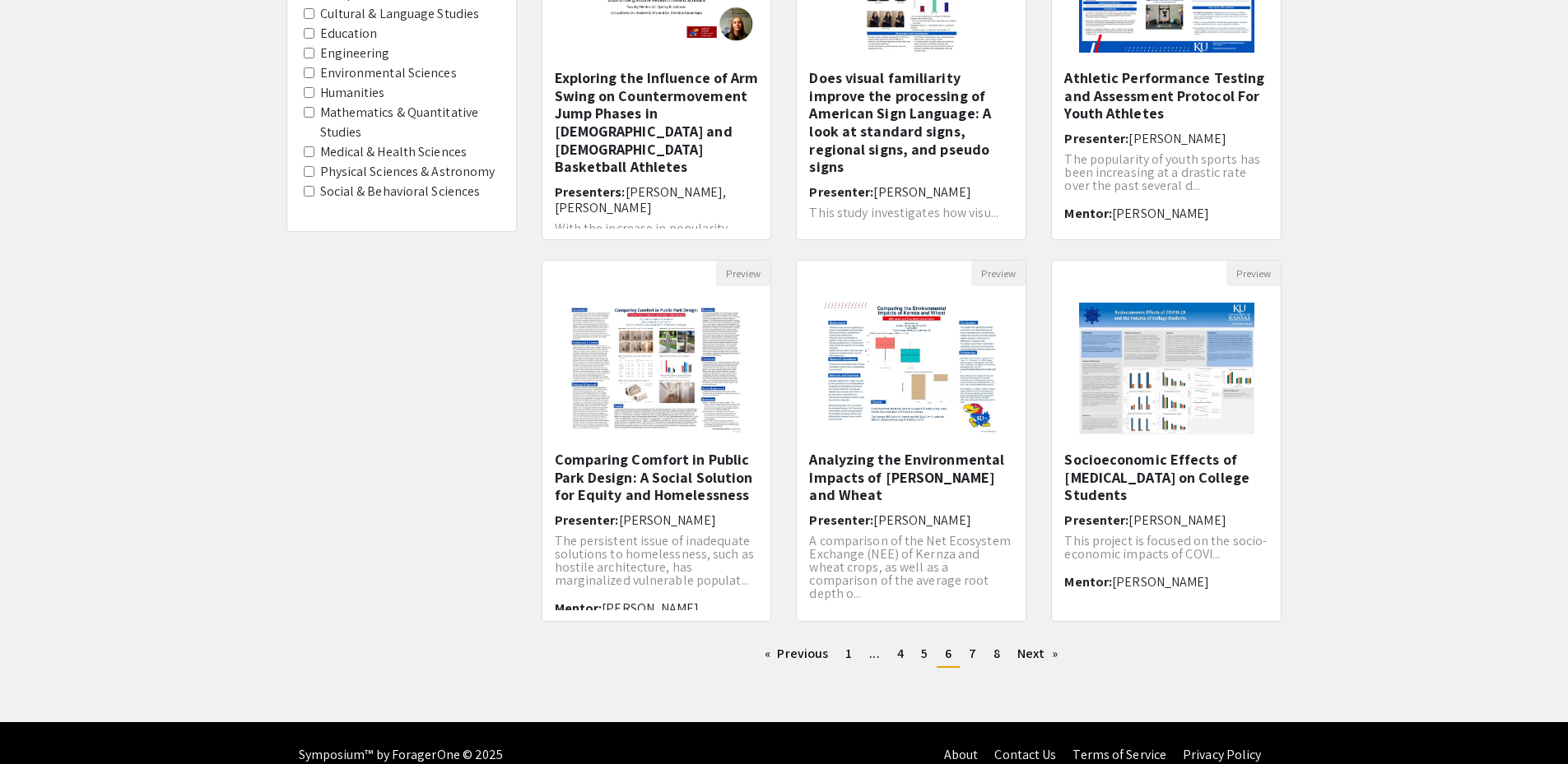
scroll to position [327, 0]
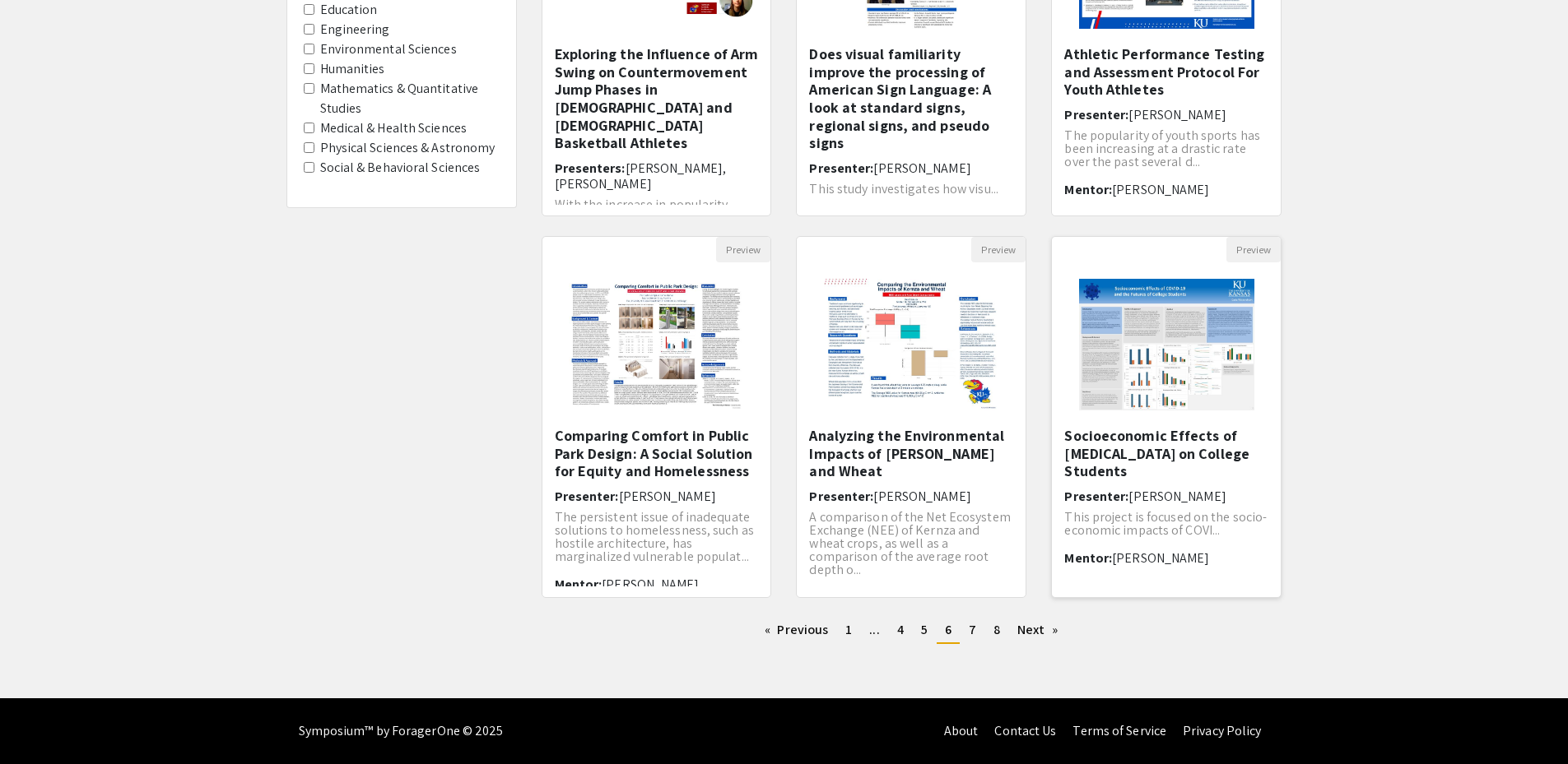
click at [1116, 438] on h5 "Socioeconomic Effects of [MEDICAL_DATA] on College Students" at bounding box center [1166, 453] width 204 height 53
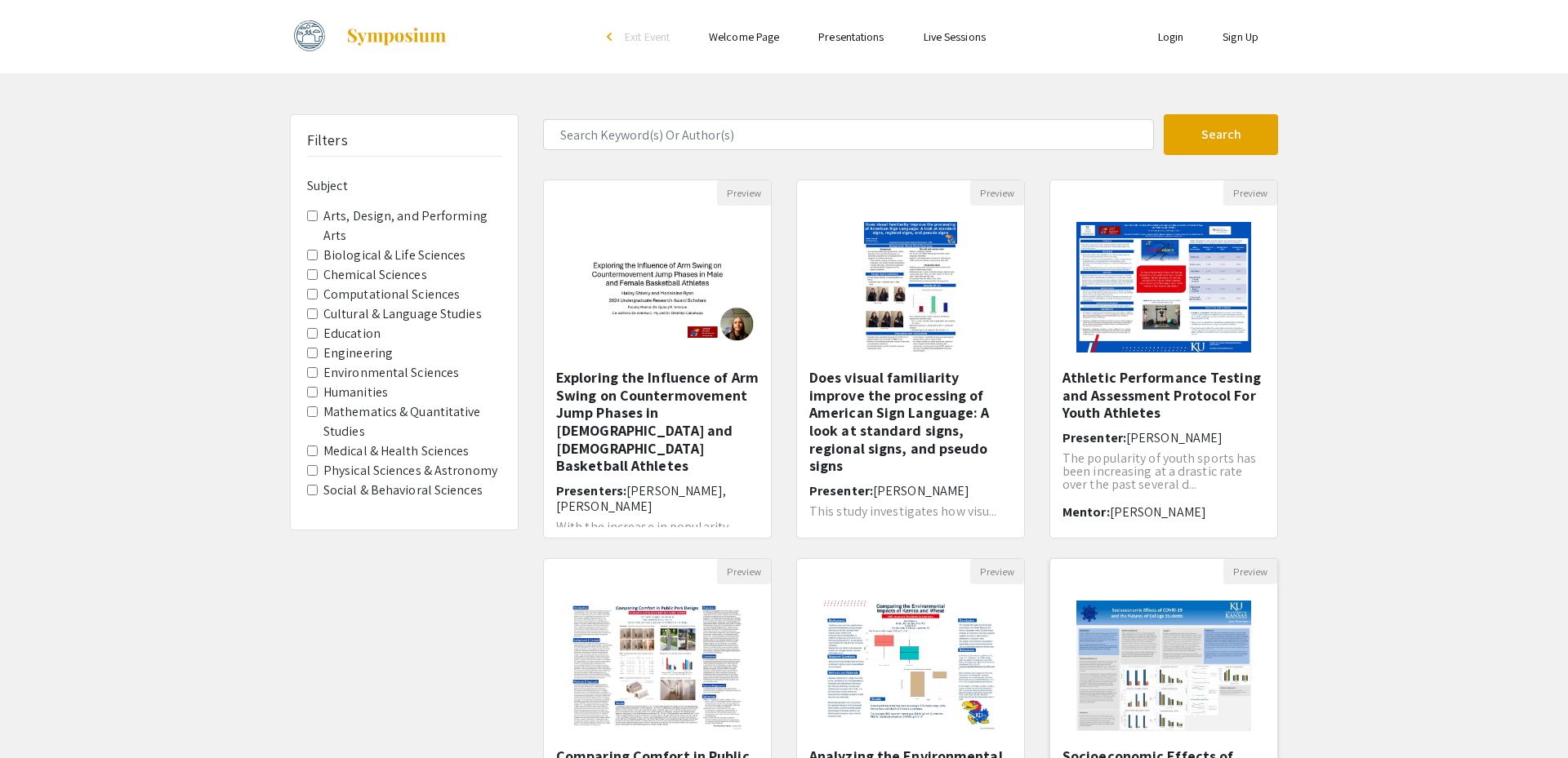
select select "custom"
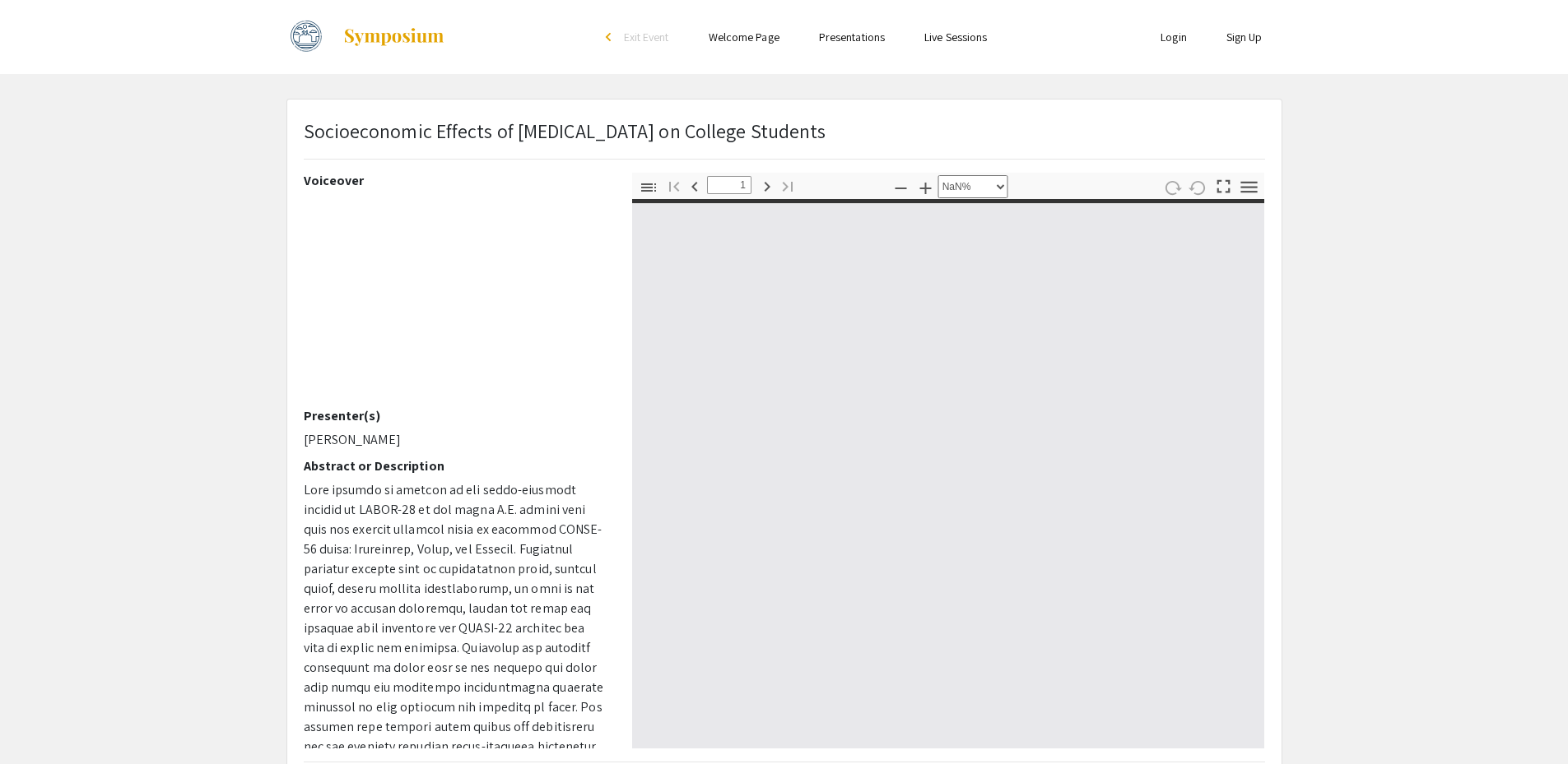
type input "0"
select select "custom"
type input "1"
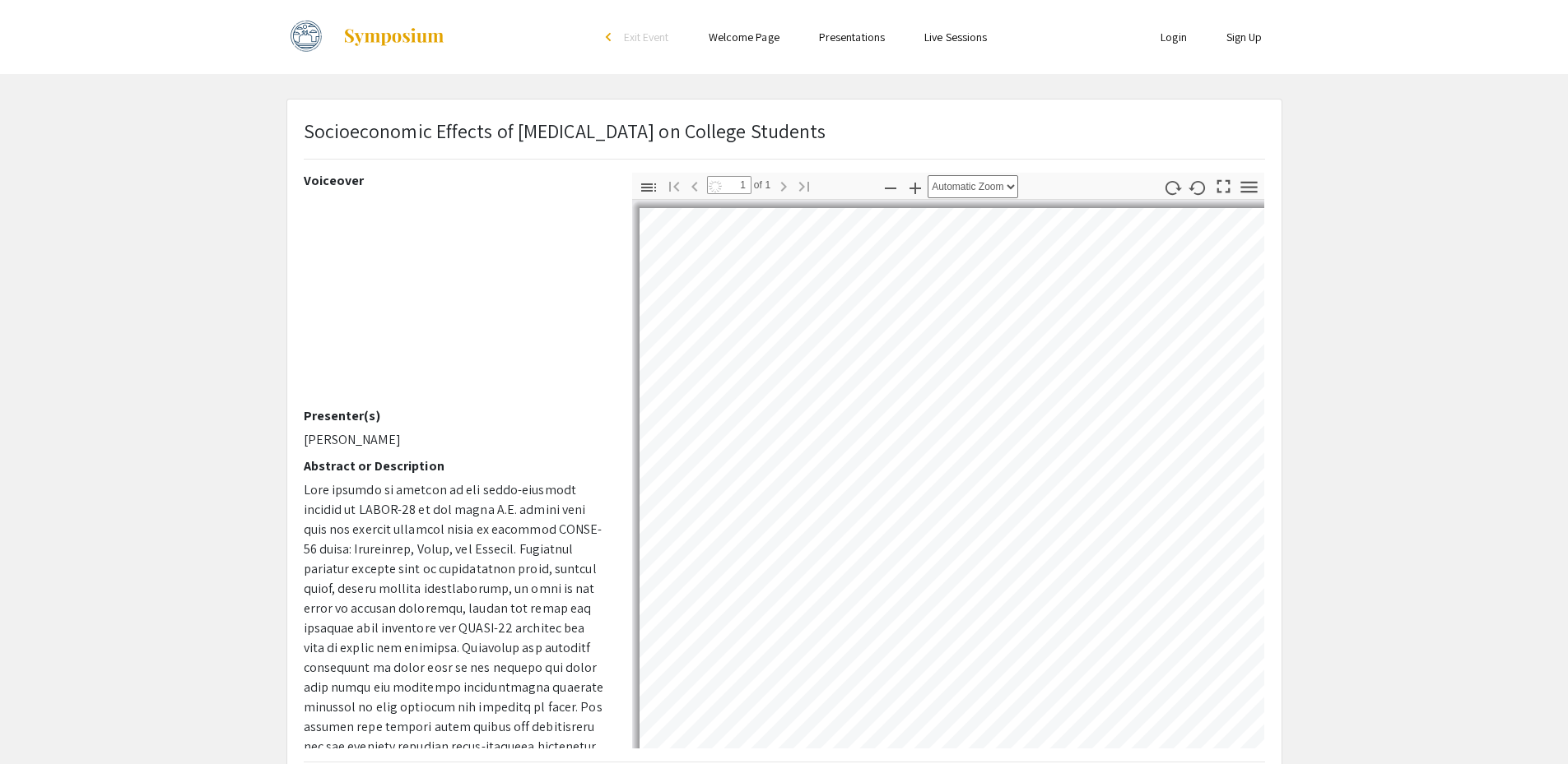
select select "auto"
